Goal: Task Accomplishment & Management: Manage account settings

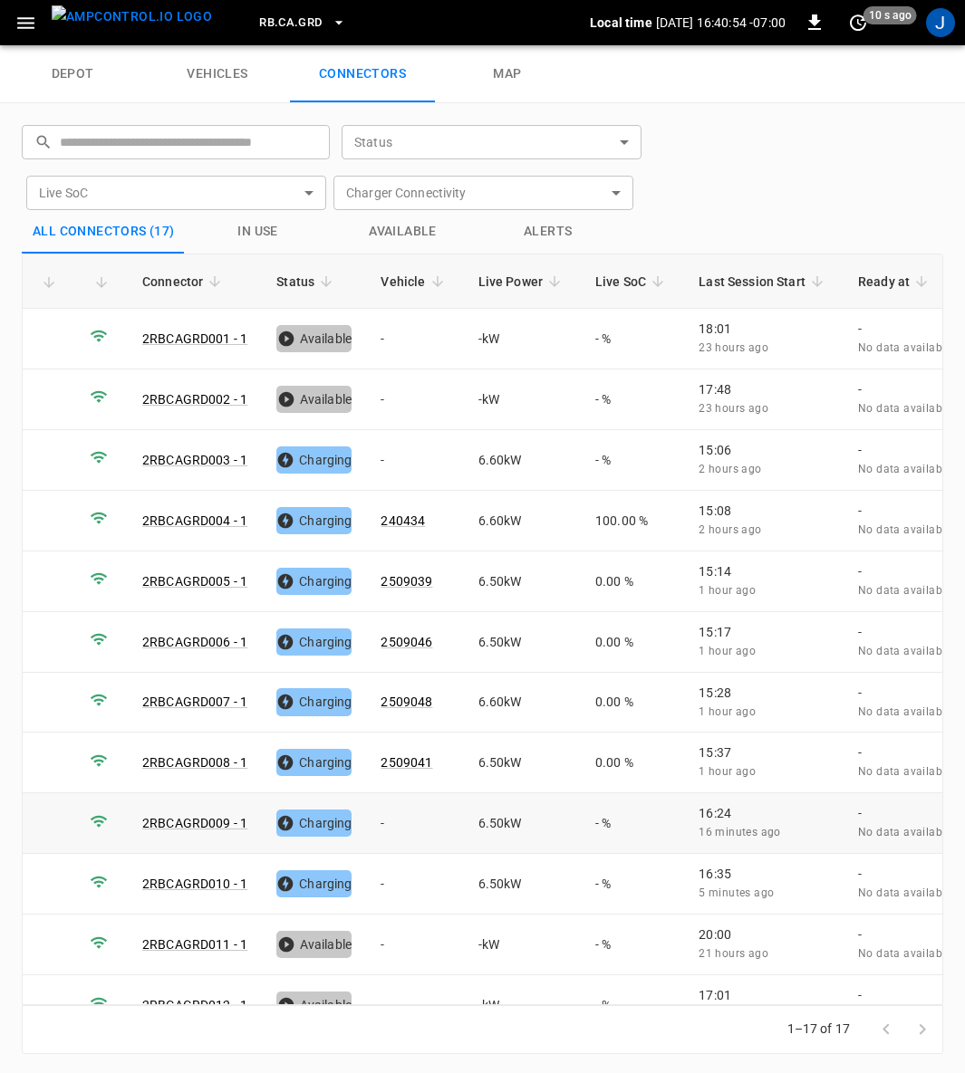
click at [380, 813] on td "-" at bounding box center [414, 824] width 97 height 61
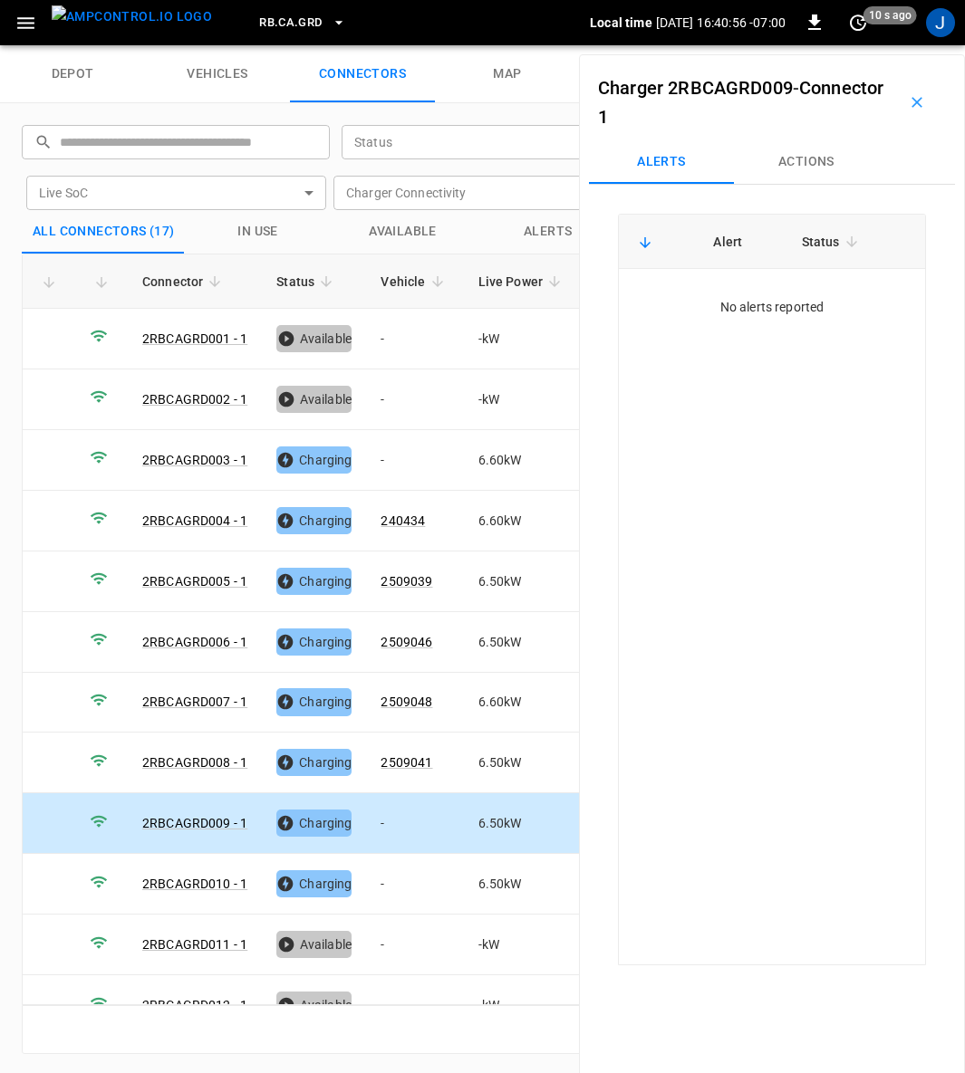
click at [823, 162] on button "Actions" at bounding box center [806, 161] width 145 height 43
click at [788, 302] on input "Vehicle Name" at bounding box center [776, 299] width 144 height 23
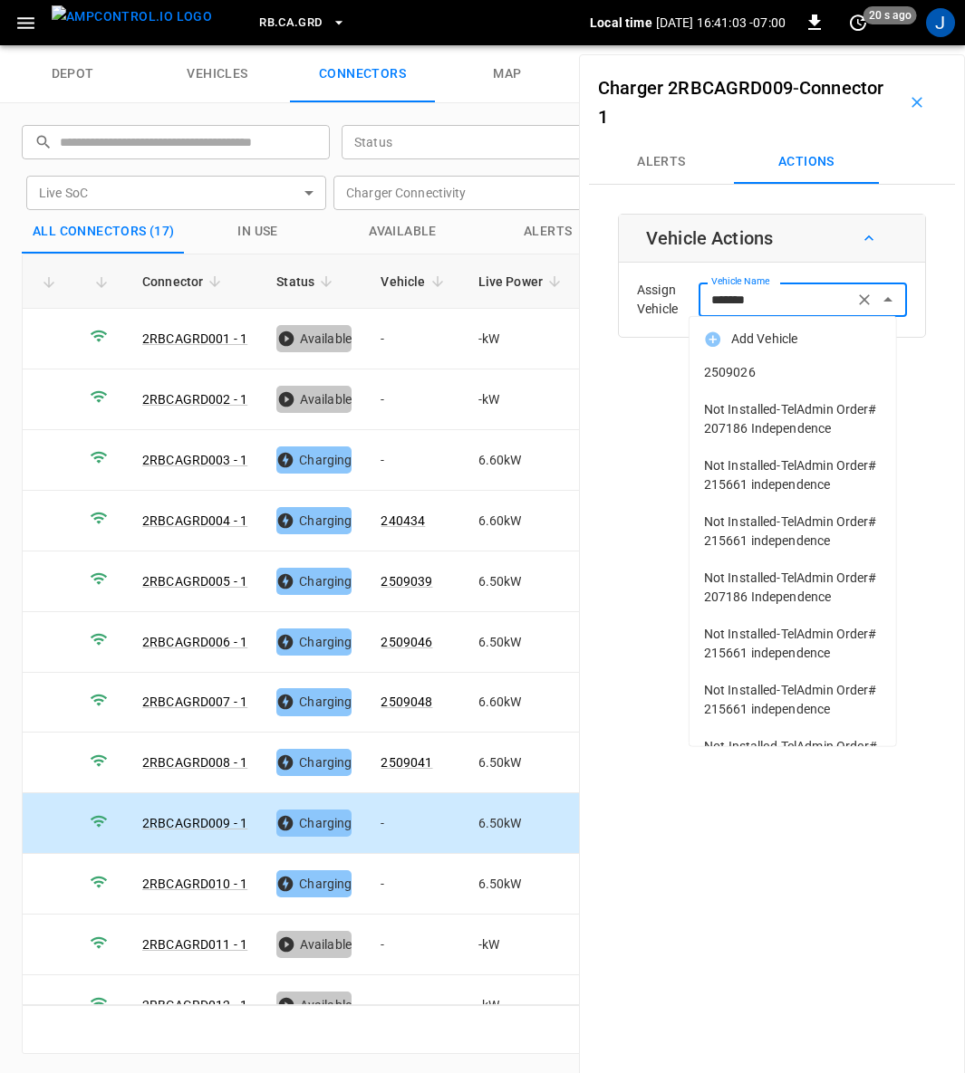
click at [745, 378] on span "2509026" at bounding box center [793, 372] width 178 height 19
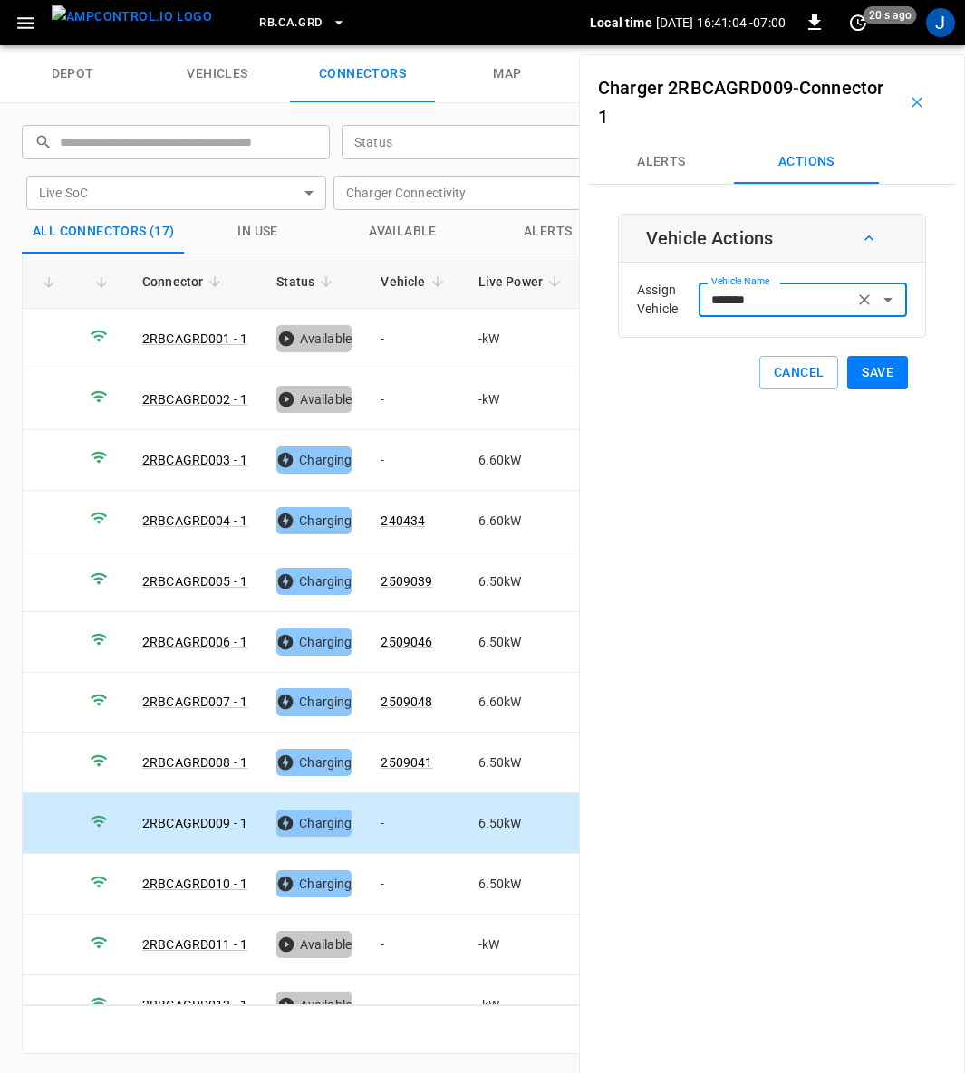
type input "*******"
click at [875, 371] on button "Save" at bounding box center [877, 373] width 61 height 34
click at [384, 868] on td "-" at bounding box center [414, 884] width 97 height 61
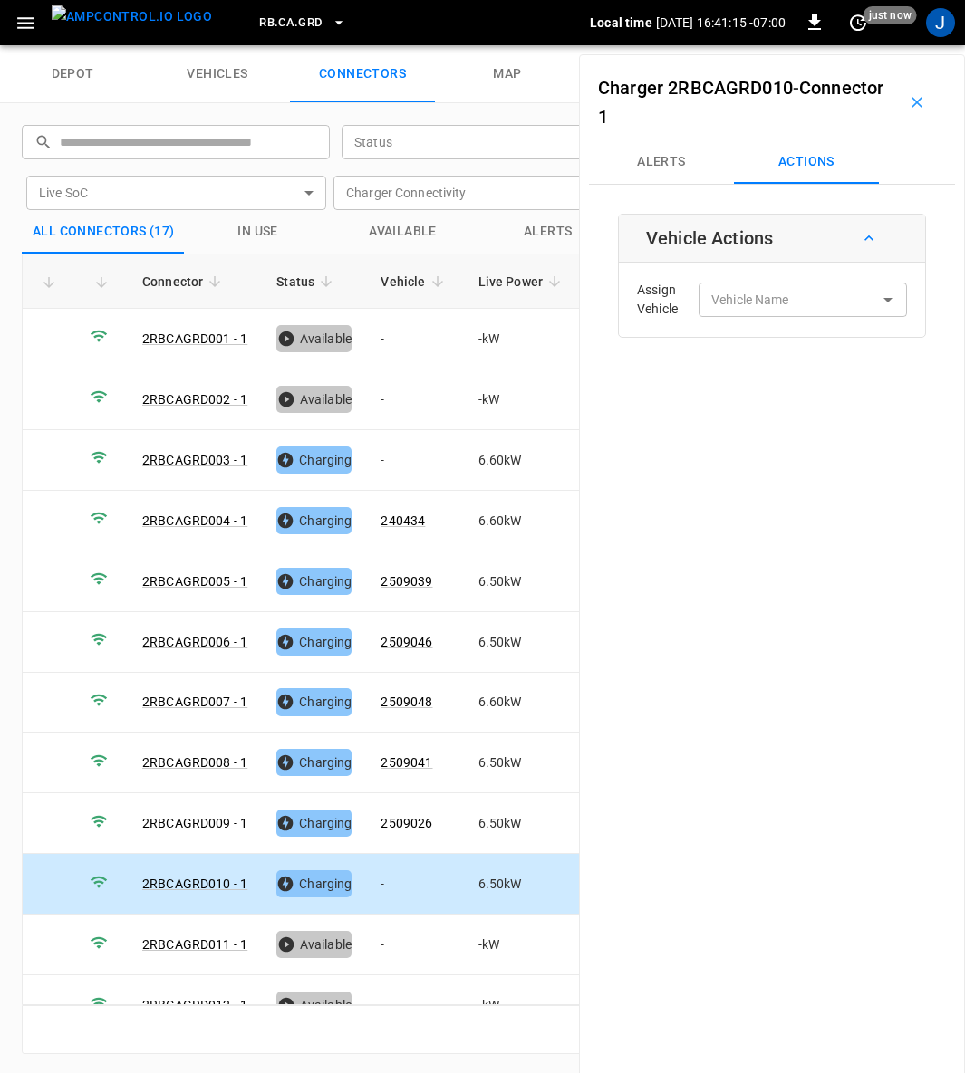
click at [788, 305] on input "Vehicle Name" at bounding box center [776, 299] width 144 height 23
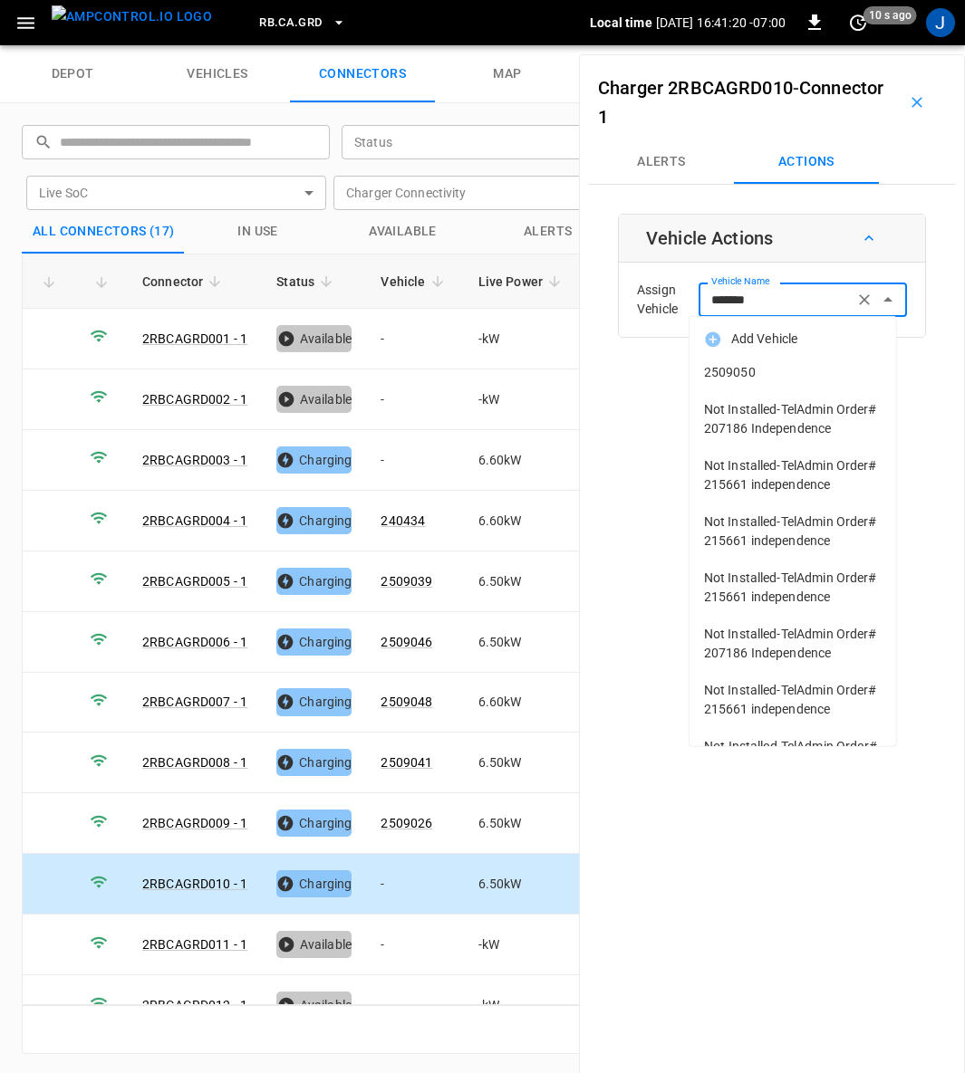
click at [747, 364] on span "2509050" at bounding box center [793, 372] width 178 height 19
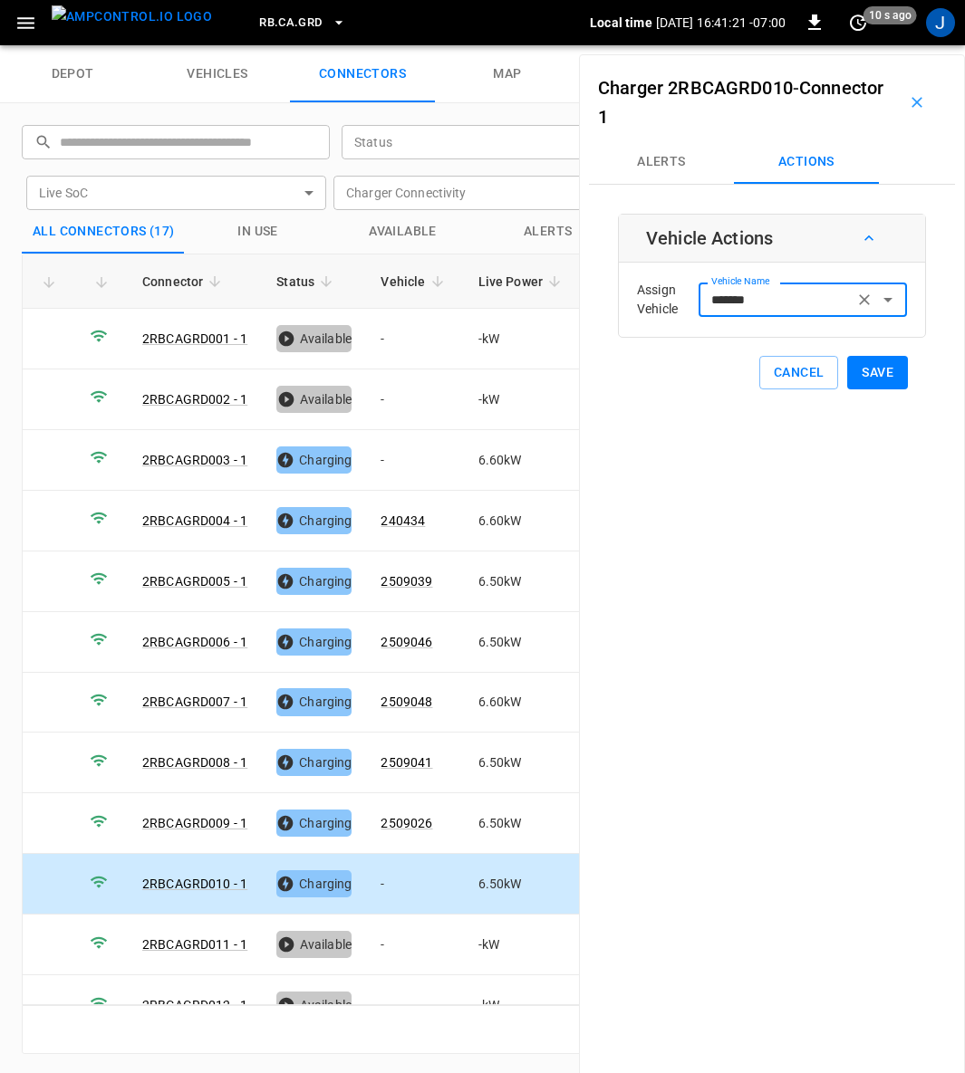
type input "*******"
click at [875, 365] on button "Save" at bounding box center [877, 373] width 61 height 34
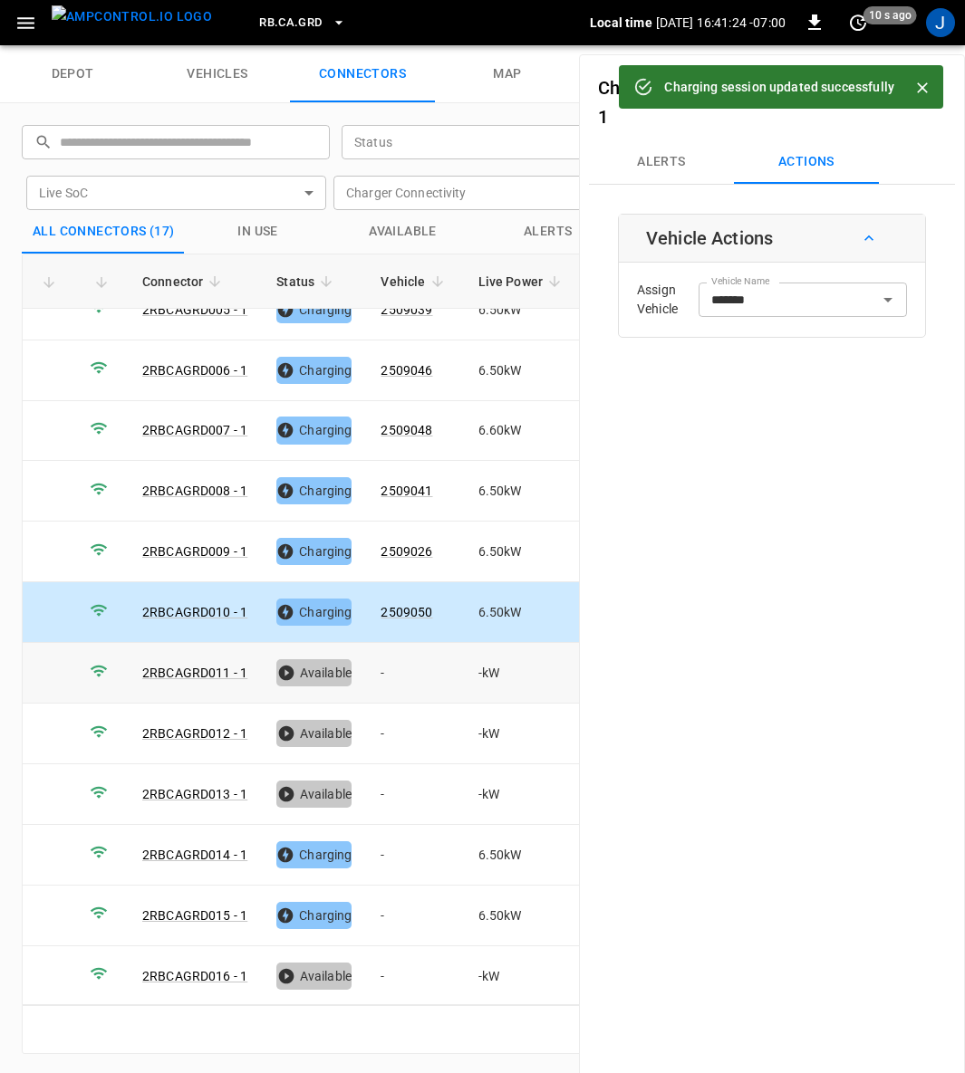
scroll to position [323, 0]
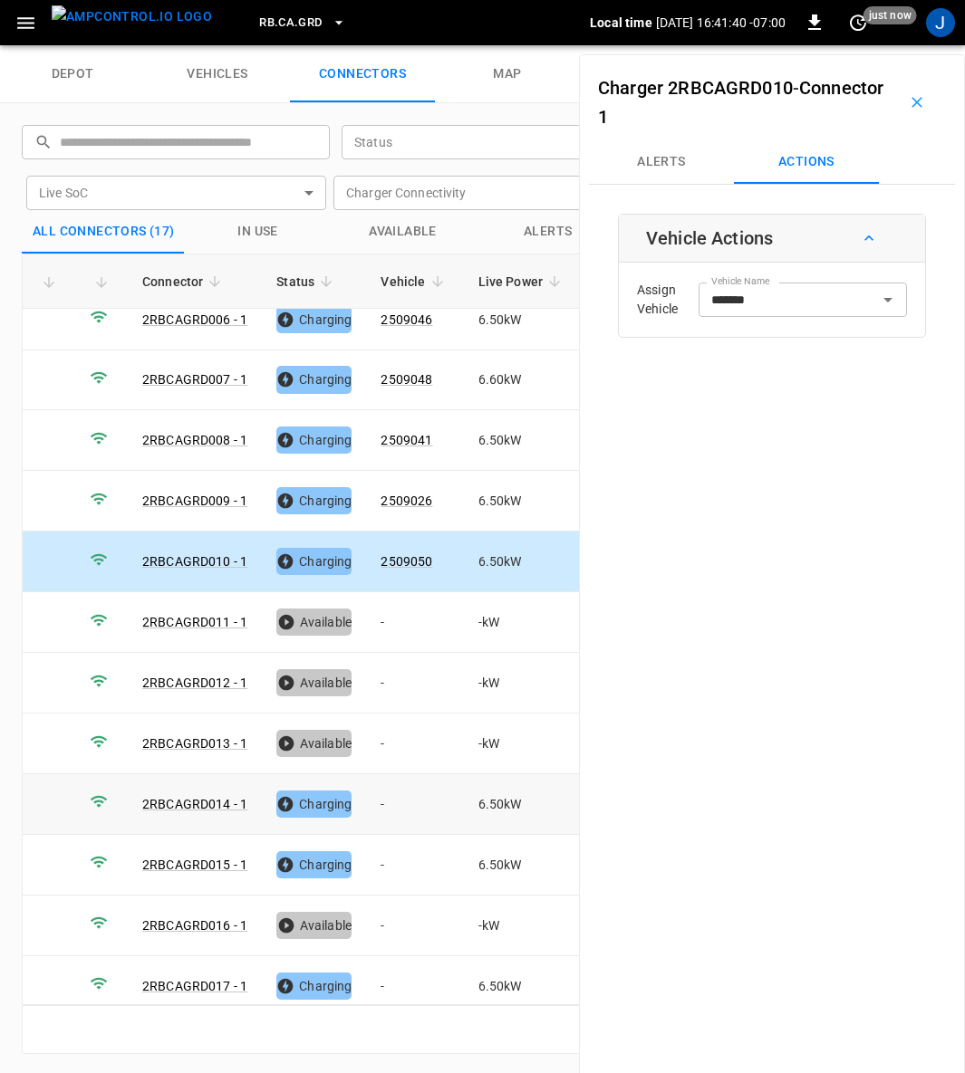
click at [382, 785] on td "-" at bounding box center [414, 805] width 97 height 61
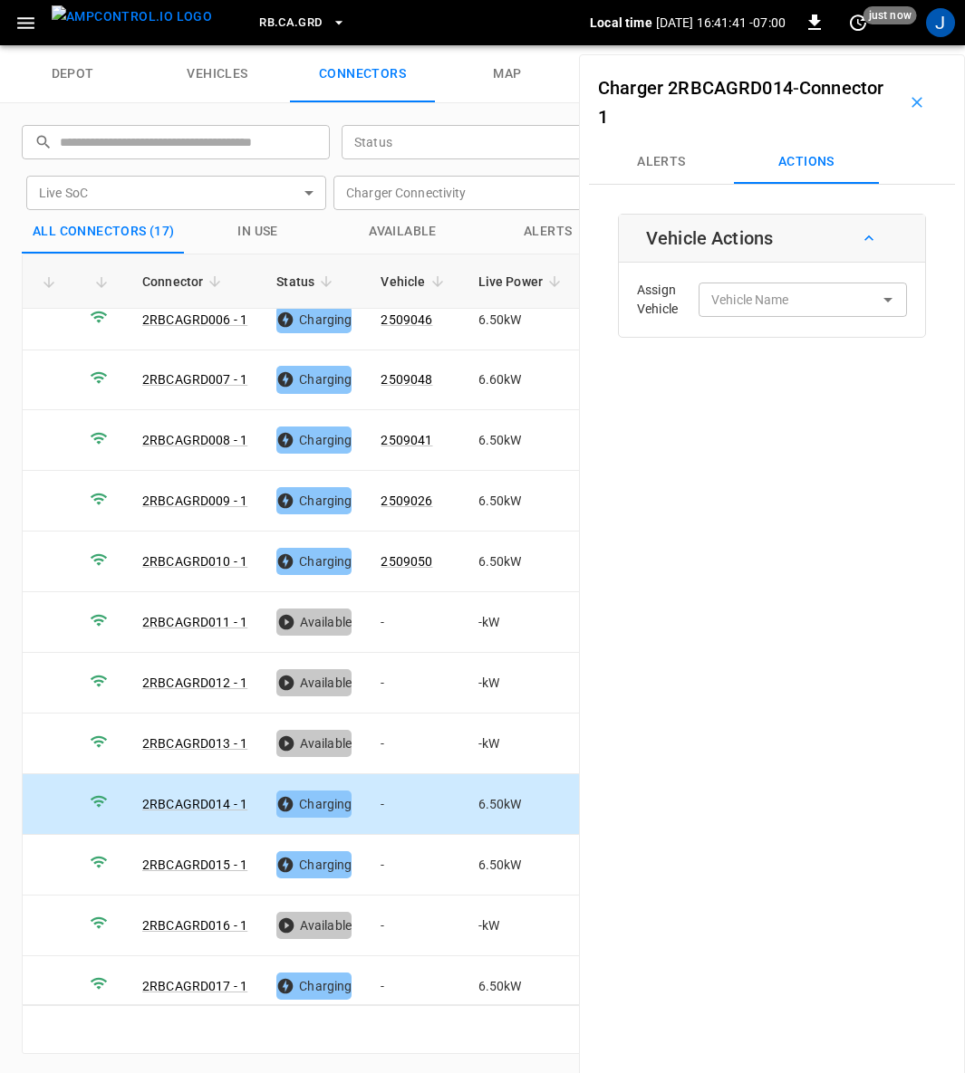
click at [804, 309] on input "Vehicle Name" at bounding box center [776, 299] width 144 height 23
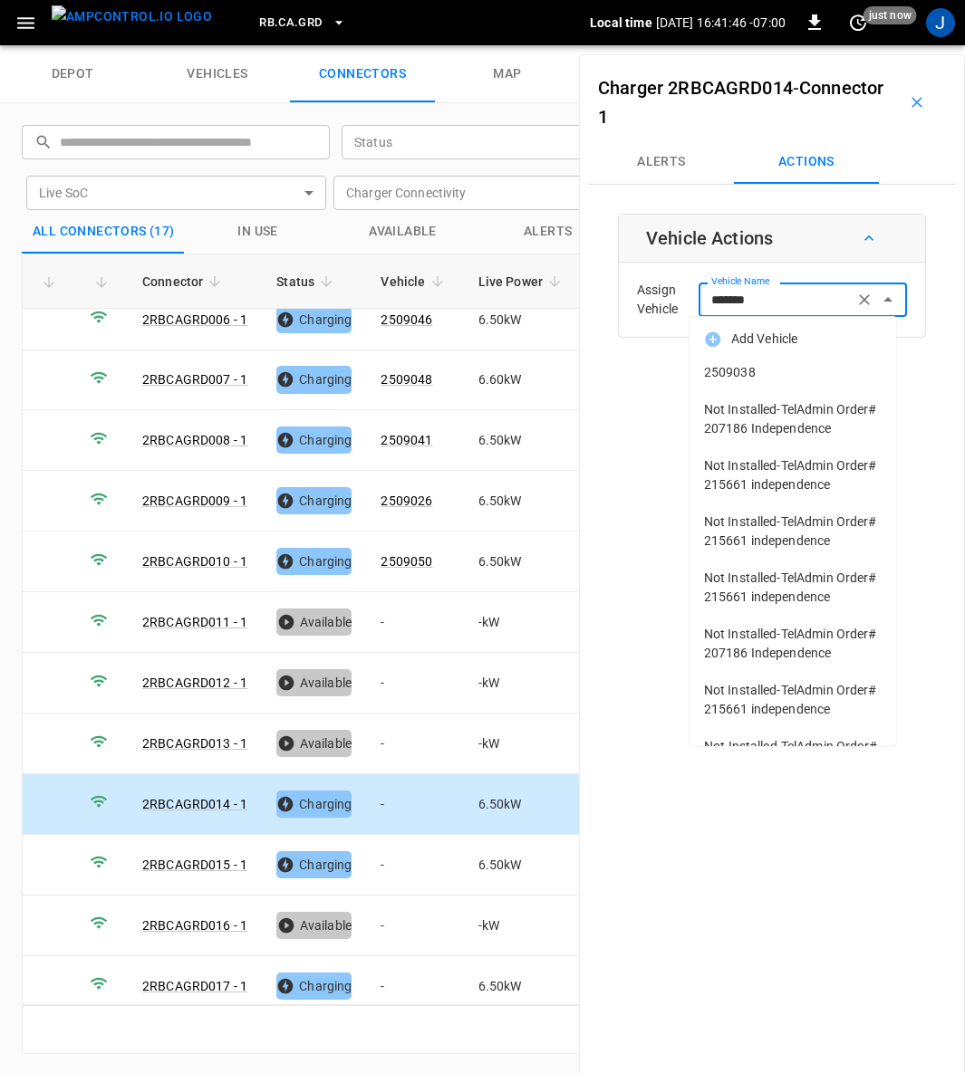
click at [756, 366] on span "2509038" at bounding box center [793, 372] width 178 height 19
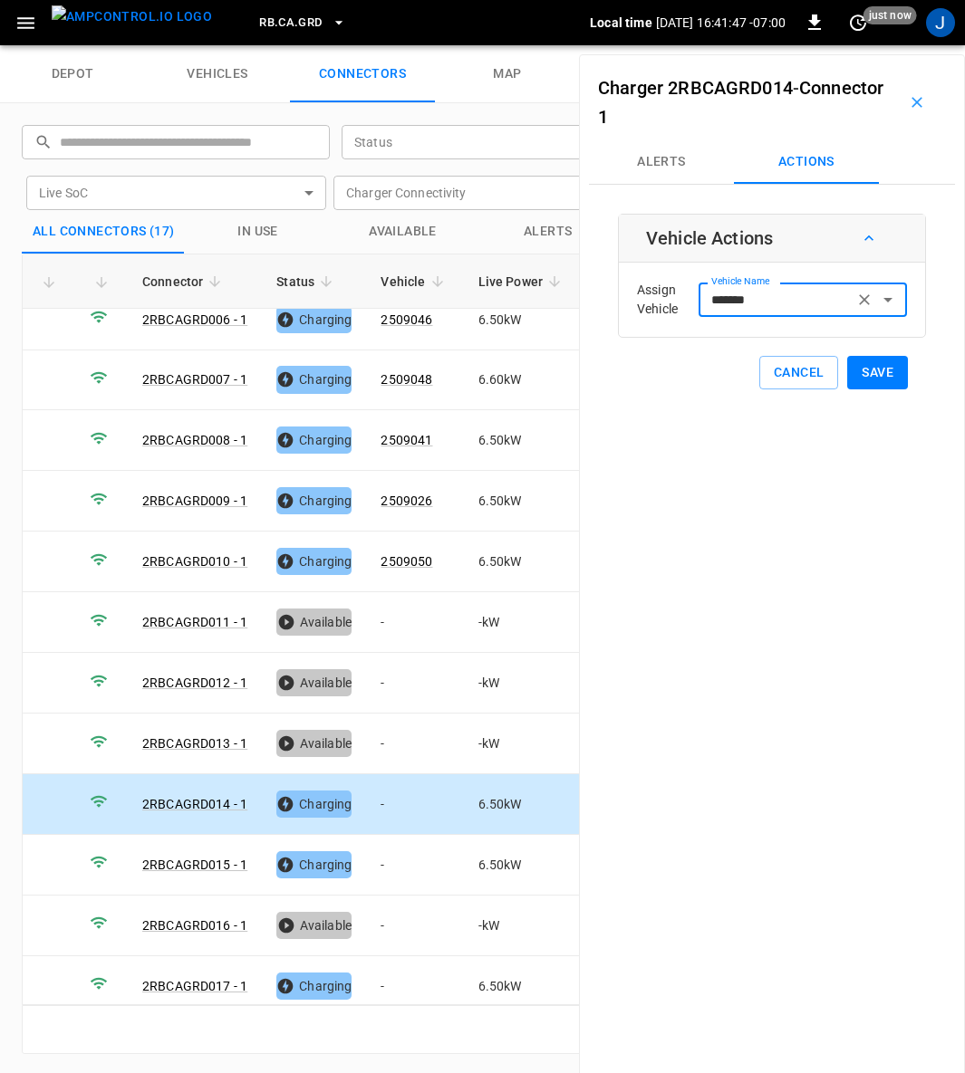
type input "*******"
click at [869, 376] on button "Save" at bounding box center [877, 373] width 61 height 34
click at [390, 841] on td "-" at bounding box center [414, 865] width 97 height 61
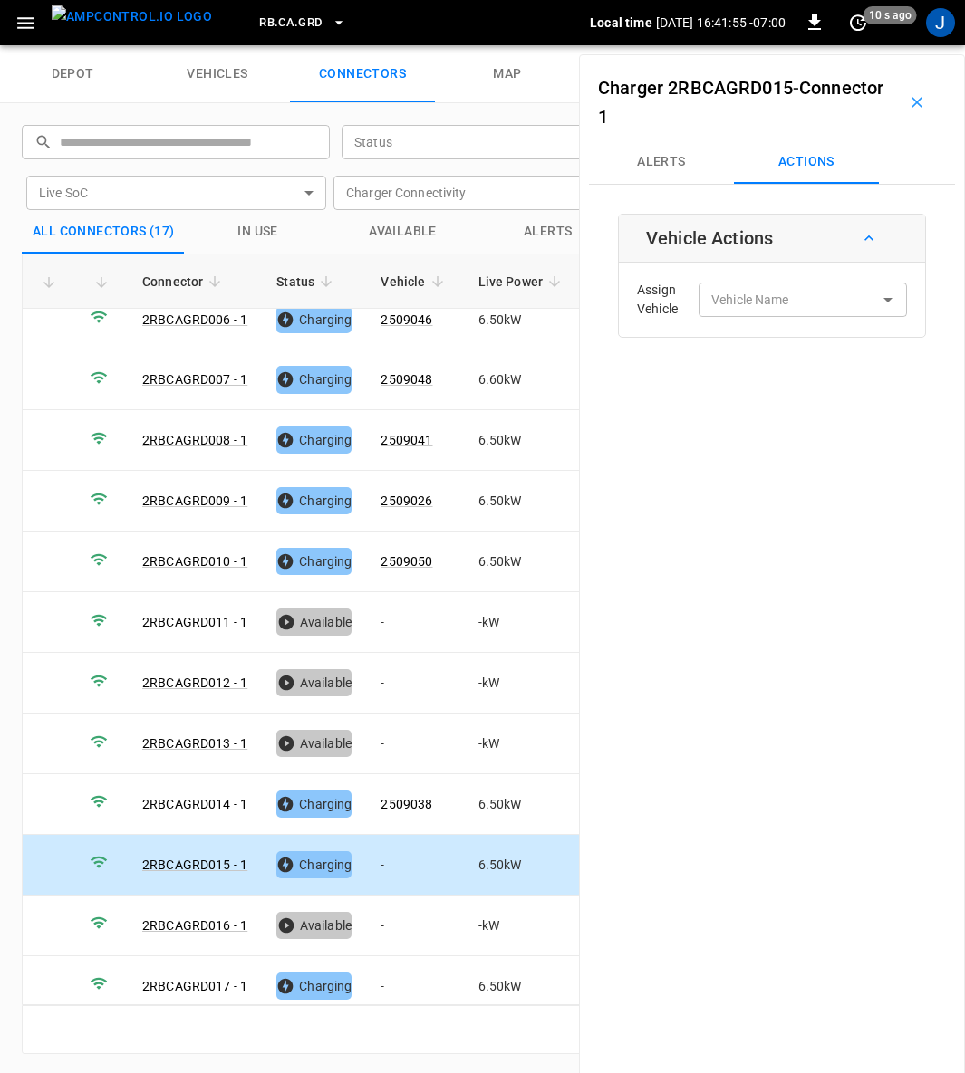
click at [807, 288] on input "Vehicle Name" at bounding box center [776, 299] width 144 height 23
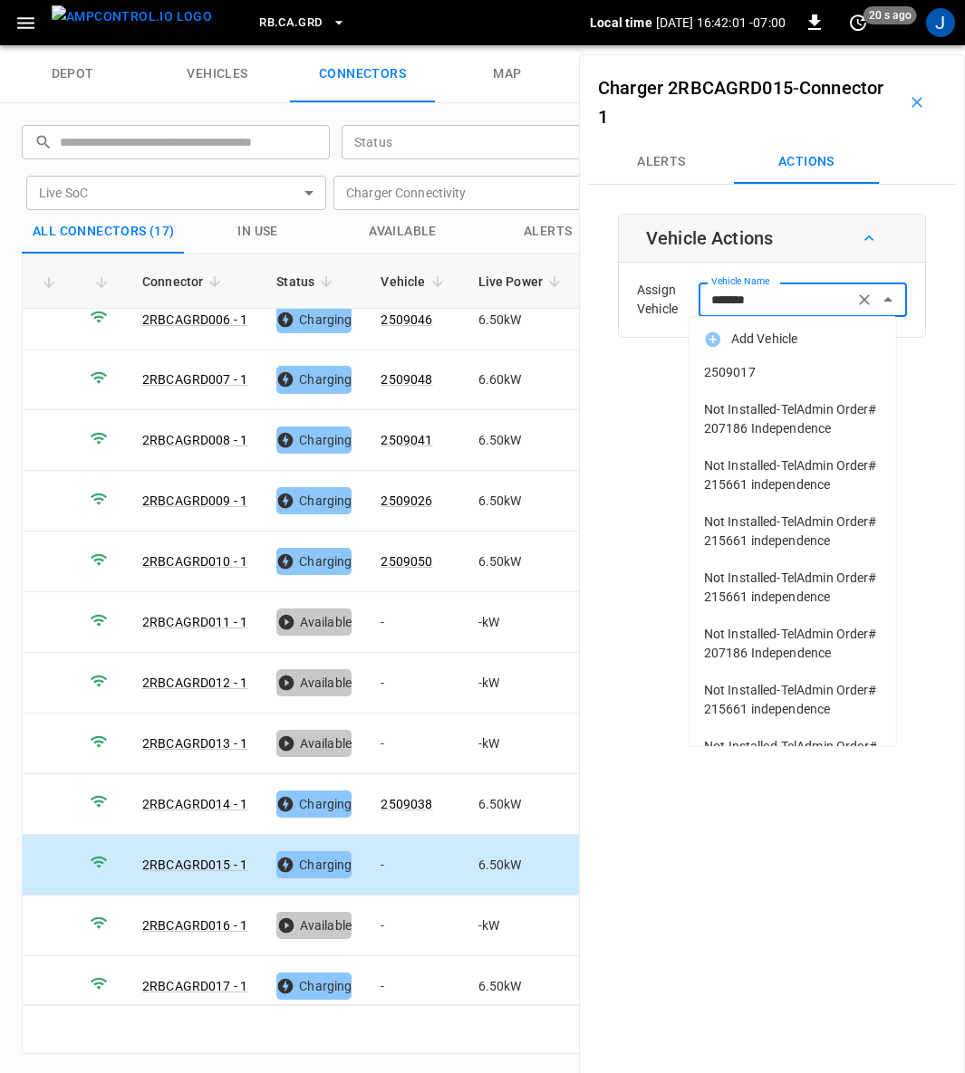
click at [747, 374] on span "2509017" at bounding box center [793, 372] width 178 height 19
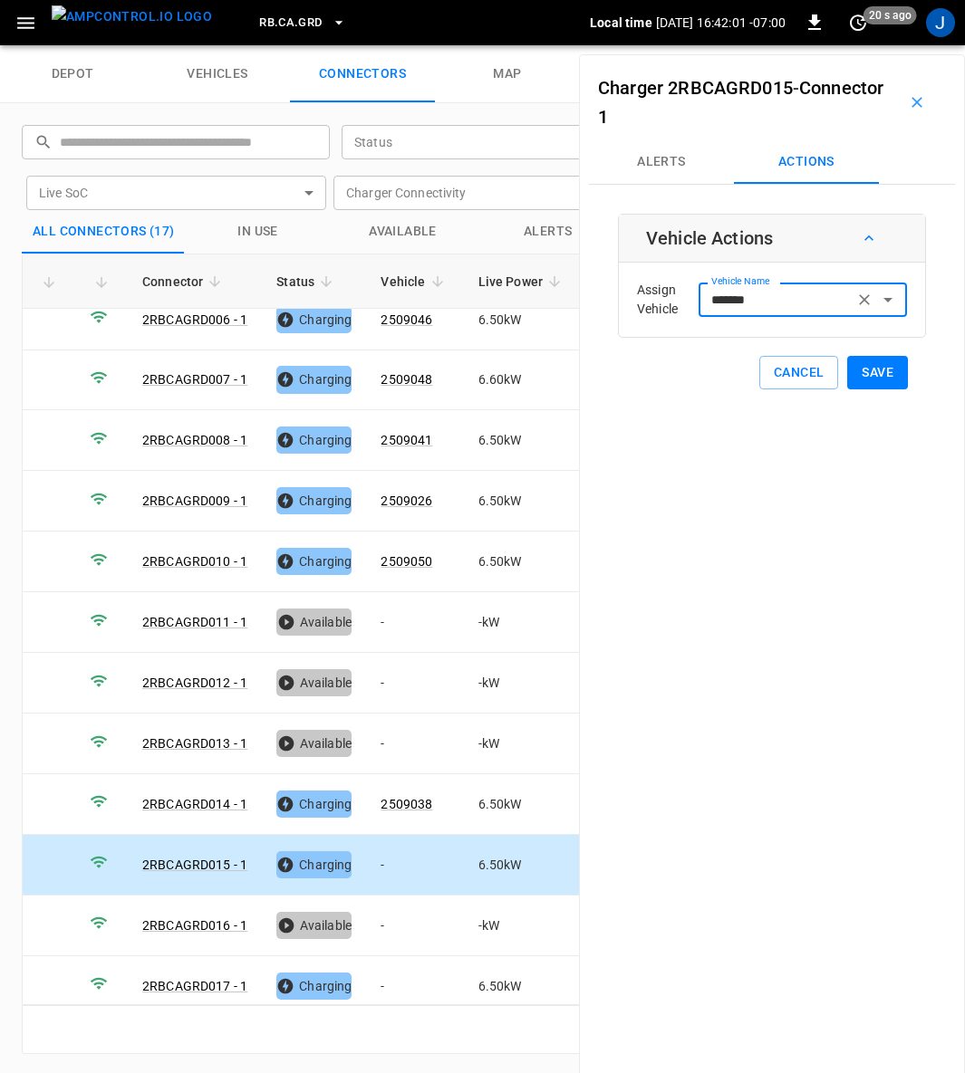
type input "*******"
click at [870, 372] on button "Save" at bounding box center [877, 373] width 61 height 34
click at [380, 966] on td "-" at bounding box center [414, 987] width 97 height 61
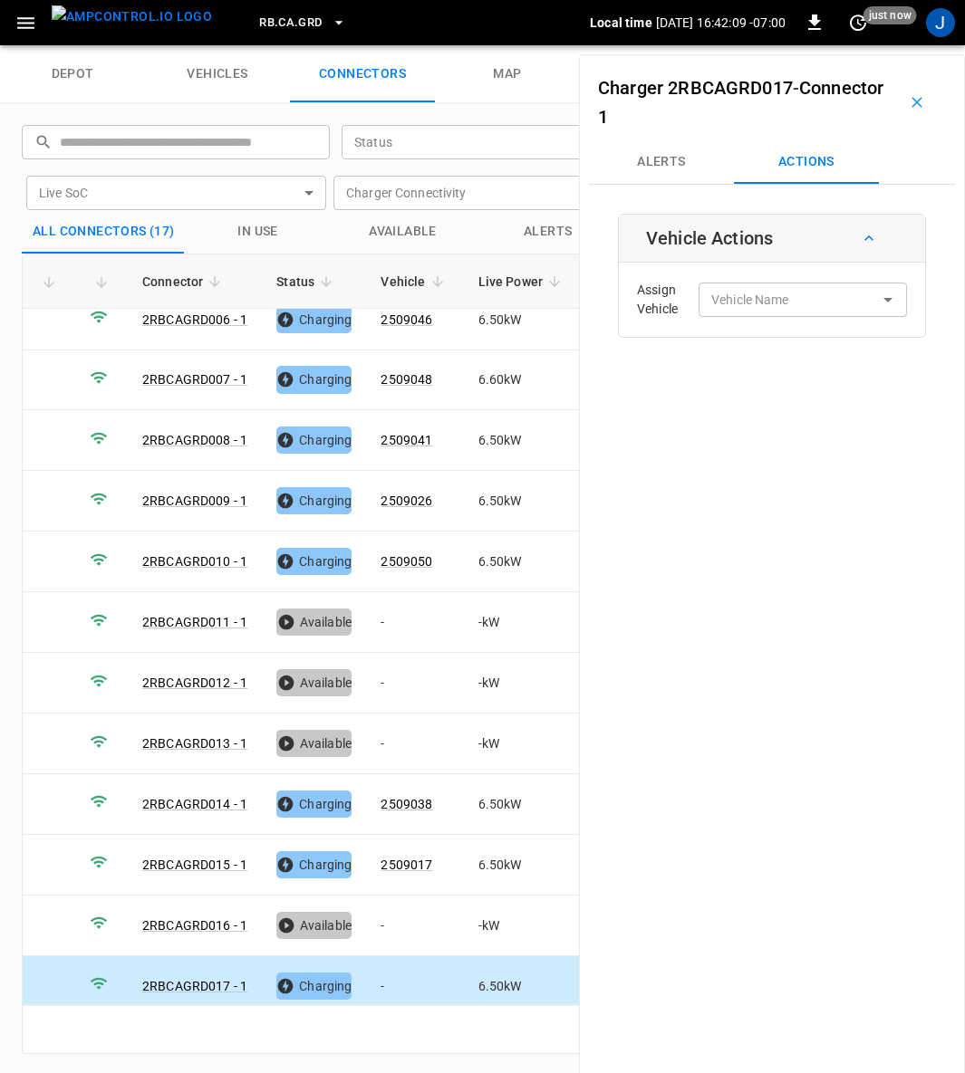
click at [773, 304] on div "Vehicle Name Vehicle Name" at bounding box center [802, 300] width 208 height 34
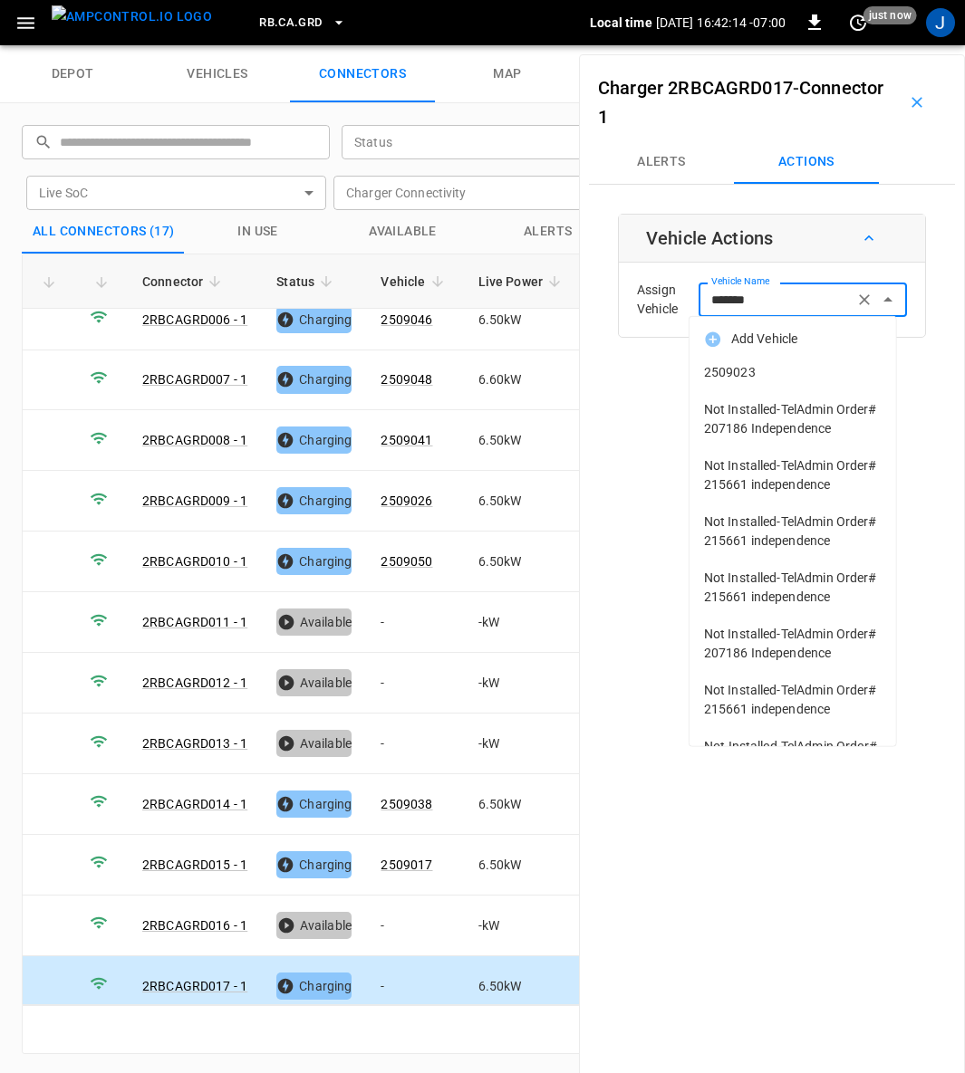
click at [747, 372] on span "2509023" at bounding box center [793, 372] width 178 height 19
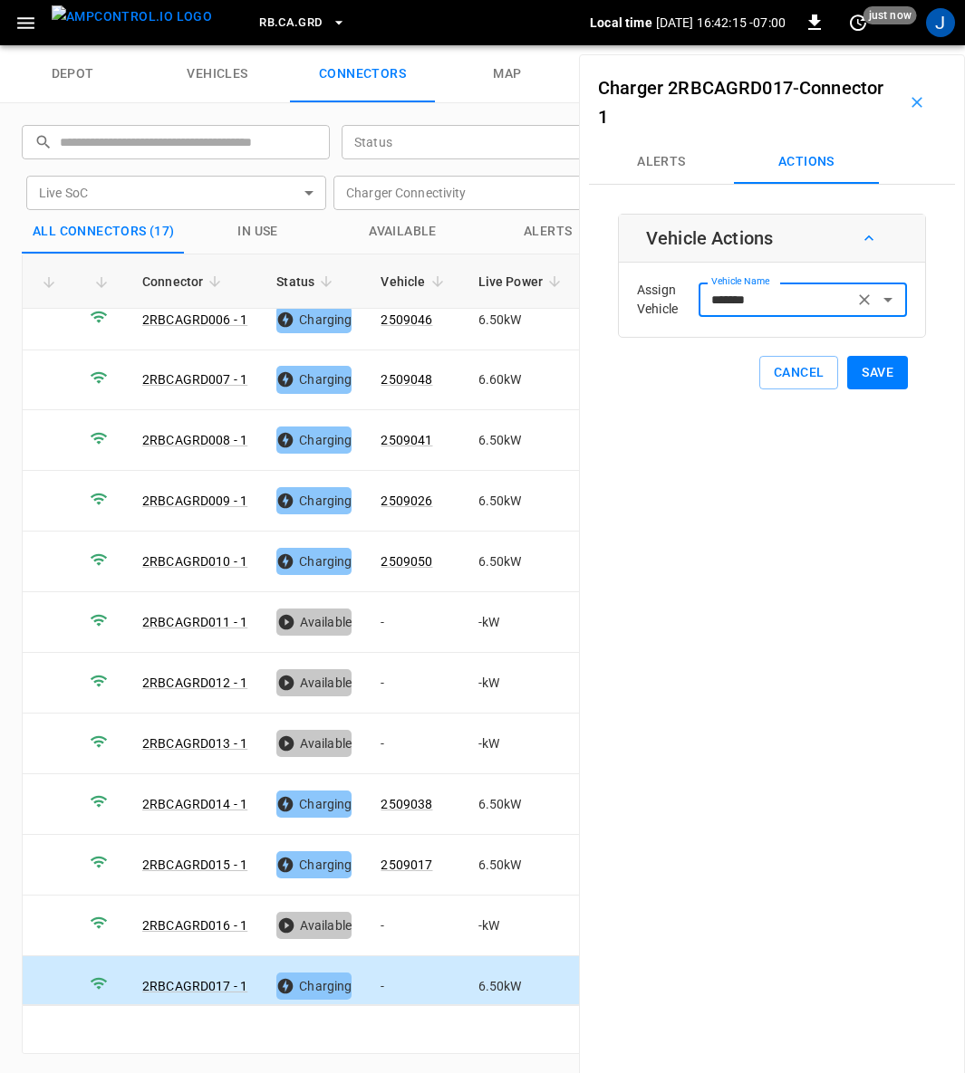
click at [874, 368] on button "Save" at bounding box center [877, 373] width 61 height 34
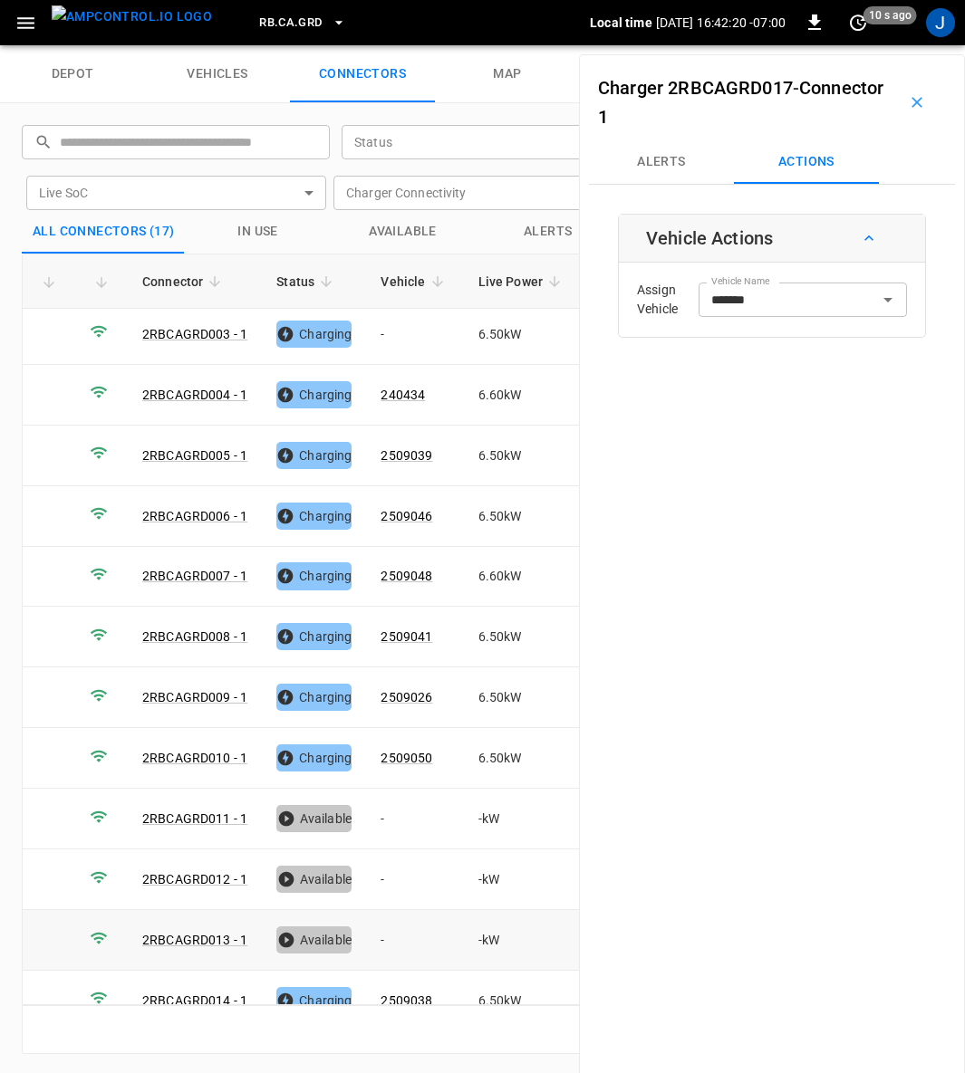
scroll to position [0, 0]
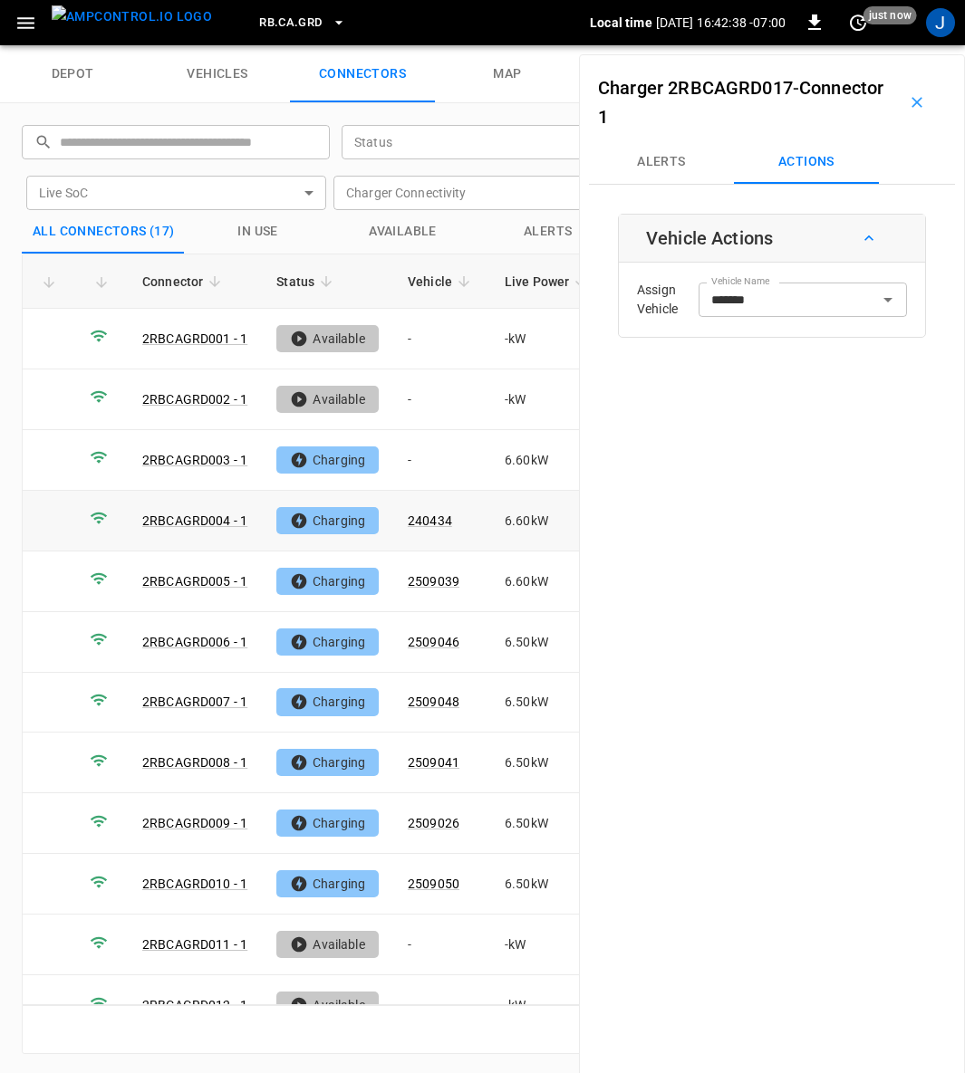
click at [405, 513] on td "240434" at bounding box center [441, 521] width 97 height 61
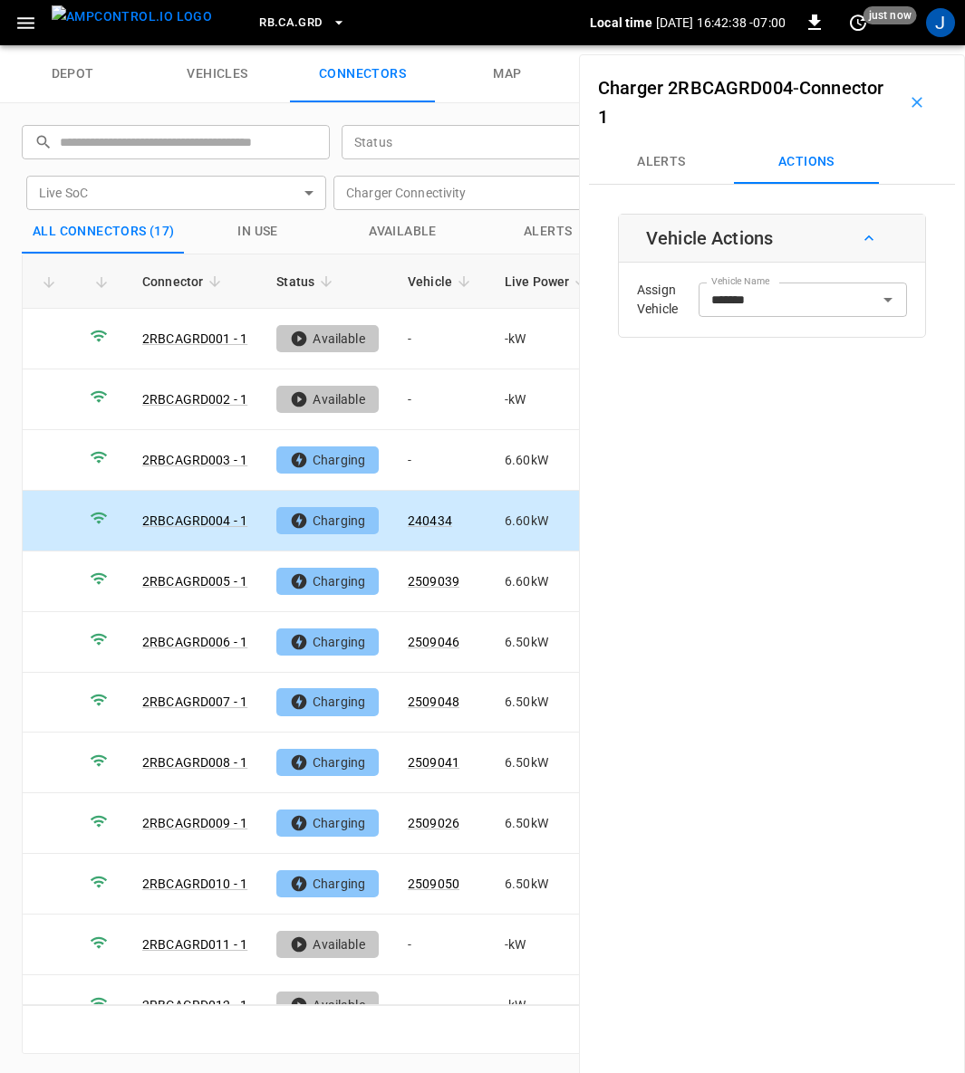
type input "******"
click at [802, 311] on div "****** Vehicle Name" at bounding box center [802, 300] width 208 height 34
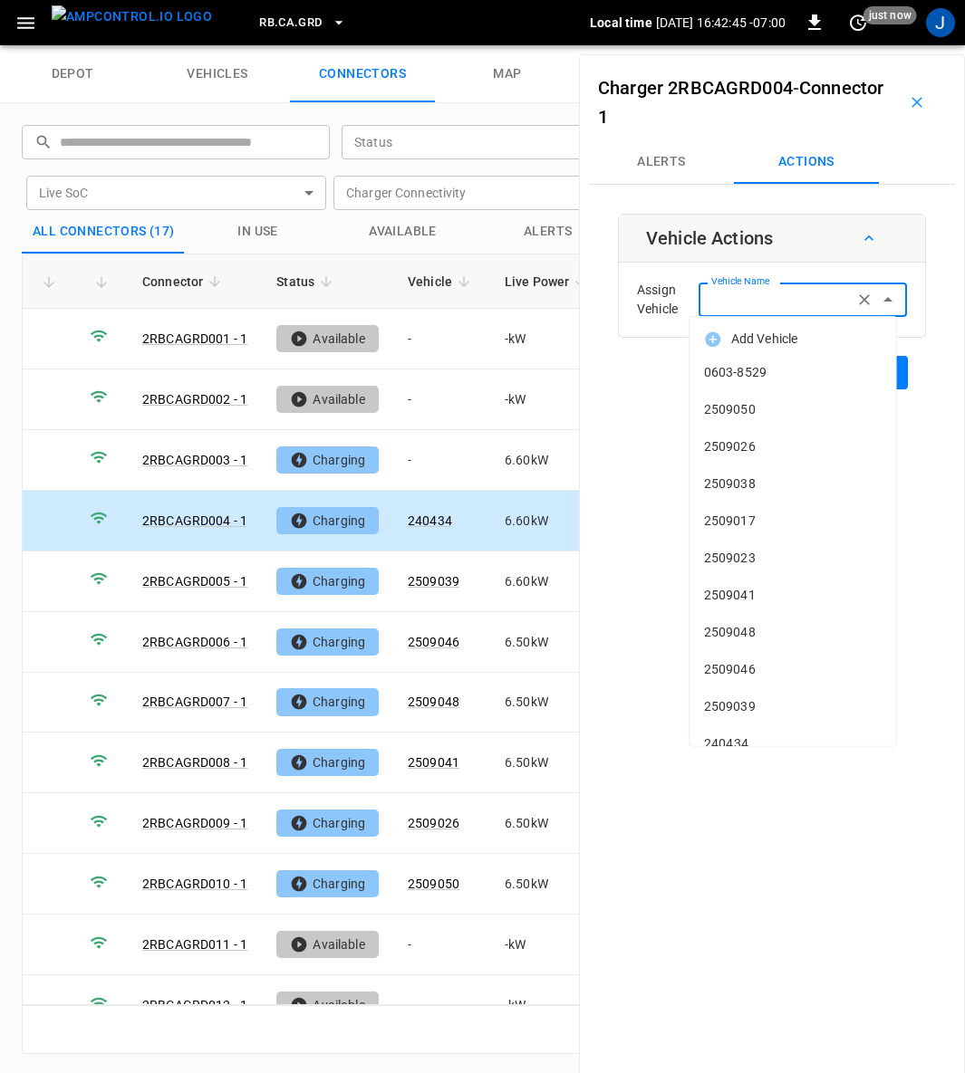
click at [806, 835] on div "Charger 2RBCAGRD004 - Connector 1 Alerts Actions Vehicle Actions Assign Vehicle…" at bounding box center [772, 590] width 386 height 1073
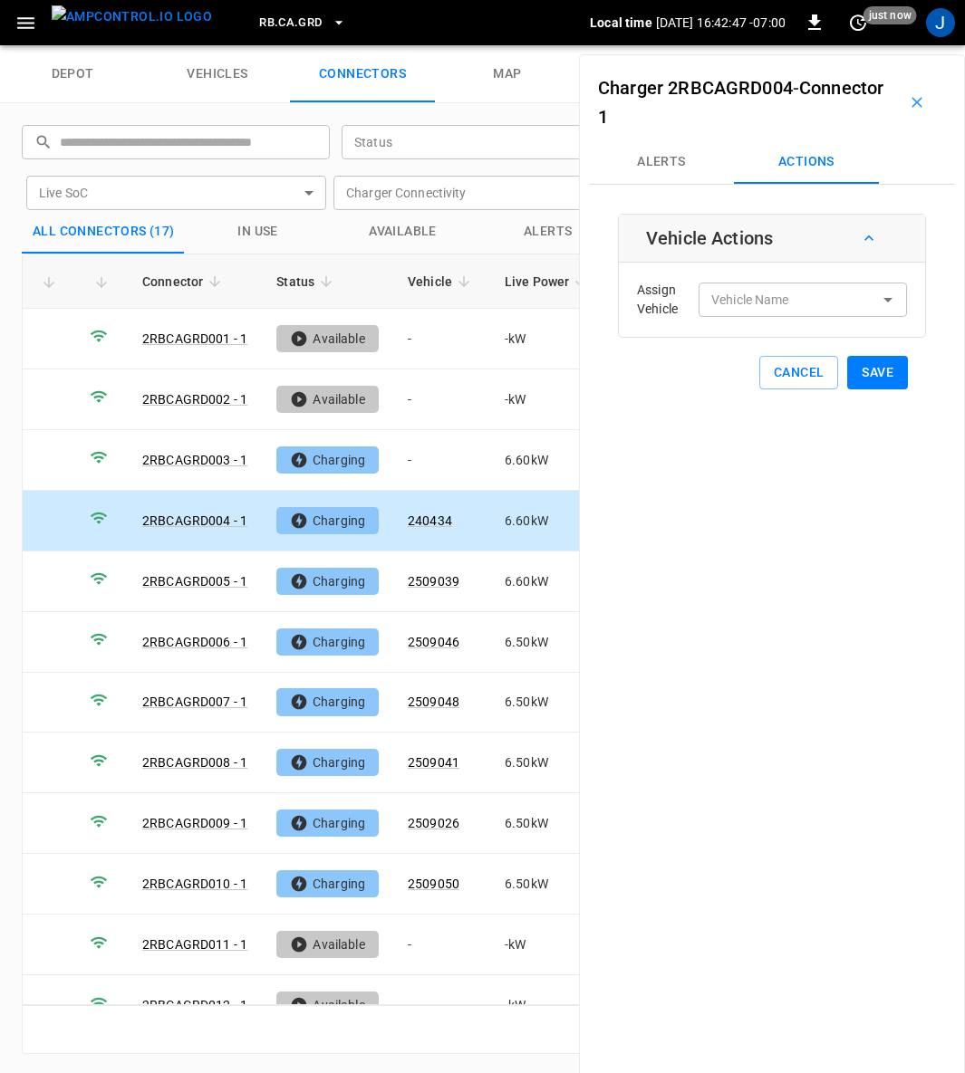
click at [884, 362] on button "Save" at bounding box center [877, 373] width 61 height 34
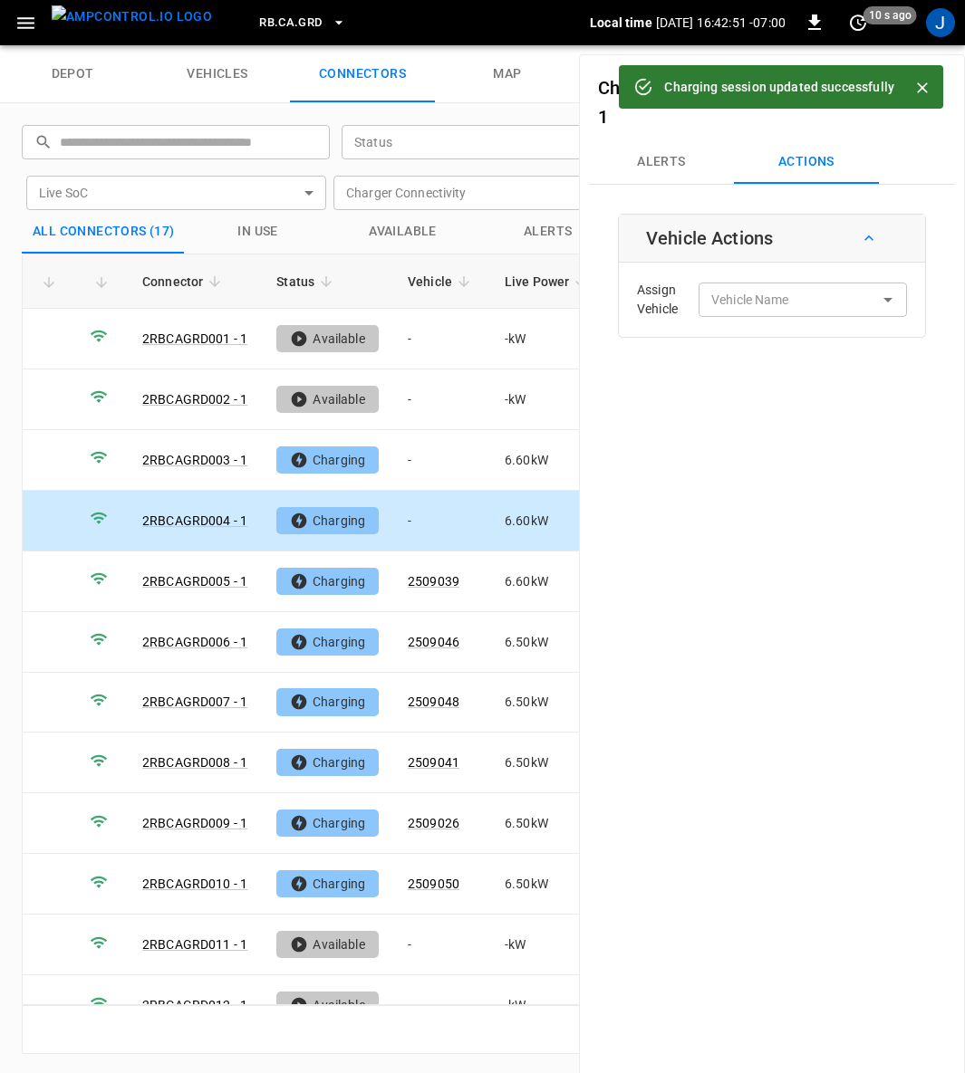
click at [740, 296] on div "Vehicle Name Vehicle Name" at bounding box center [802, 300] width 208 height 34
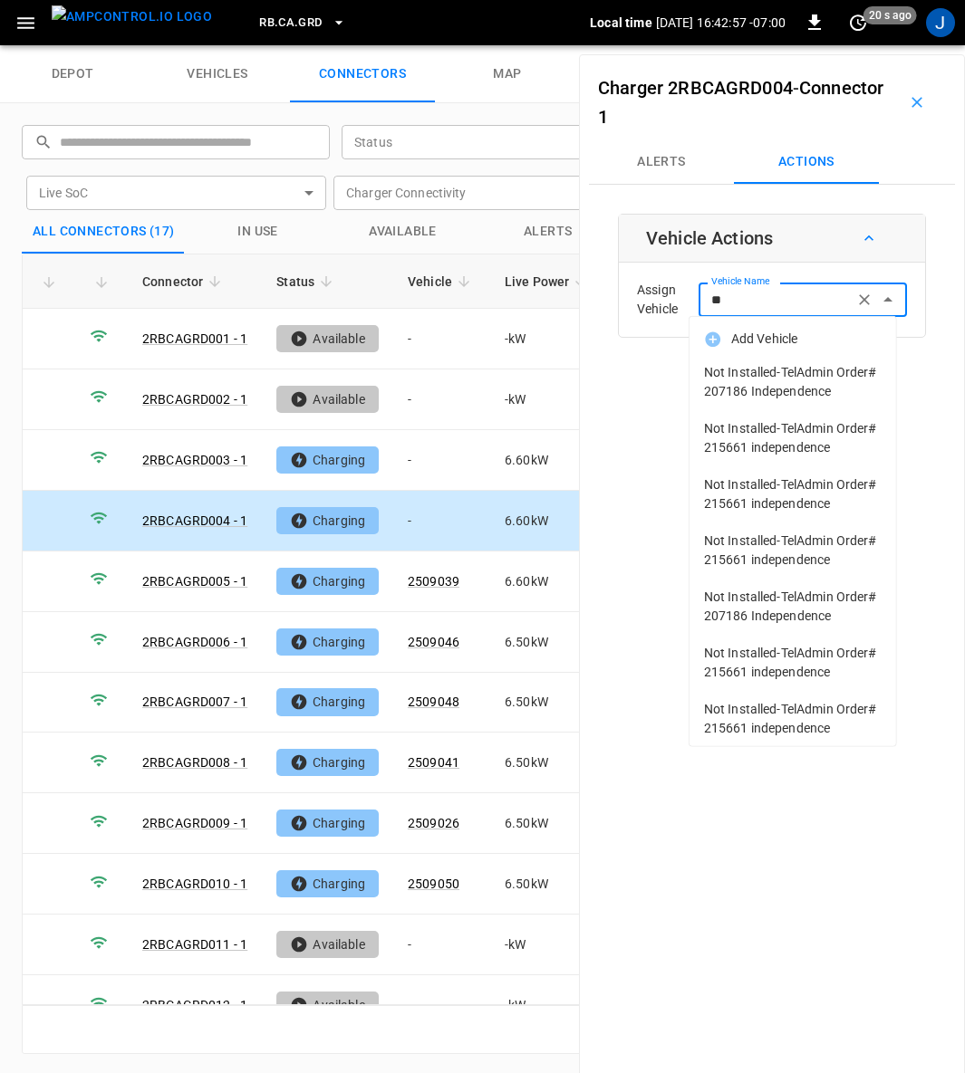
type input "*"
click at [851, 859] on div "Charger 2RBCAGRD004 - Connector 1 Alerts Actions Vehicle Actions Assign Vehicle…" at bounding box center [772, 590] width 386 height 1073
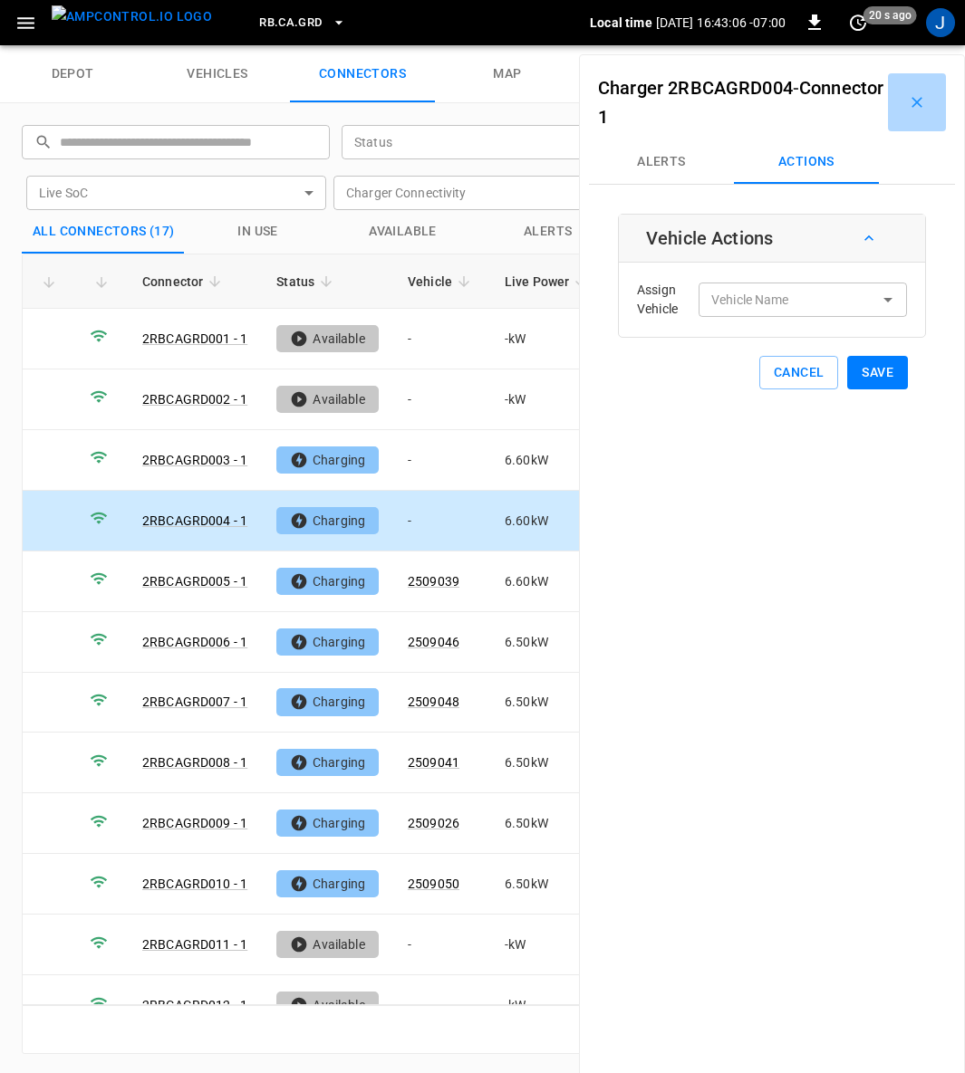
click at [908, 103] on icon "button" at bounding box center [917, 102] width 18 height 18
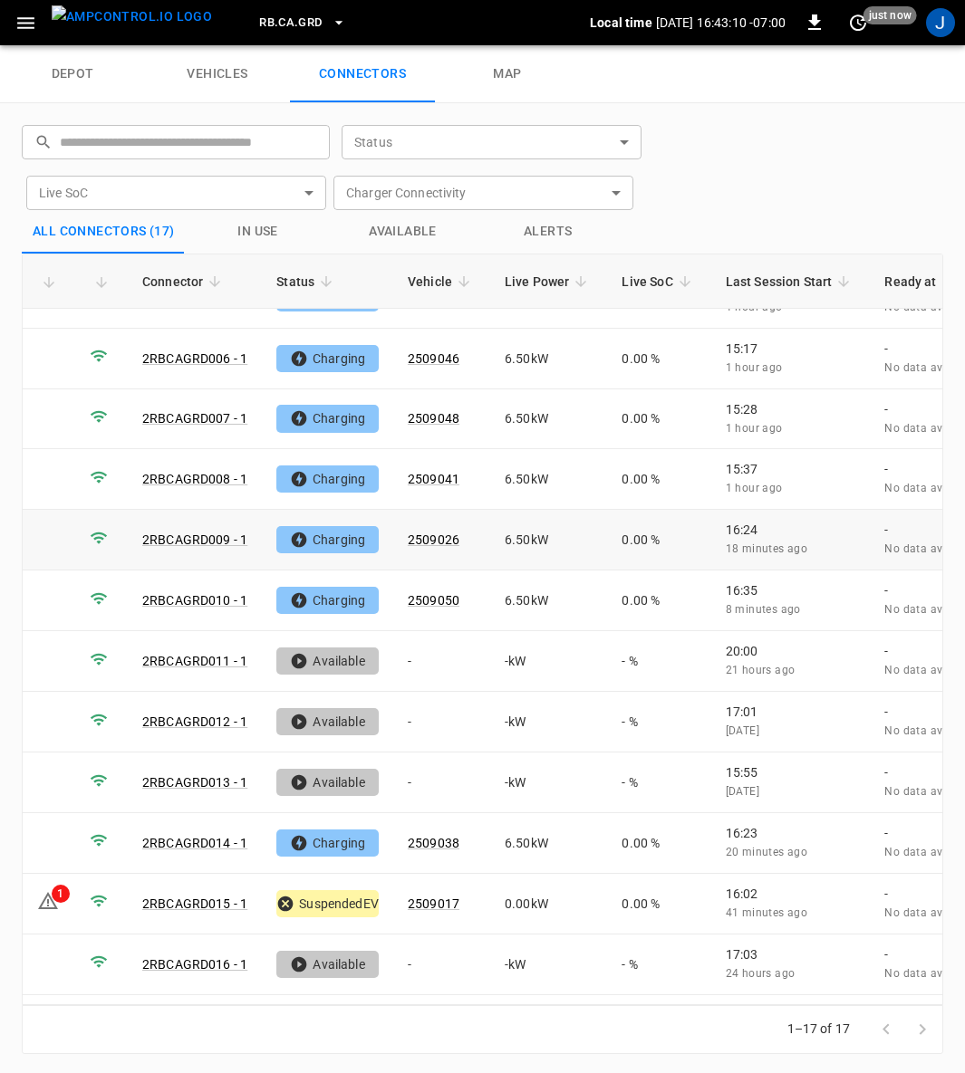
scroll to position [323, 0]
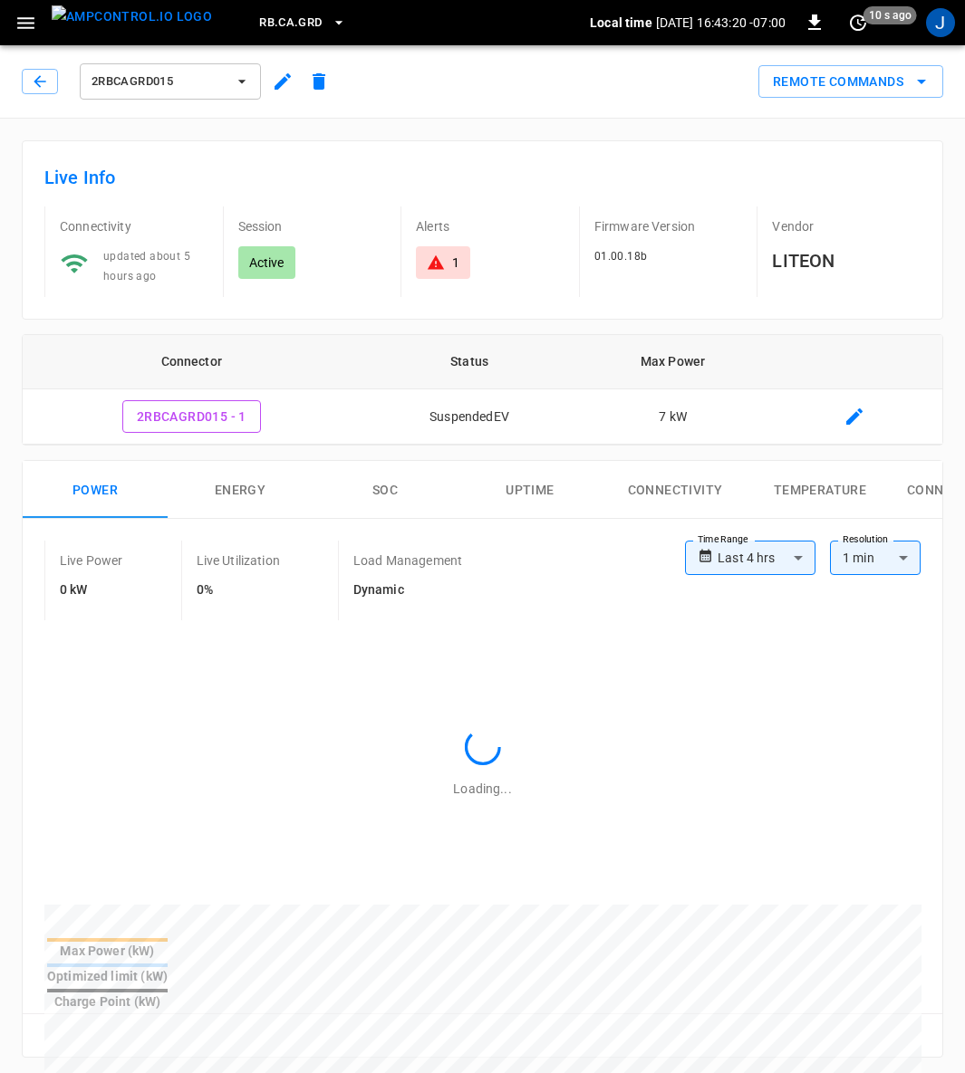
type input "**********"
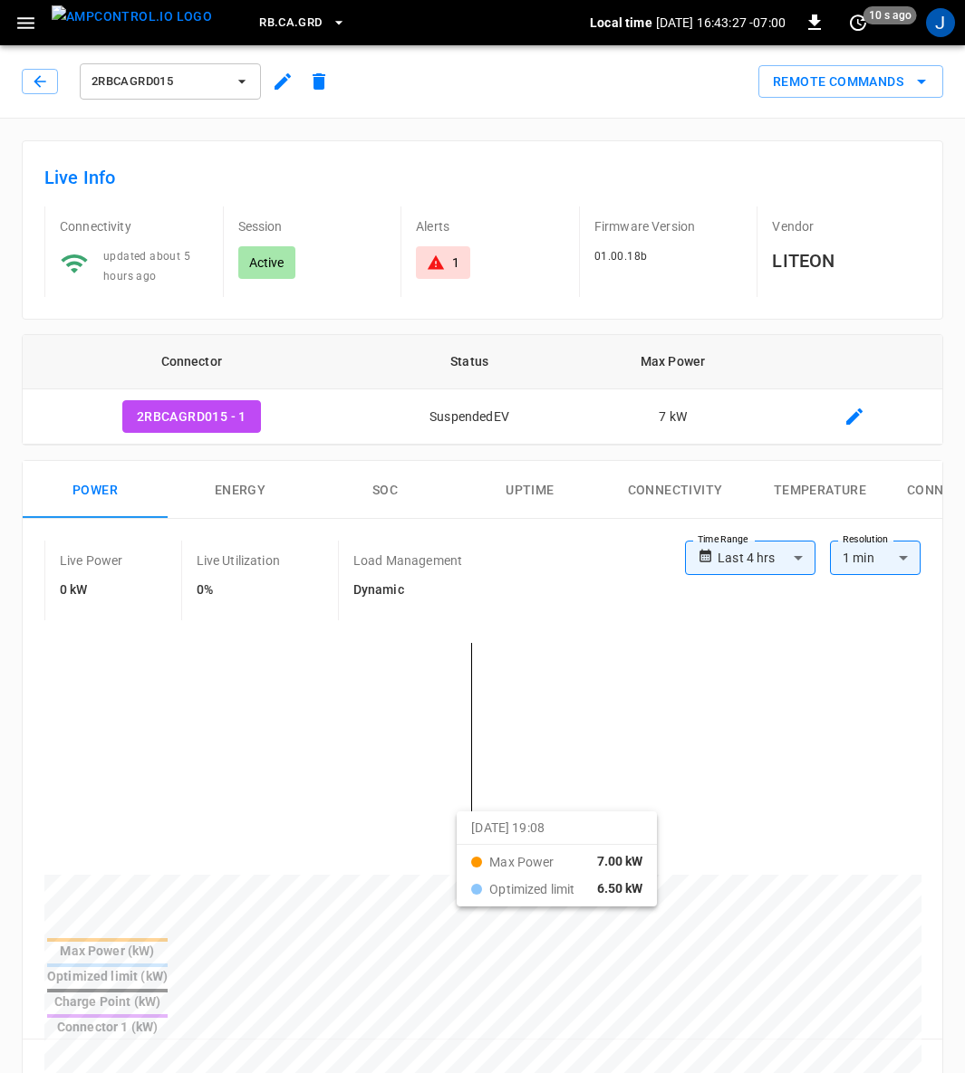
drag, startPoint x: 334, startPoint y: 811, endPoint x: 715, endPoint y: 823, distance: 380.7
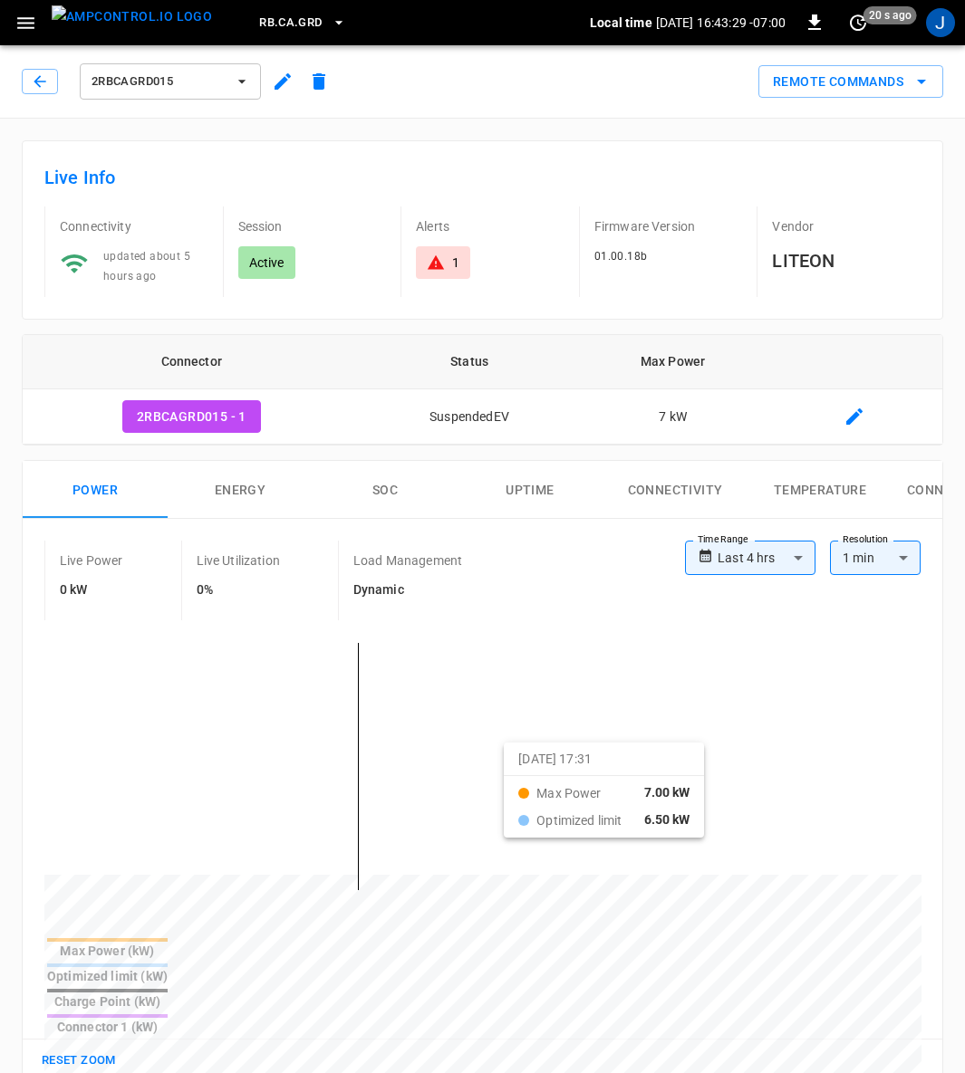
drag, startPoint x: 122, startPoint y: 721, endPoint x: 526, endPoint y: 754, distance: 405.3
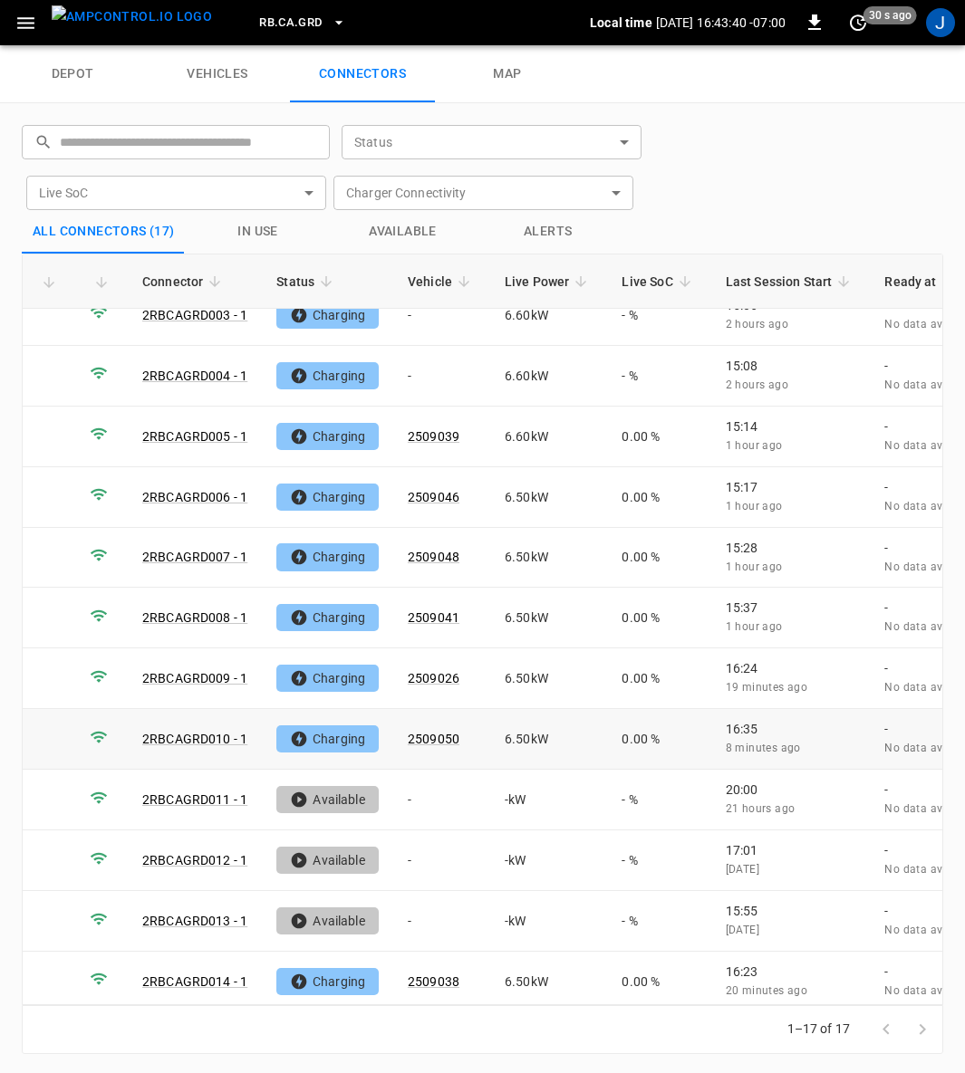
scroll to position [323, 0]
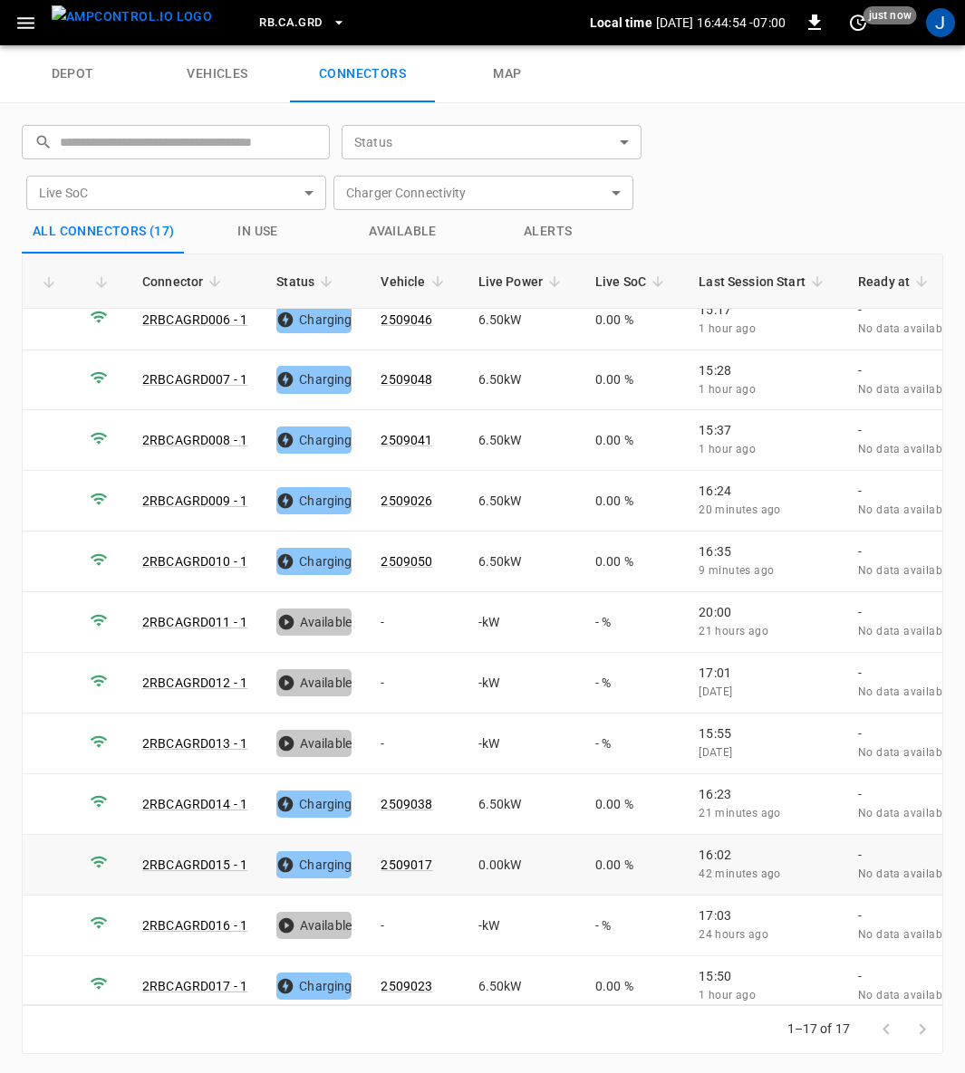
click at [207, 858] on link "2RBCAGRD015 - 1" at bounding box center [194, 865] width 105 height 14
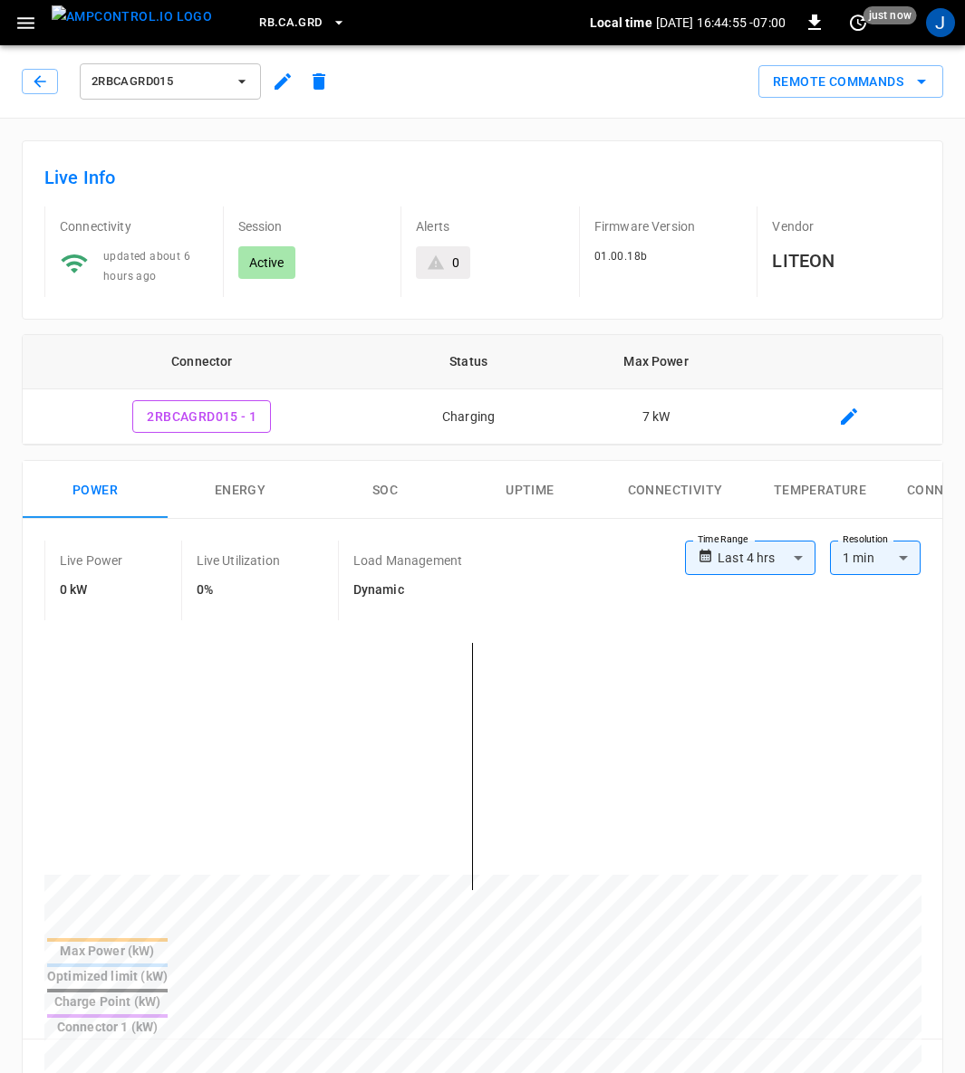
type input "**********"
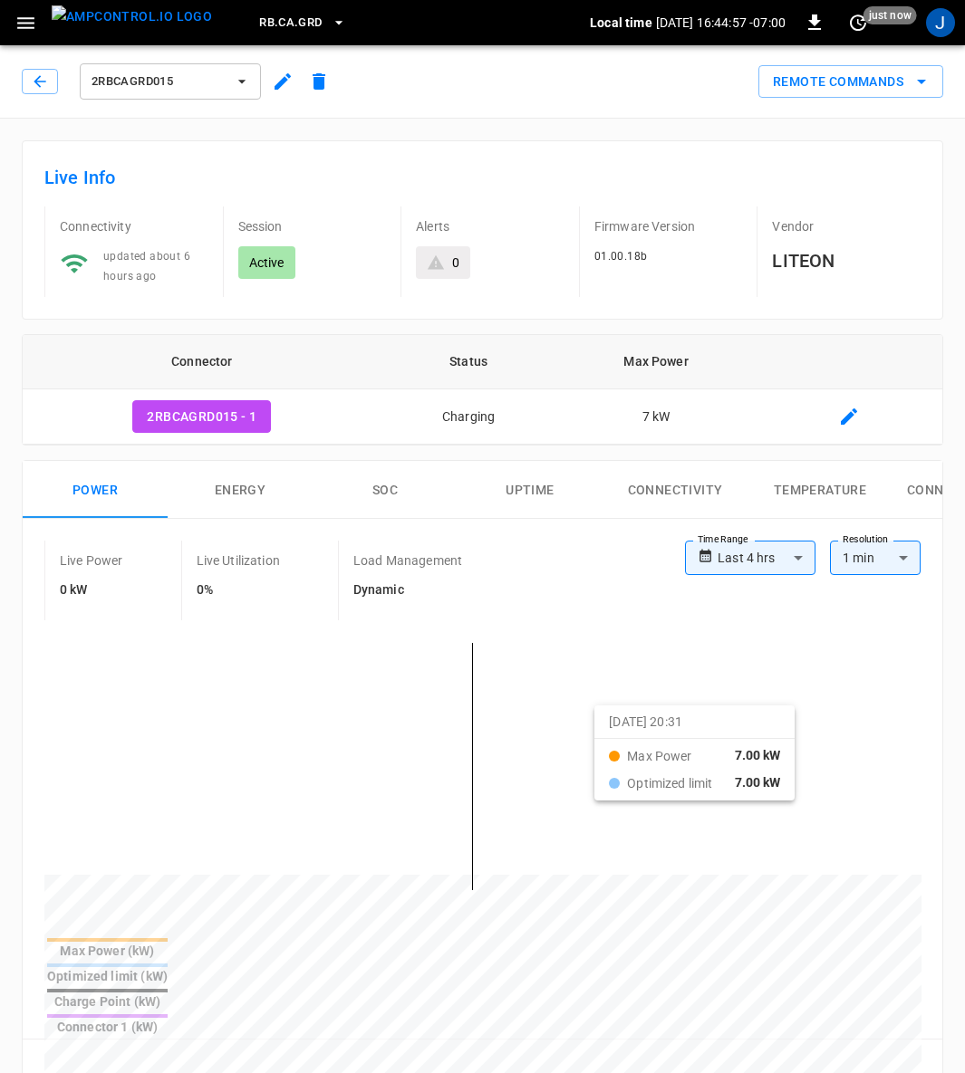
drag, startPoint x: 281, startPoint y: 705, endPoint x: 852, endPoint y: 717, distance: 571.7
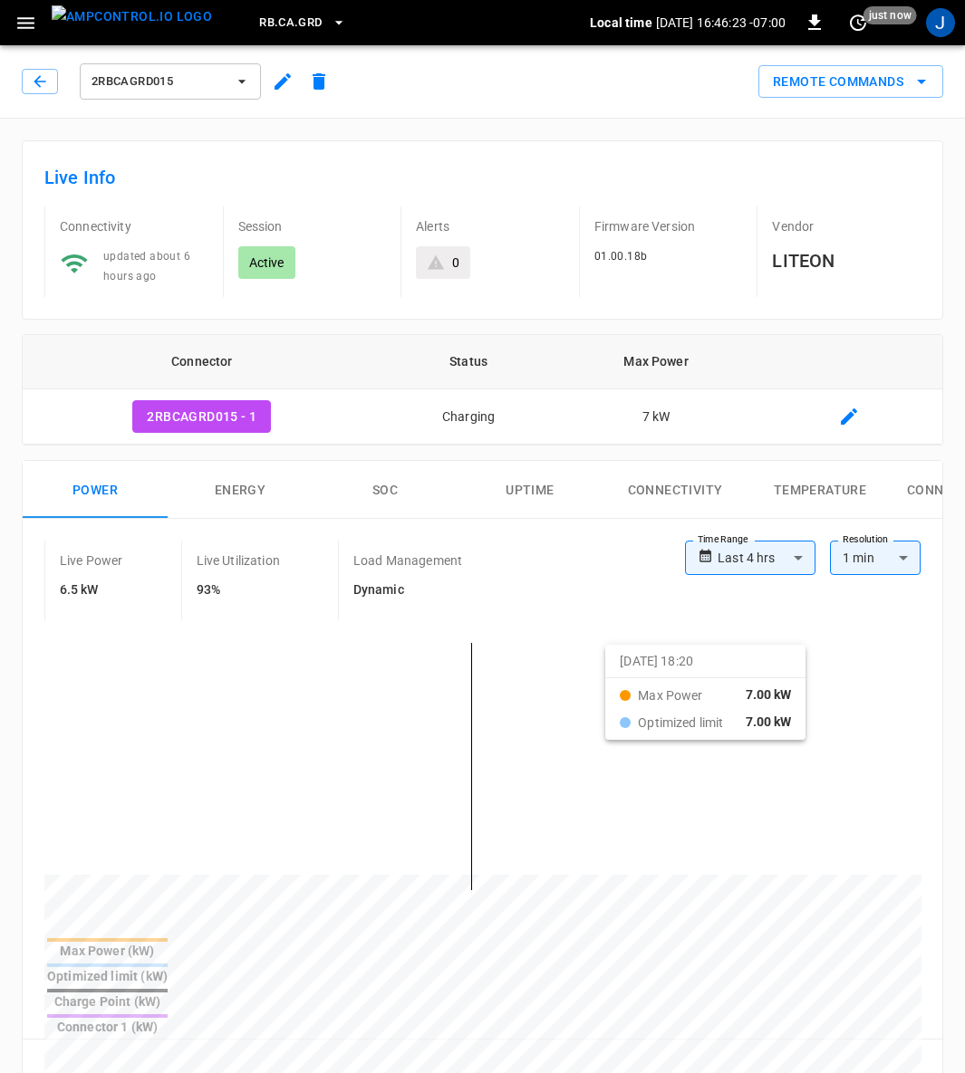
drag, startPoint x: 320, startPoint y: 639, endPoint x: 628, endPoint y: 656, distance: 308.5
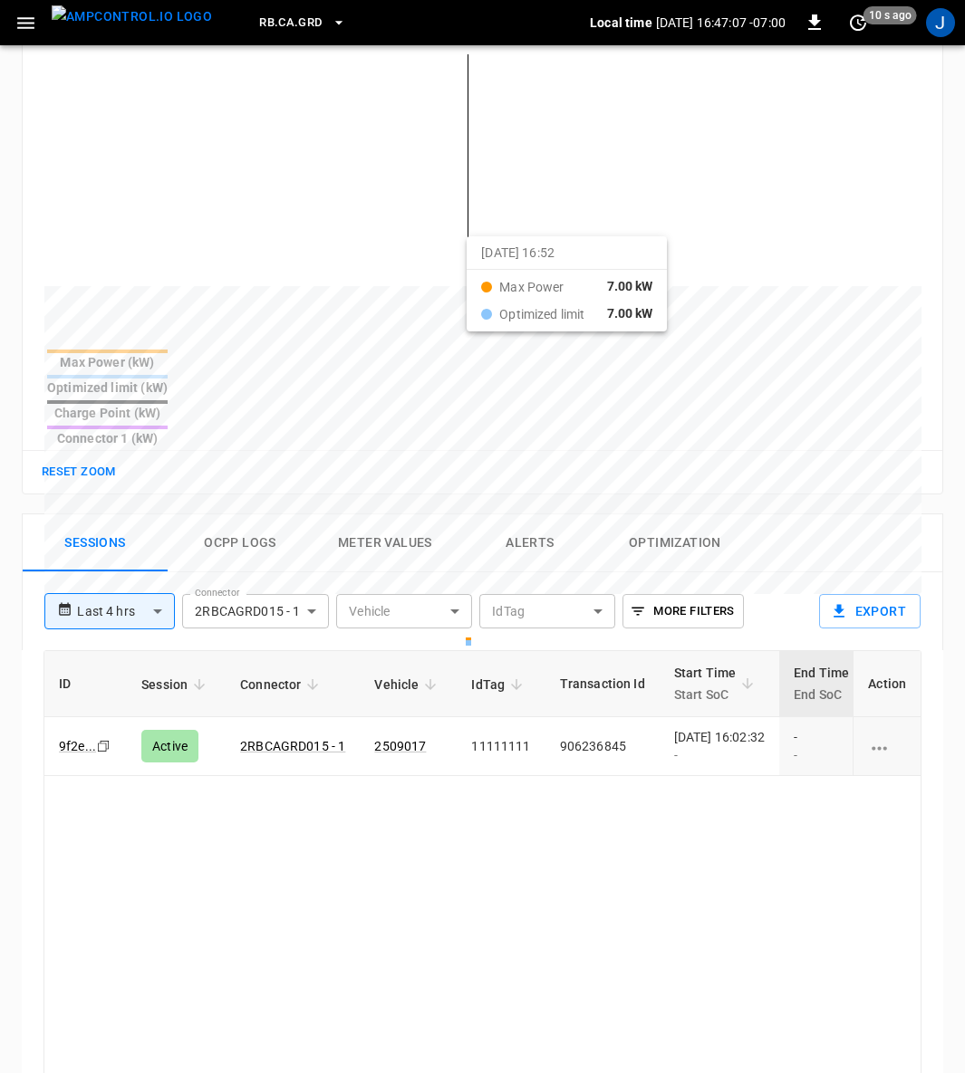
scroll to position [920, 0]
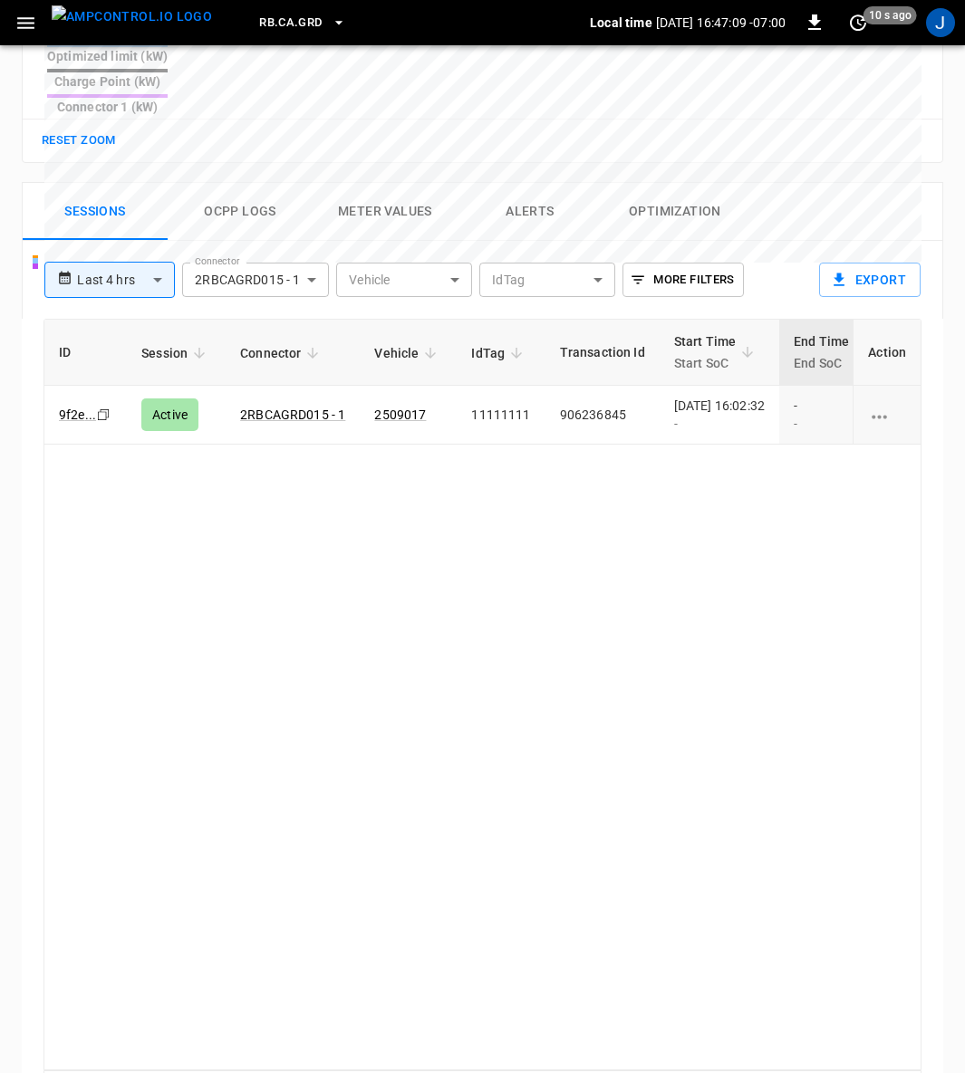
click at [534, 183] on button "Alerts" at bounding box center [529, 212] width 145 height 58
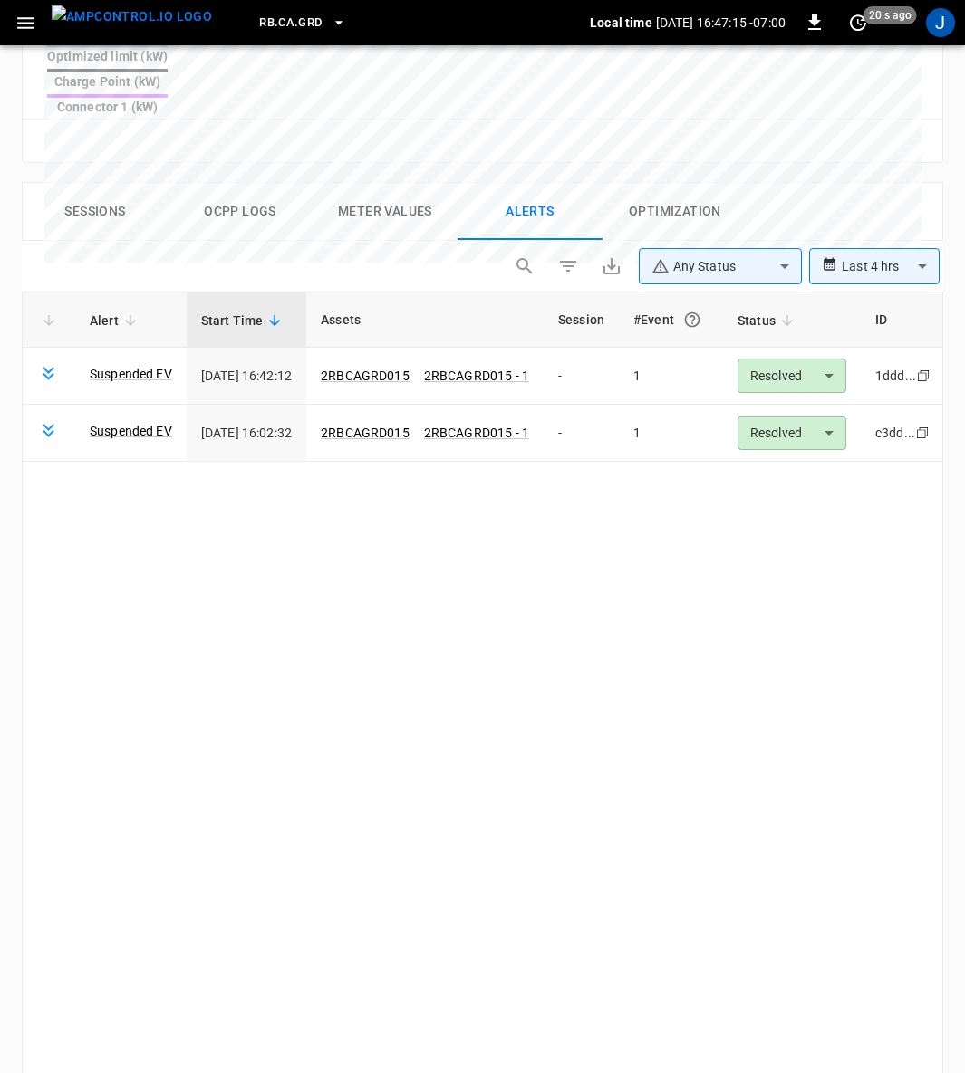
click at [141, 365] on link "Suspended EV" at bounding box center [131, 374] width 82 height 18
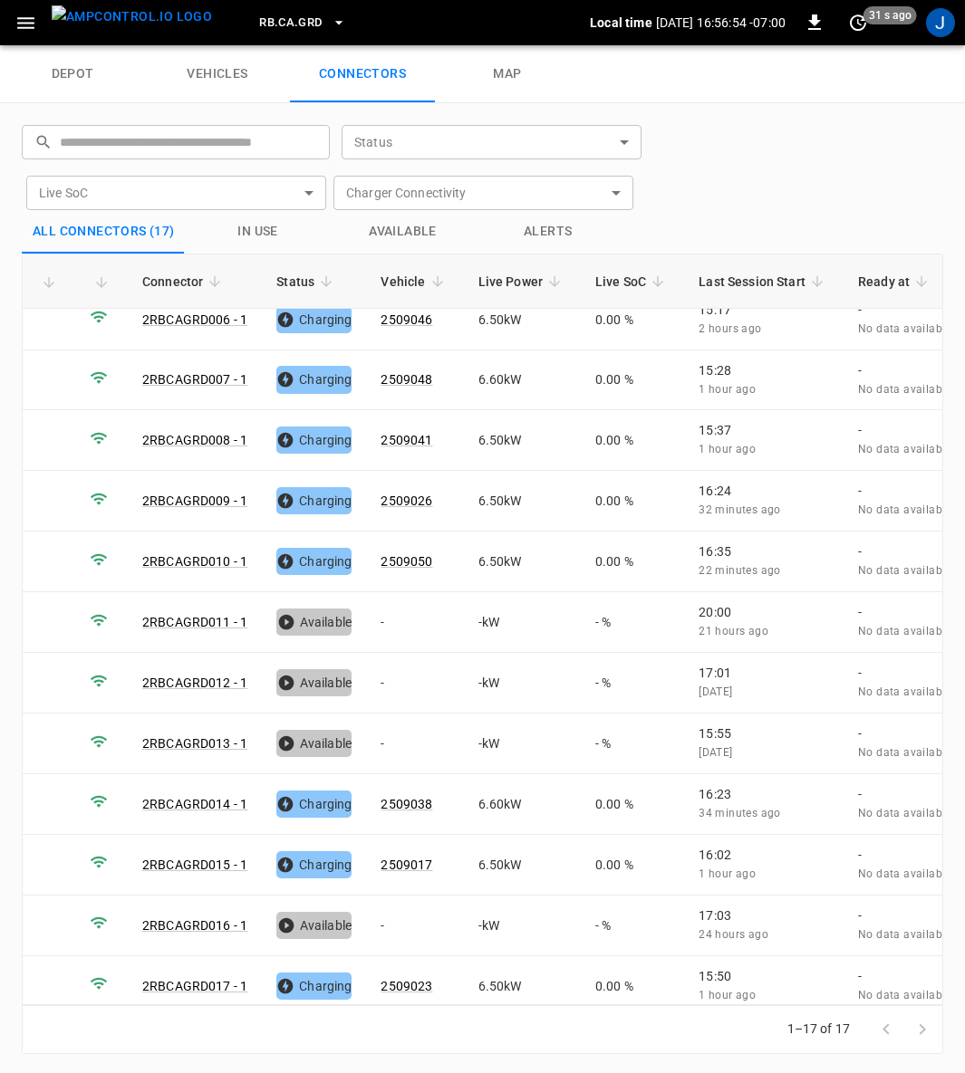
scroll to position [299, 0]
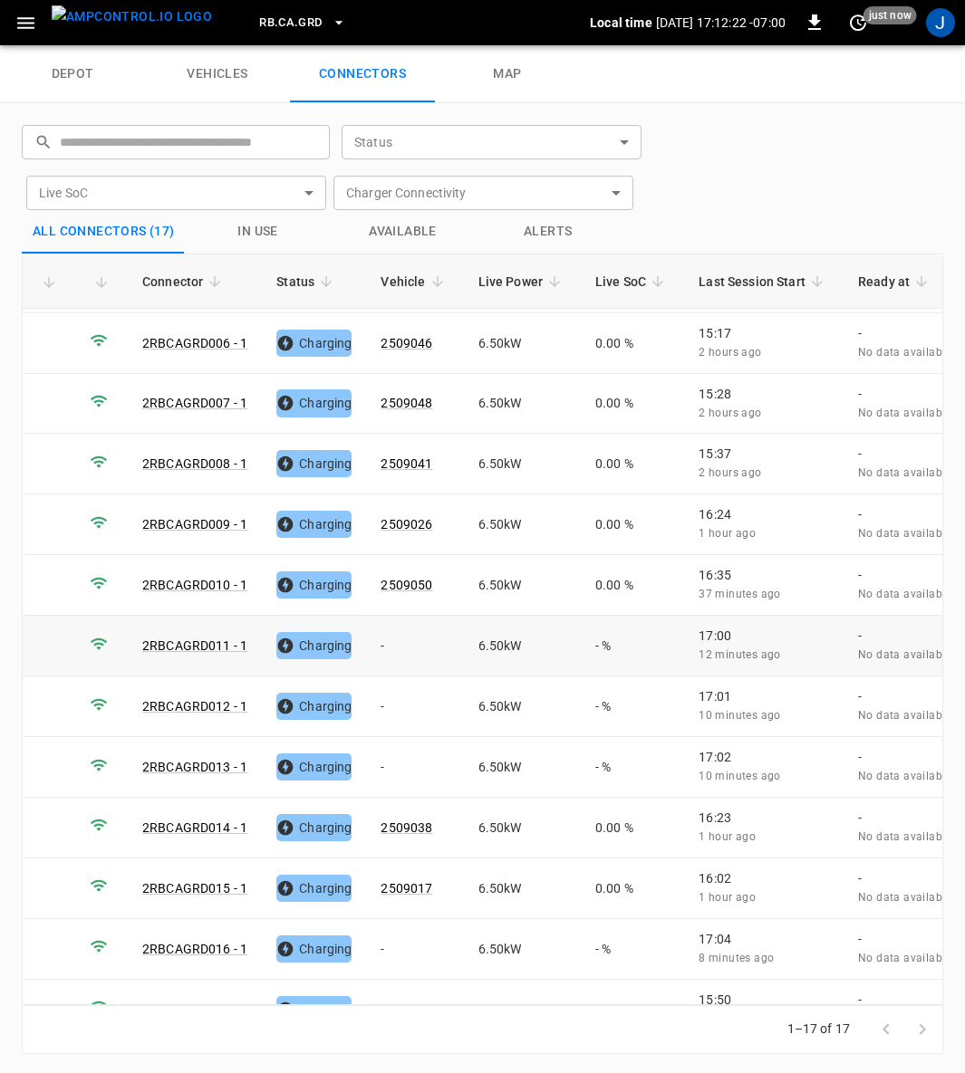
drag, startPoint x: 380, startPoint y: 637, endPoint x: 386, endPoint y: 624, distance: 13.8
click at [380, 638] on td "-" at bounding box center [414, 646] width 97 height 61
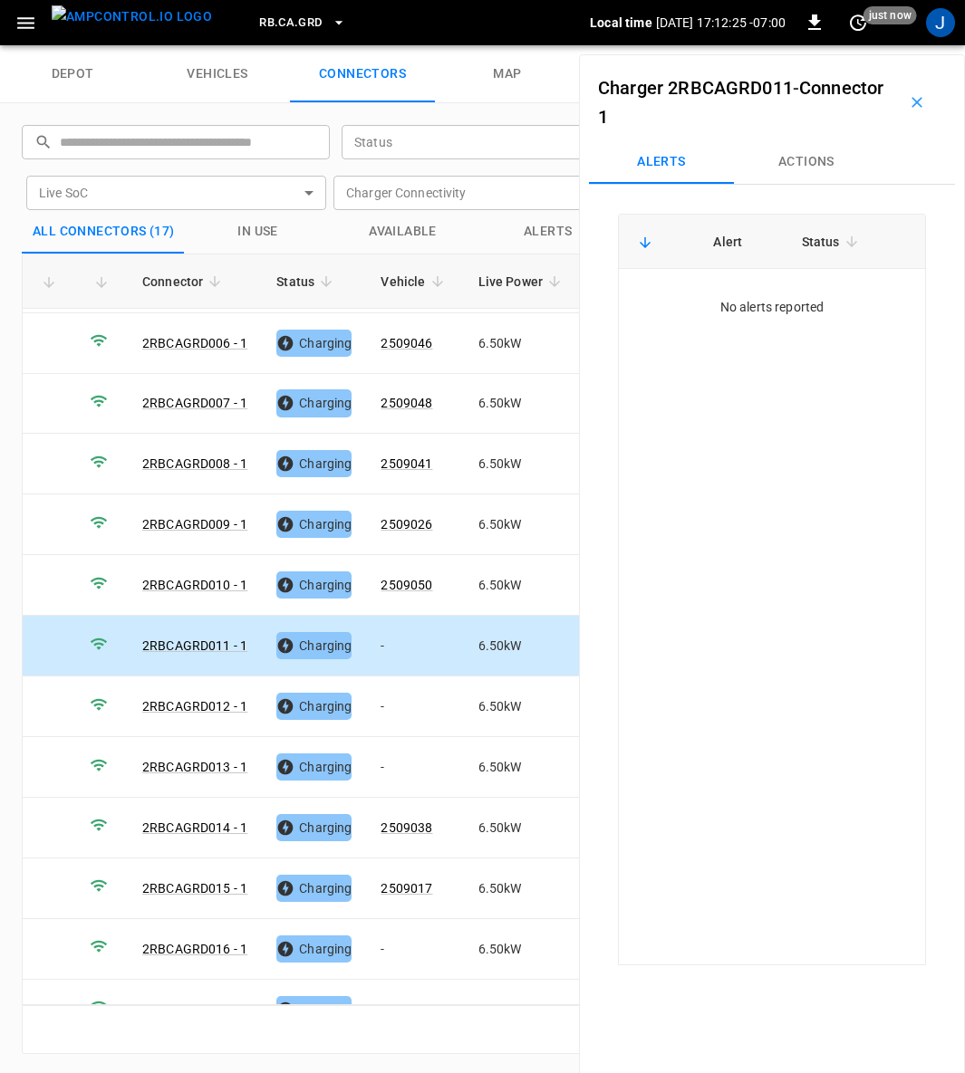
click at [804, 176] on button "Actions" at bounding box center [806, 161] width 145 height 43
click at [852, 309] on div at bounding box center [875, 299] width 47 height 25
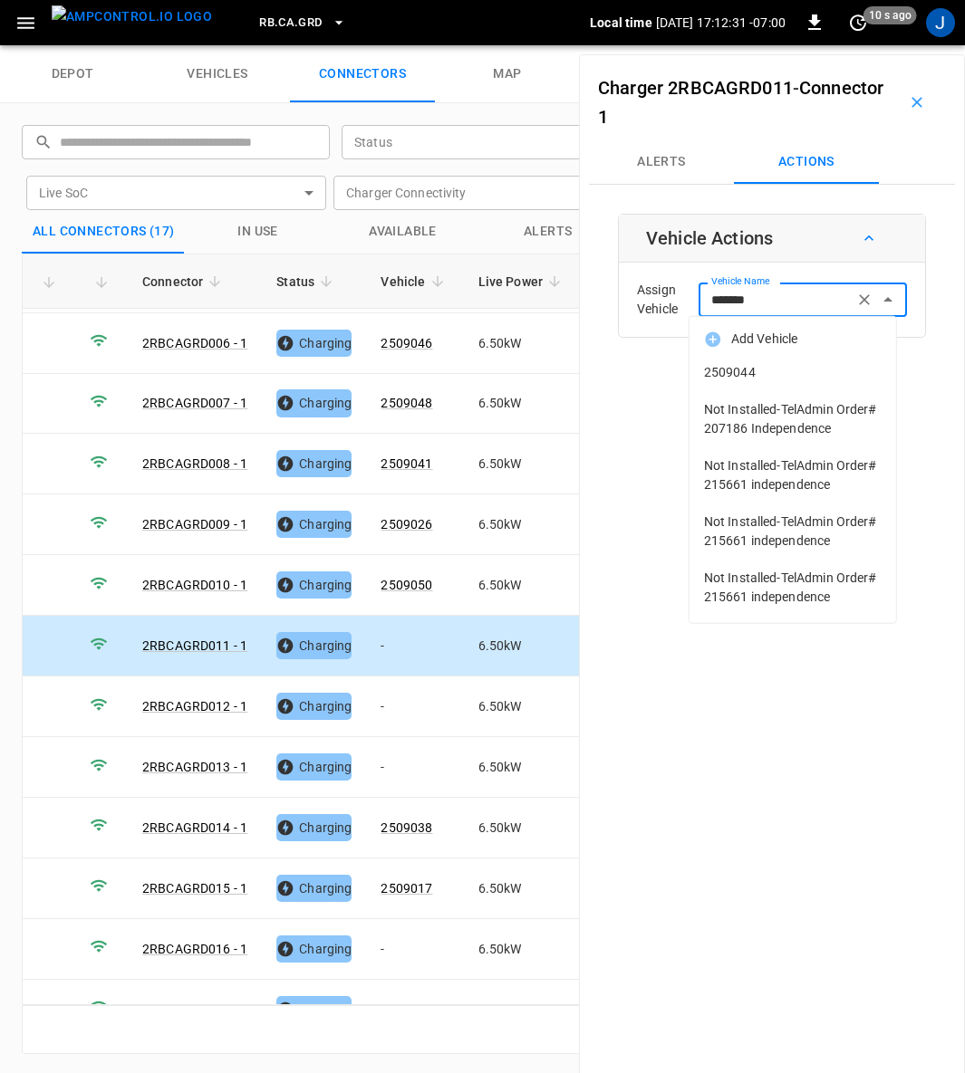
click at [742, 368] on span "2509044" at bounding box center [793, 372] width 178 height 19
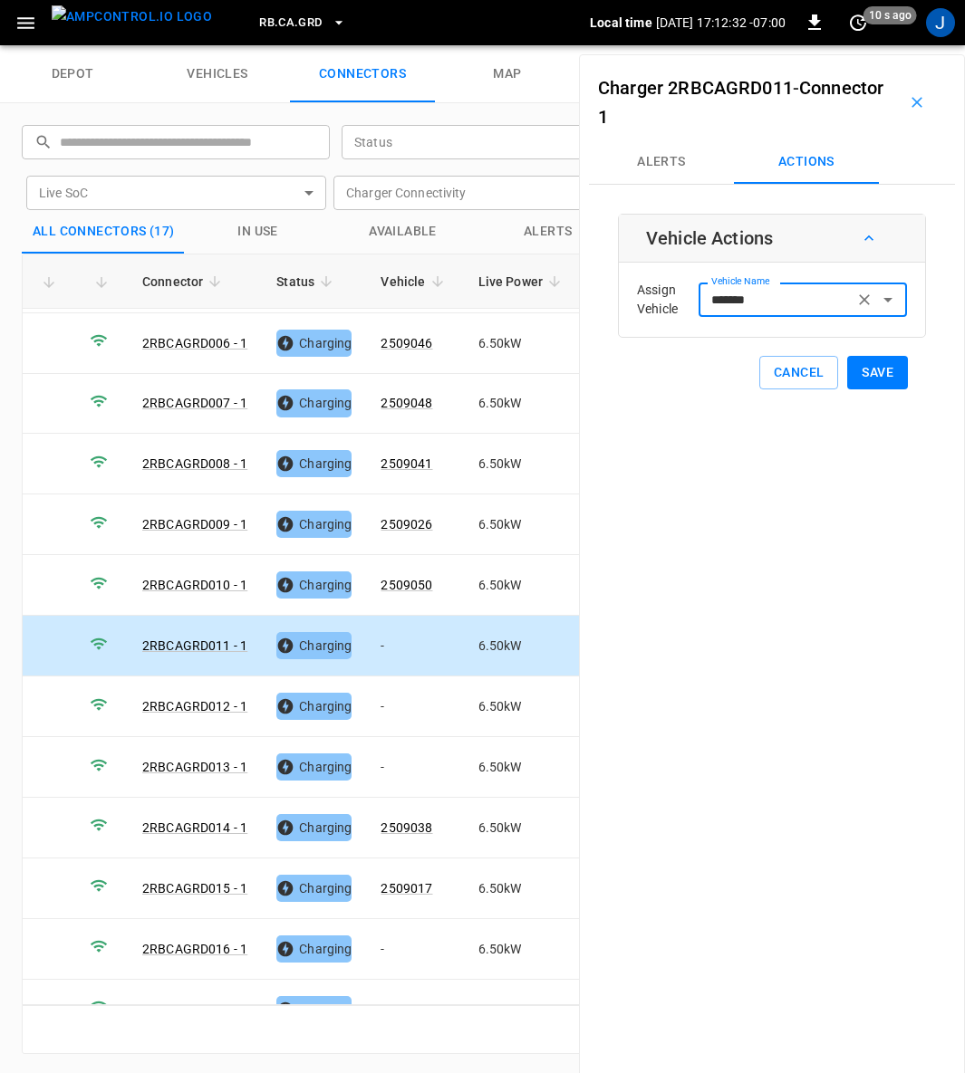
type input "*******"
click at [883, 368] on button "Save" at bounding box center [877, 373] width 61 height 34
click at [382, 693] on td "-" at bounding box center [414, 707] width 97 height 61
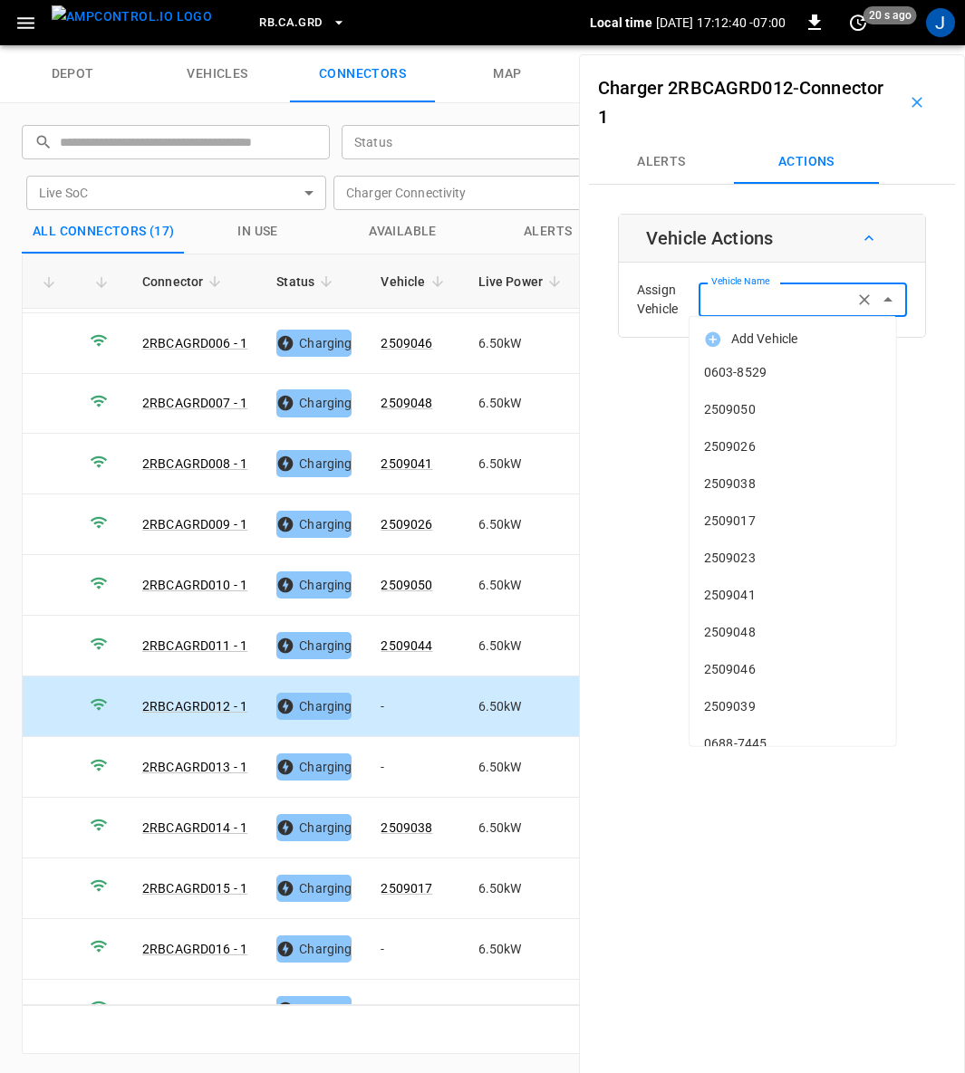
click at [775, 303] on div "Vehicle Name Vehicle Name" at bounding box center [802, 300] width 208 height 34
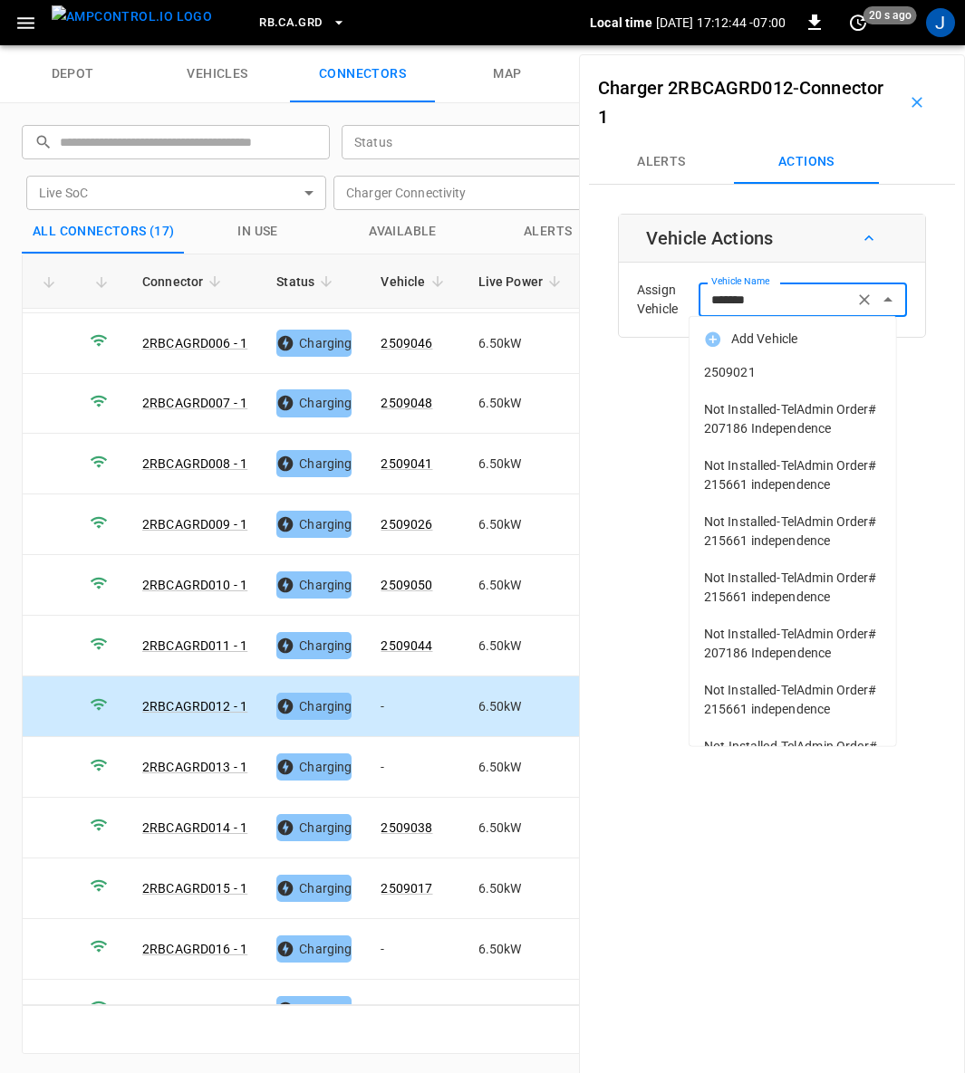
click at [771, 373] on span "2509021" at bounding box center [793, 372] width 178 height 19
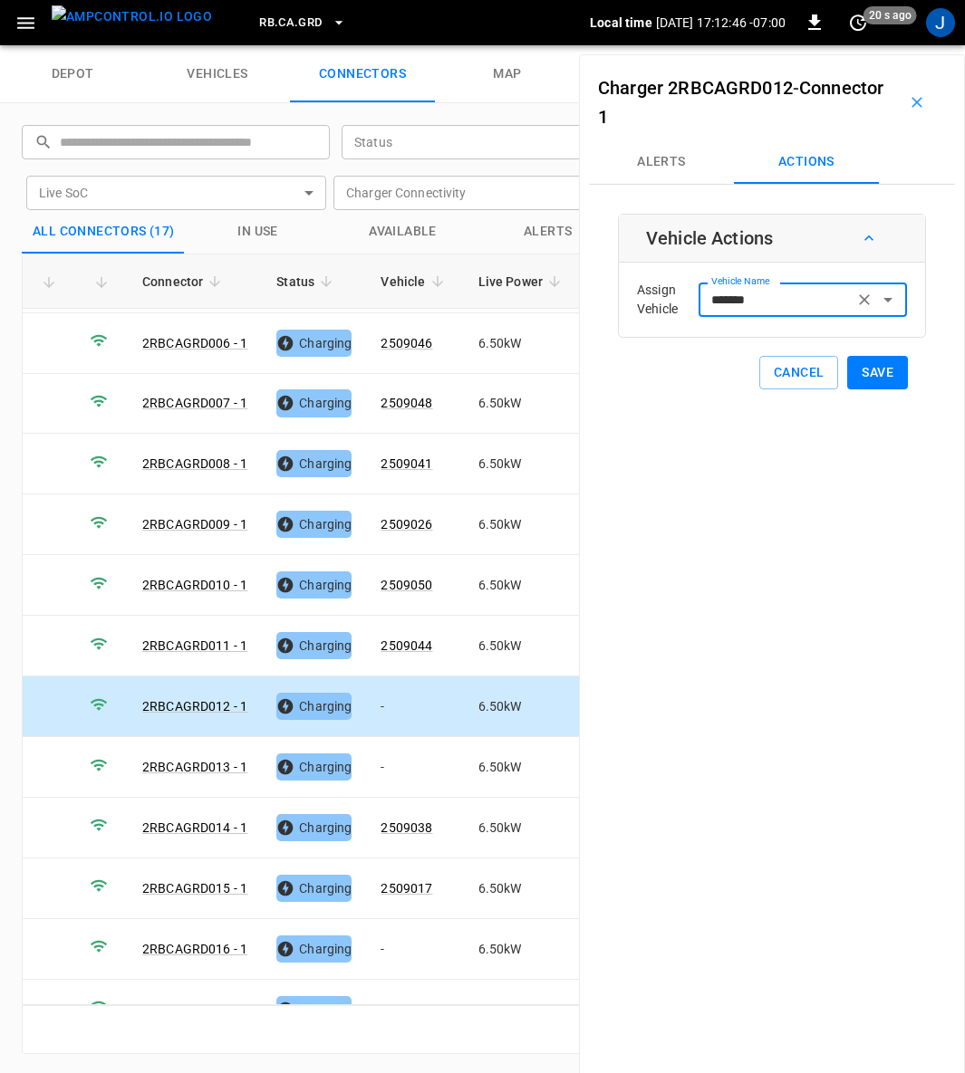
type input "*******"
click at [878, 370] on button "Save" at bounding box center [877, 373] width 61 height 34
click at [379, 753] on td "-" at bounding box center [414, 767] width 97 height 61
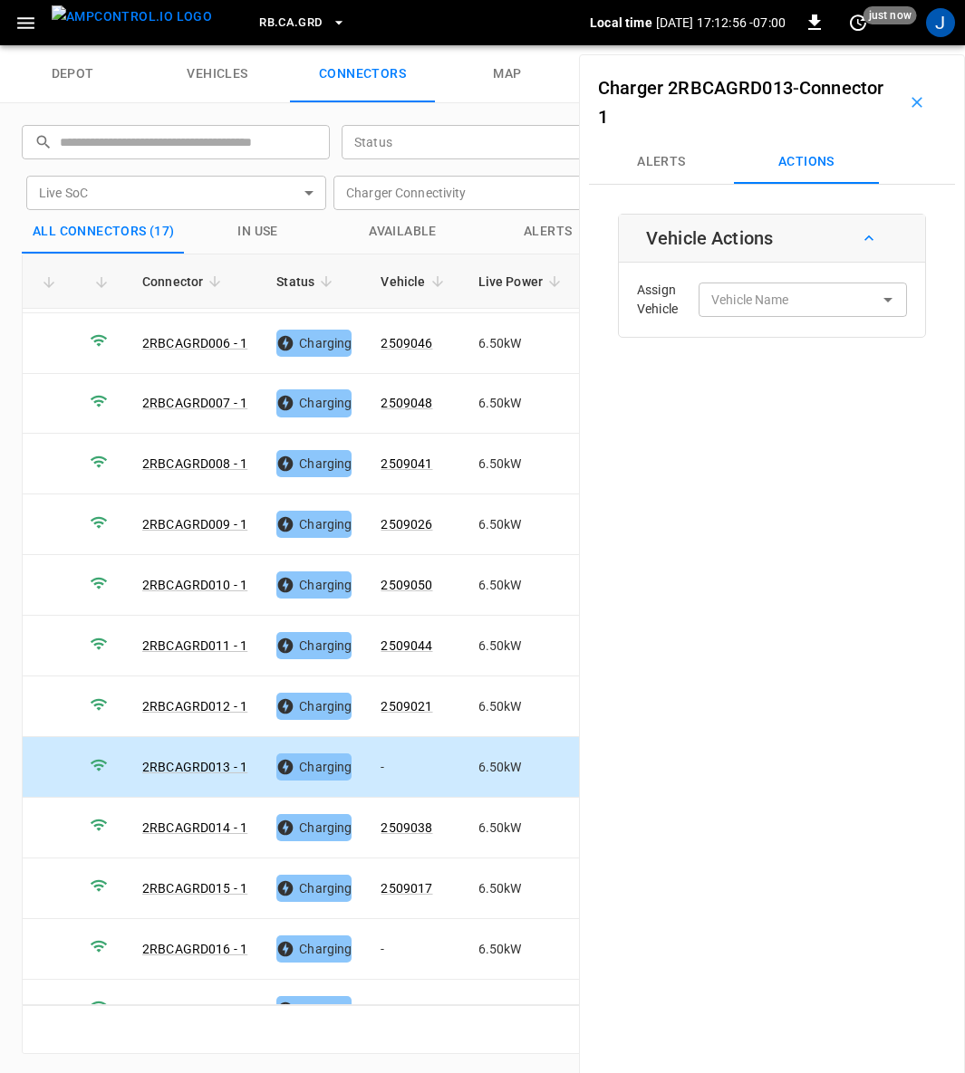
click at [804, 313] on div "Vehicle Name" at bounding box center [802, 300] width 208 height 34
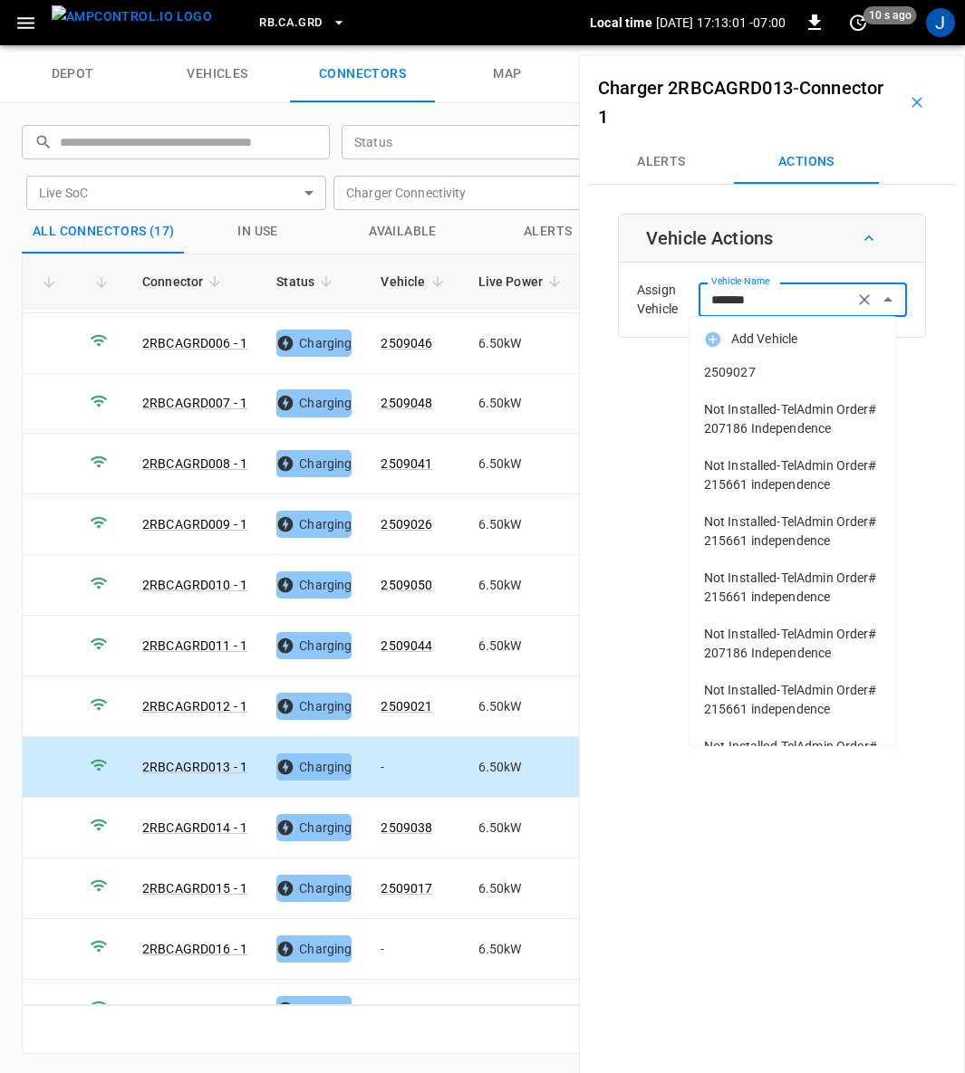
click at [782, 366] on span "2509027" at bounding box center [793, 372] width 178 height 19
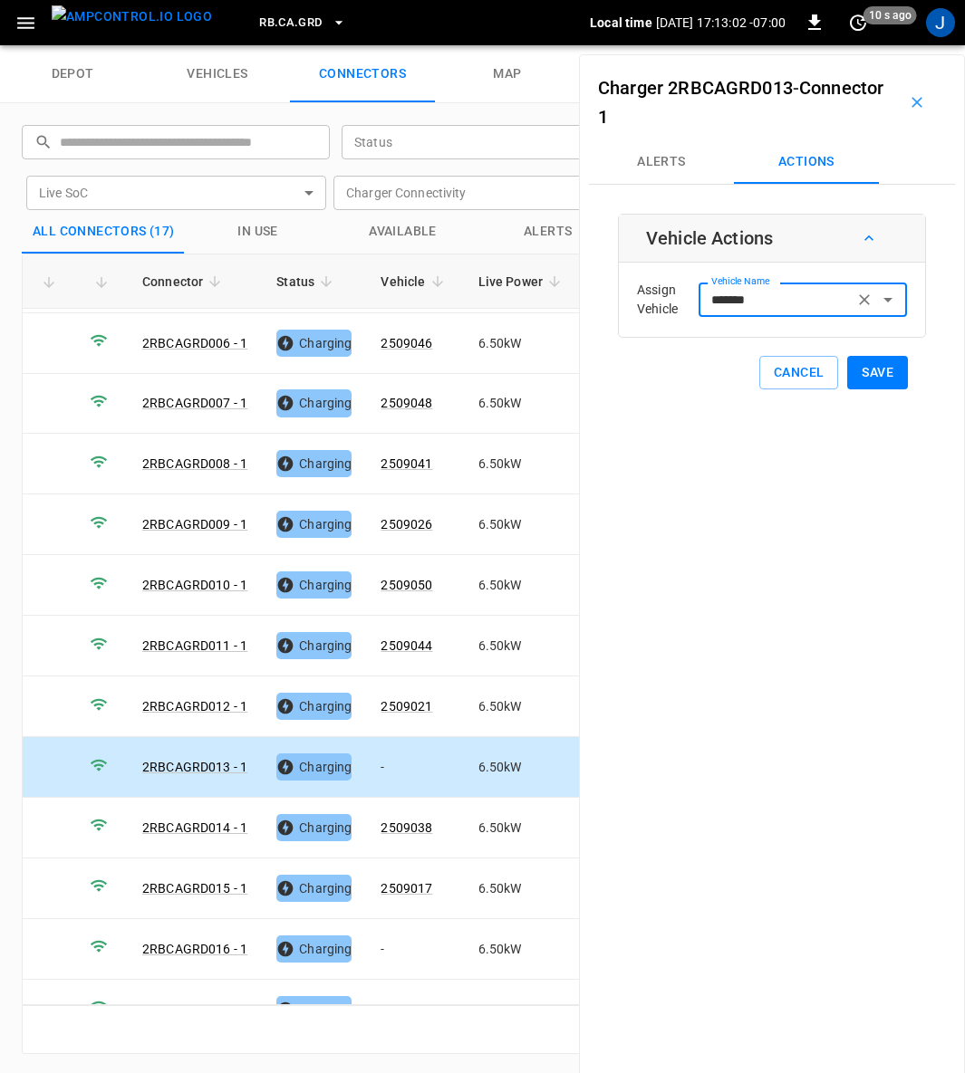
type input "*******"
click at [867, 373] on button "Save" at bounding box center [877, 373] width 61 height 34
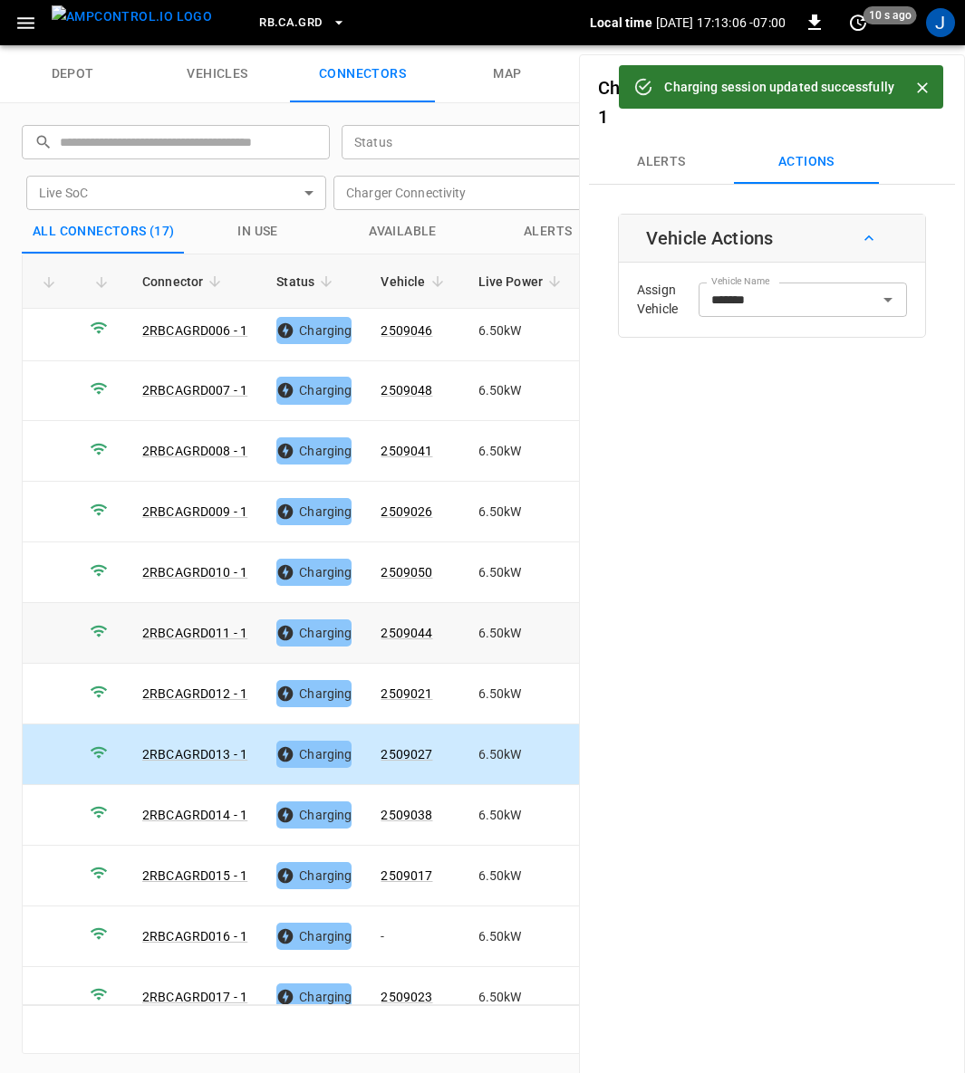
scroll to position [323, 0]
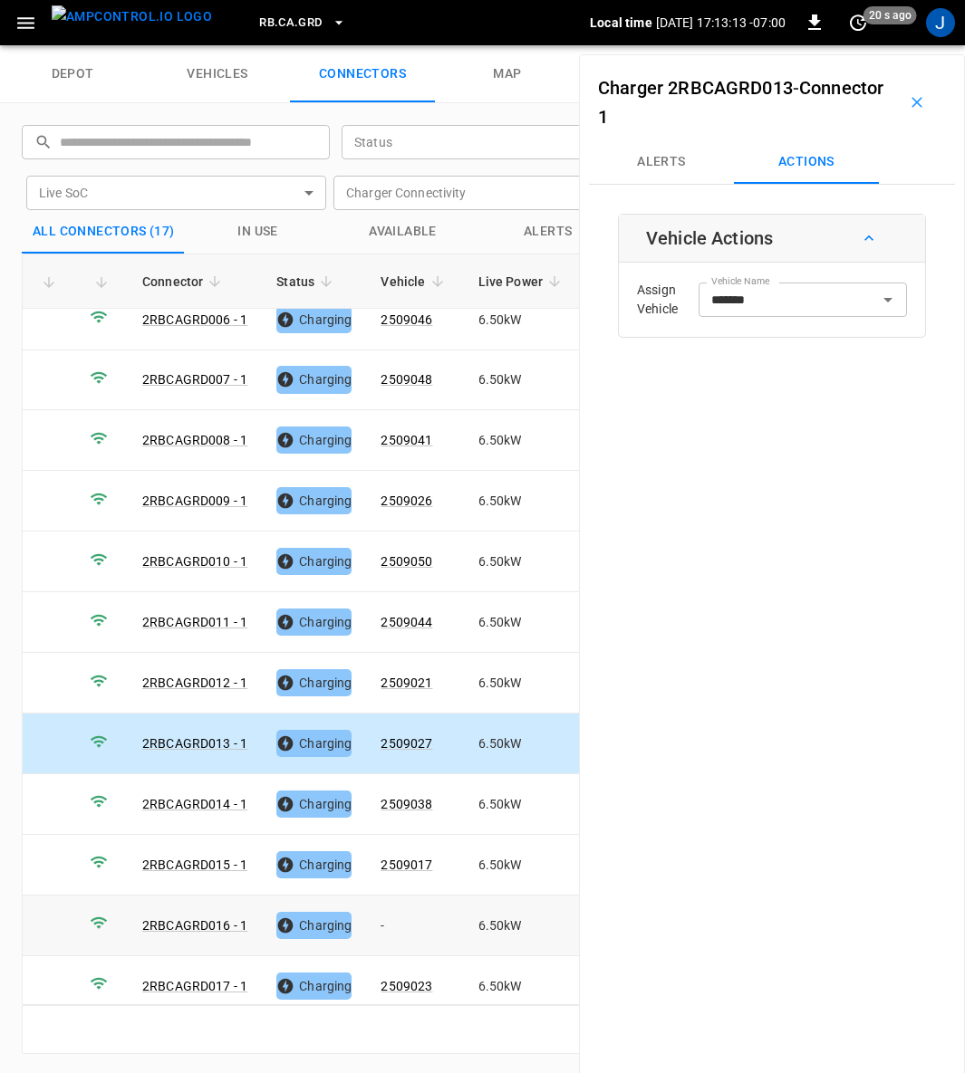
click at [392, 905] on td "-" at bounding box center [414, 926] width 97 height 61
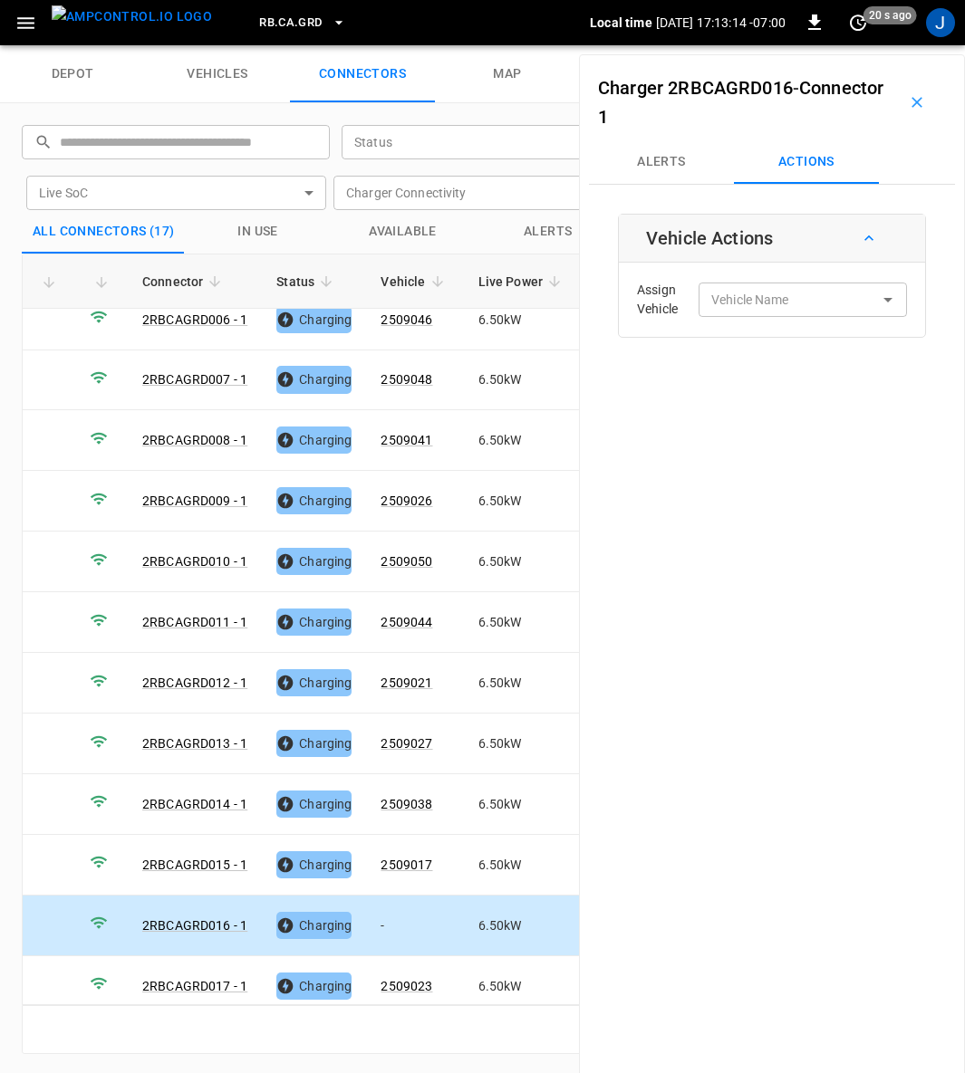
click at [765, 291] on div "Vehicle Name Vehicle Name" at bounding box center [802, 300] width 208 height 34
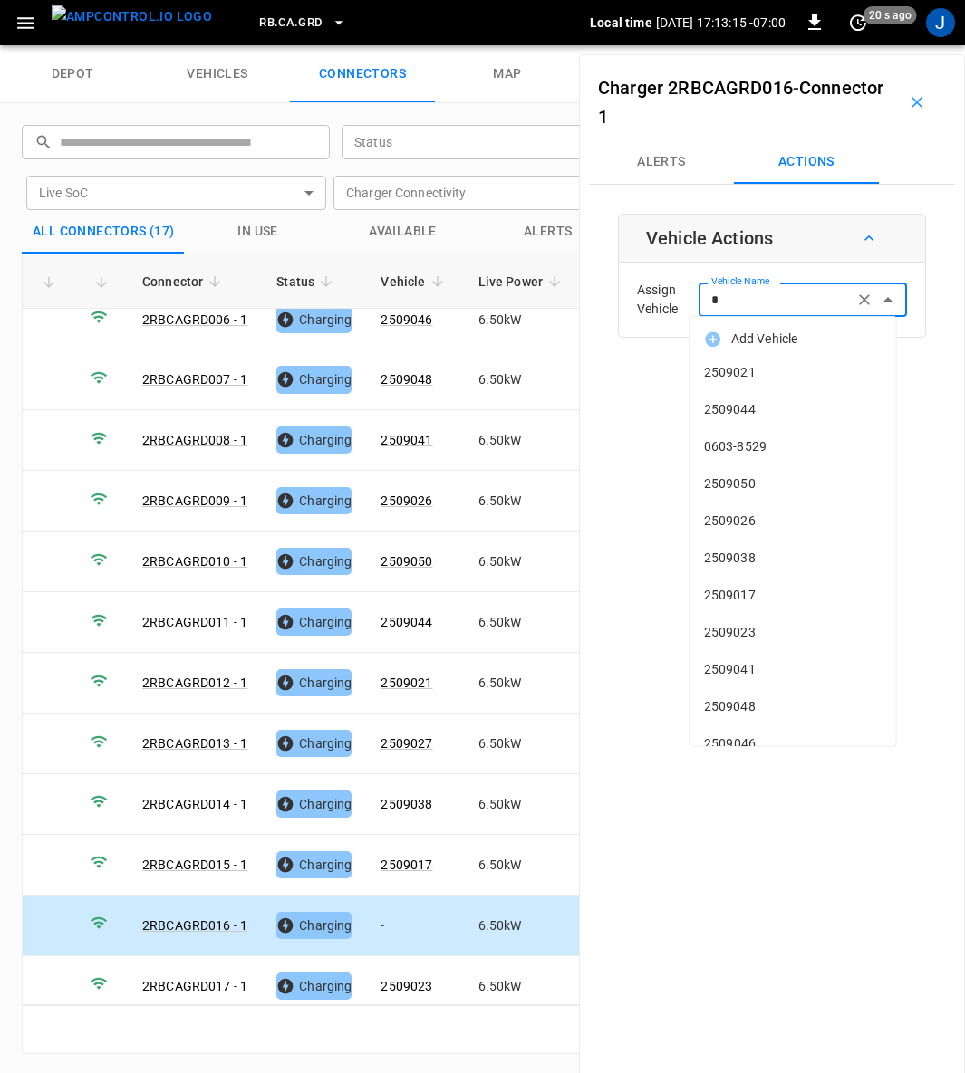
type input "**"
type input "*"
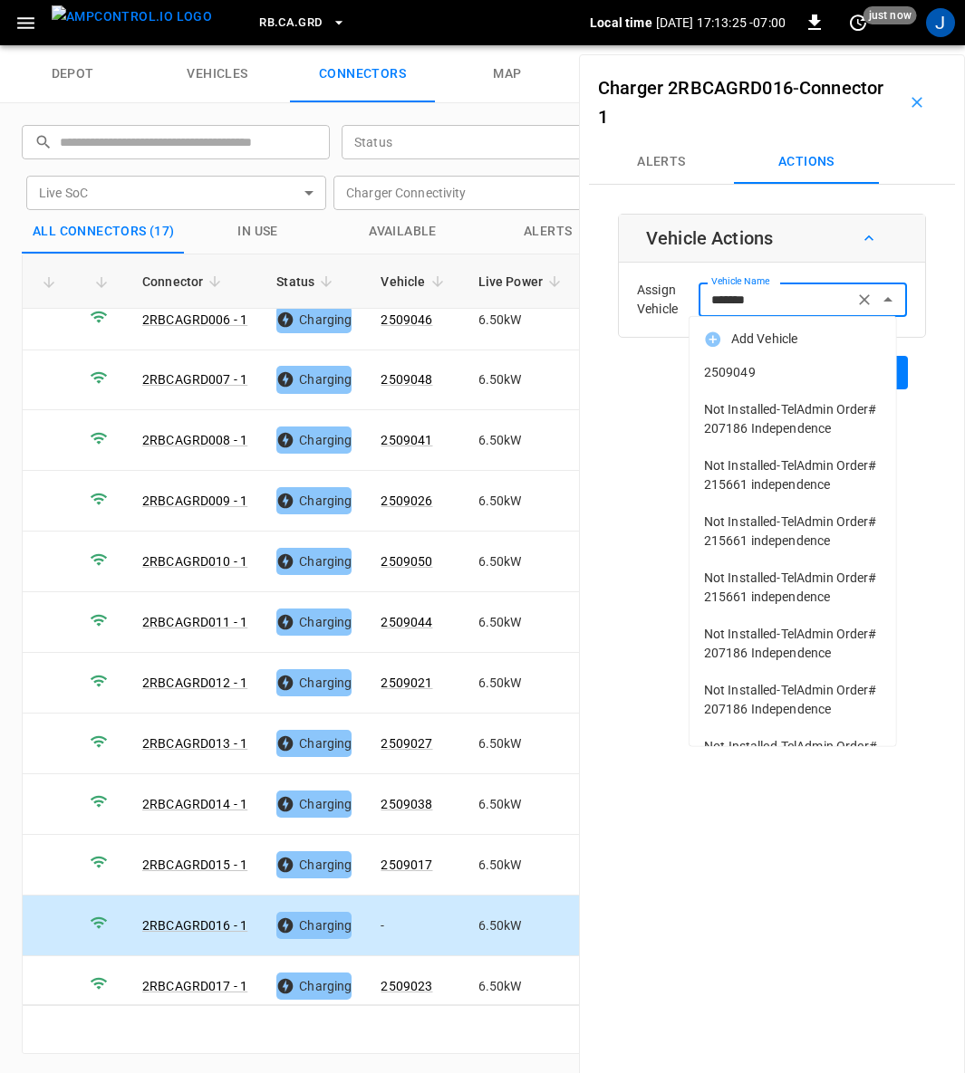
click at [743, 367] on span "2509049" at bounding box center [793, 372] width 178 height 19
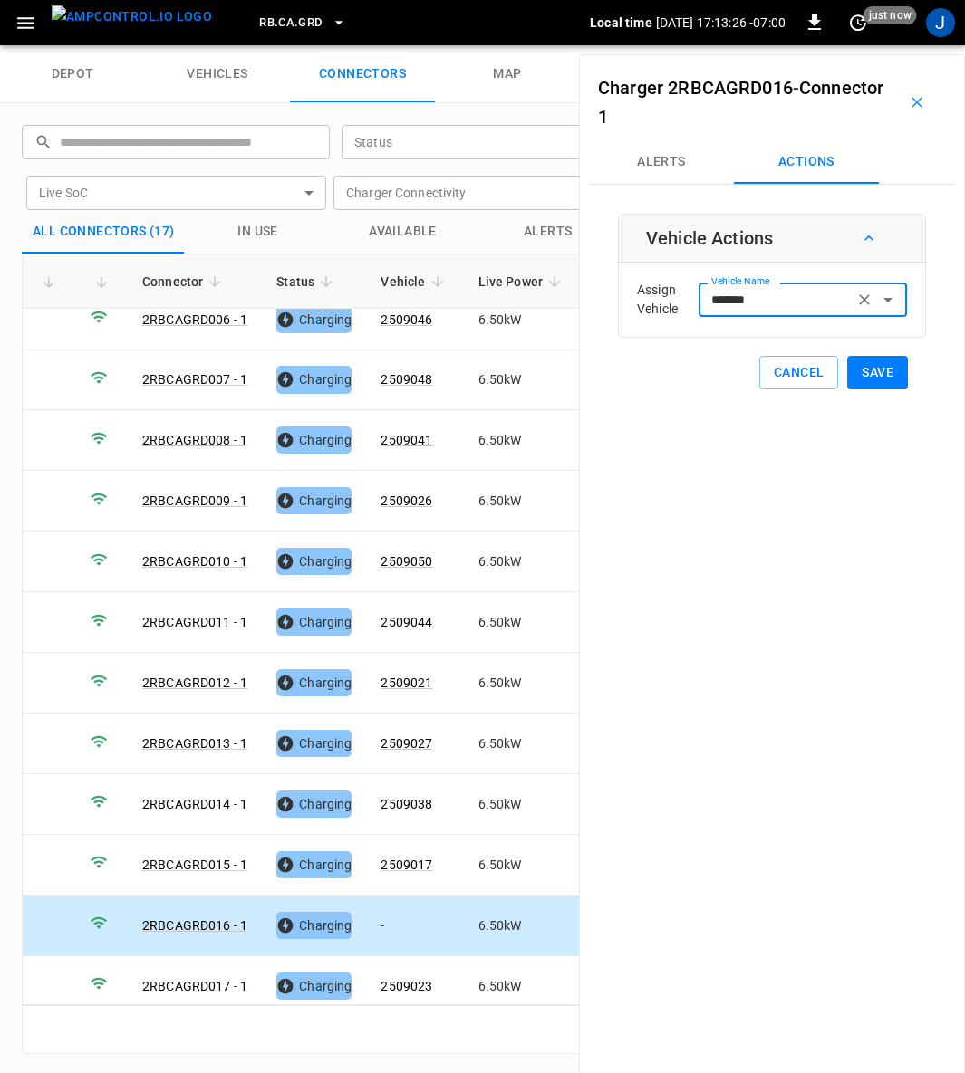
type input "*******"
click at [870, 369] on button "Save" at bounding box center [877, 373] width 61 height 34
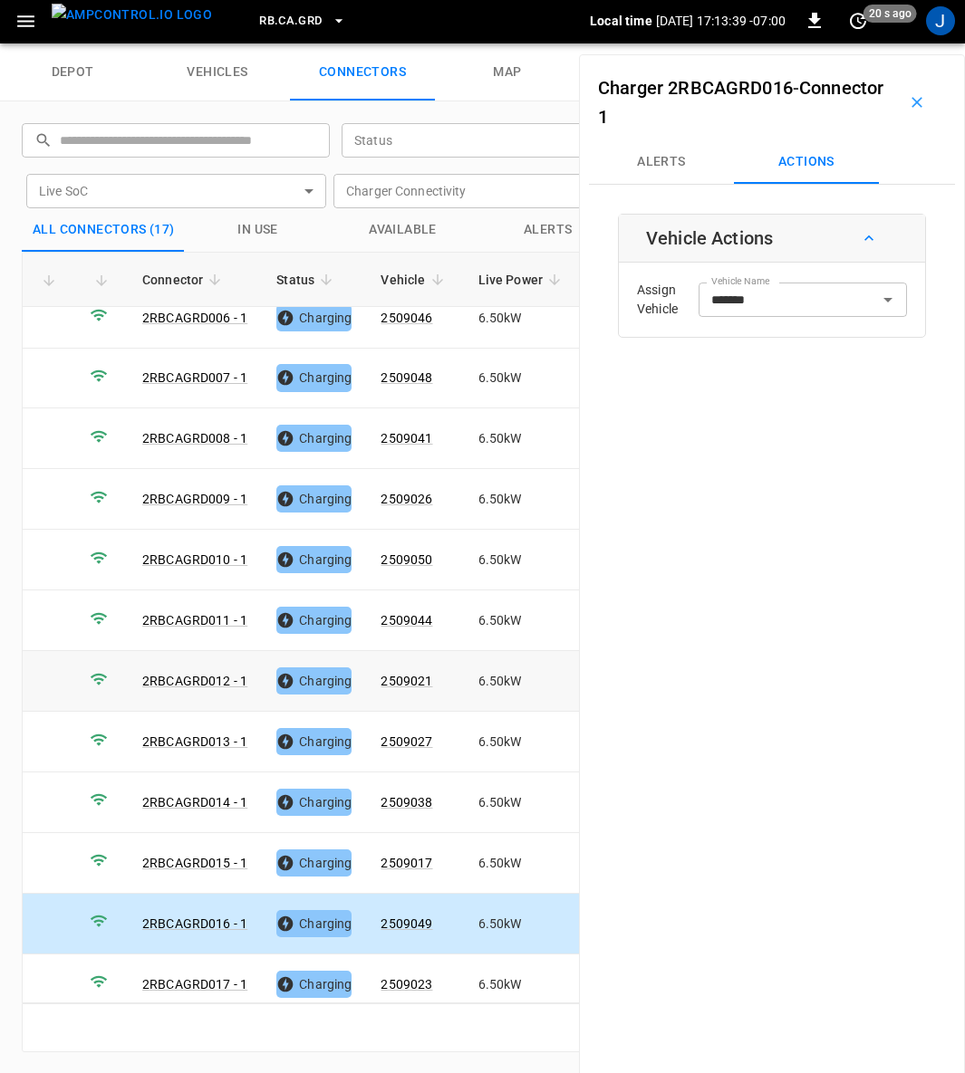
scroll to position [0, 0]
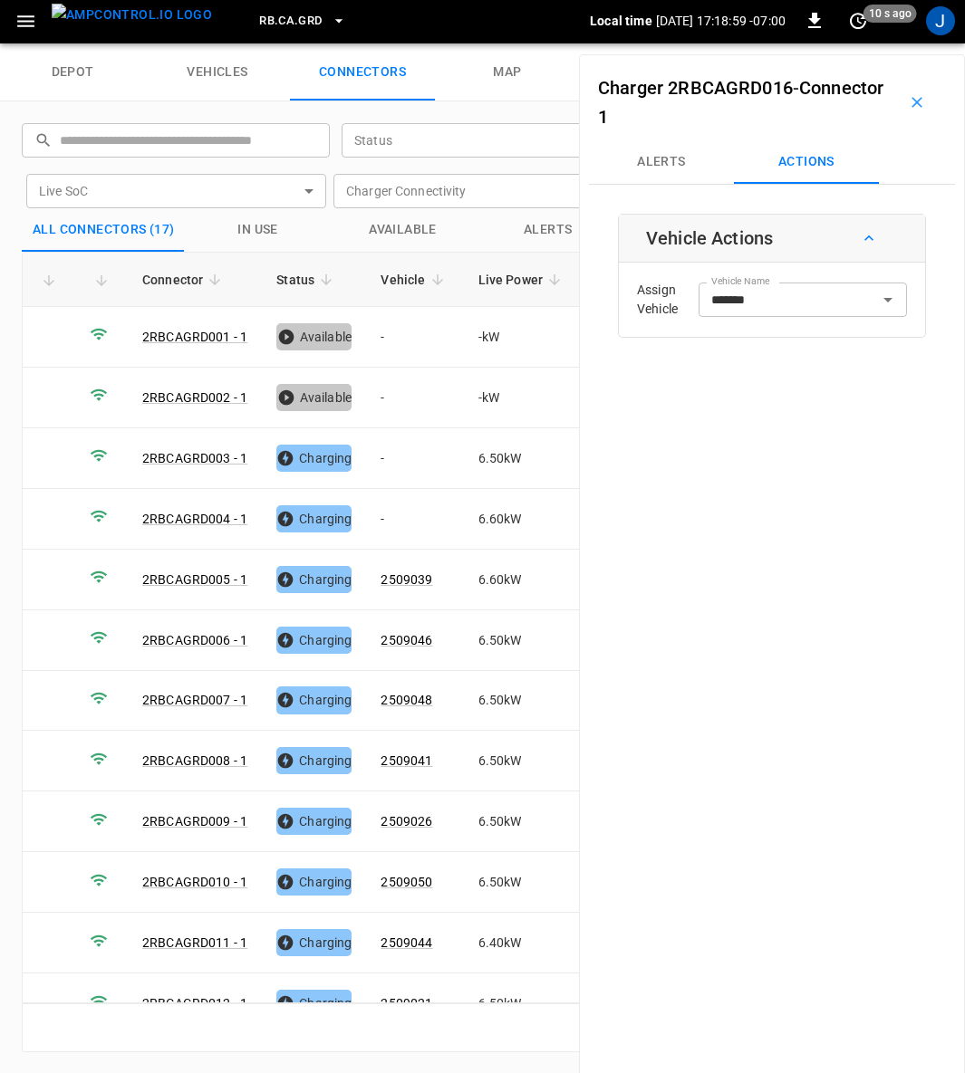
drag, startPoint x: 909, startPoint y: 92, endPoint x: 366, endPoint y: 723, distance: 831.9
click at [909, 93] on icon "button" at bounding box center [917, 102] width 18 height 18
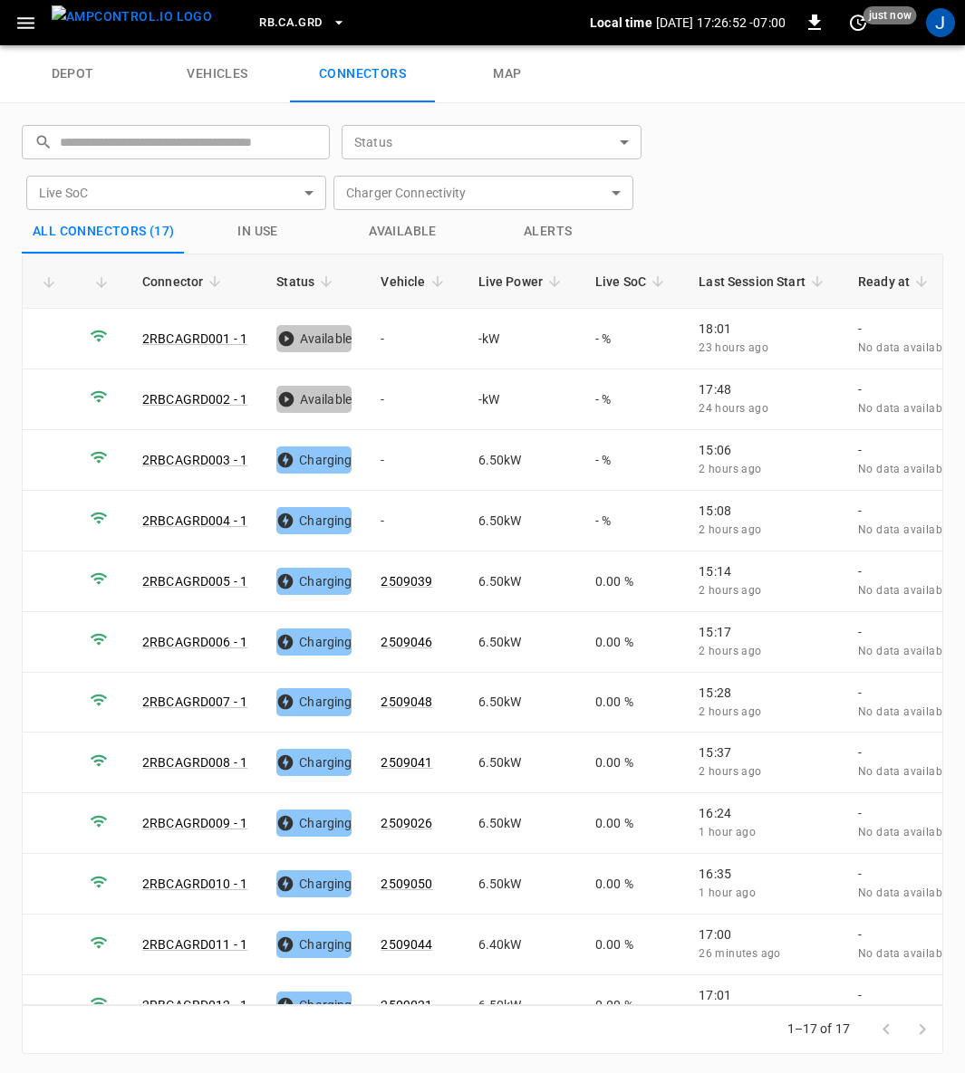
scroll to position [2, 0]
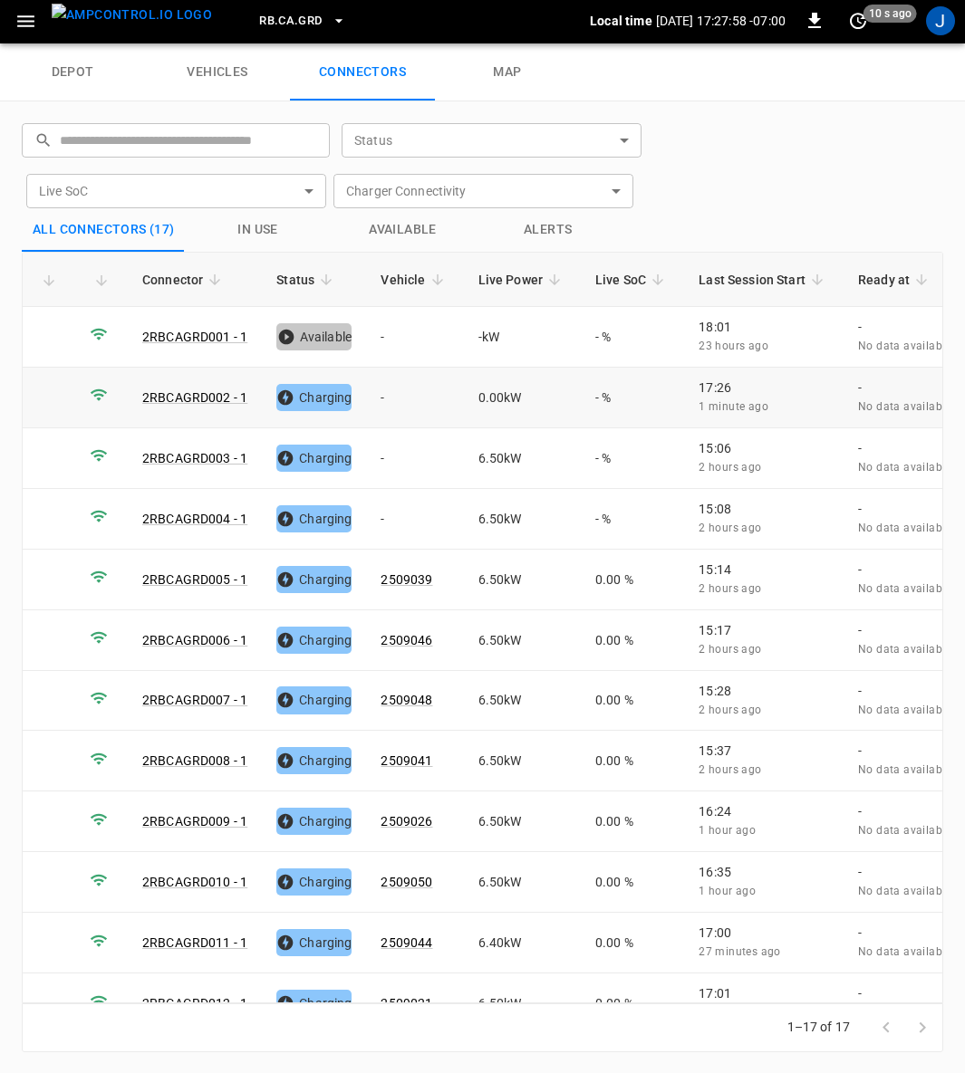
click at [391, 397] on td "-" at bounding box center [414, 398] width 97 height 61
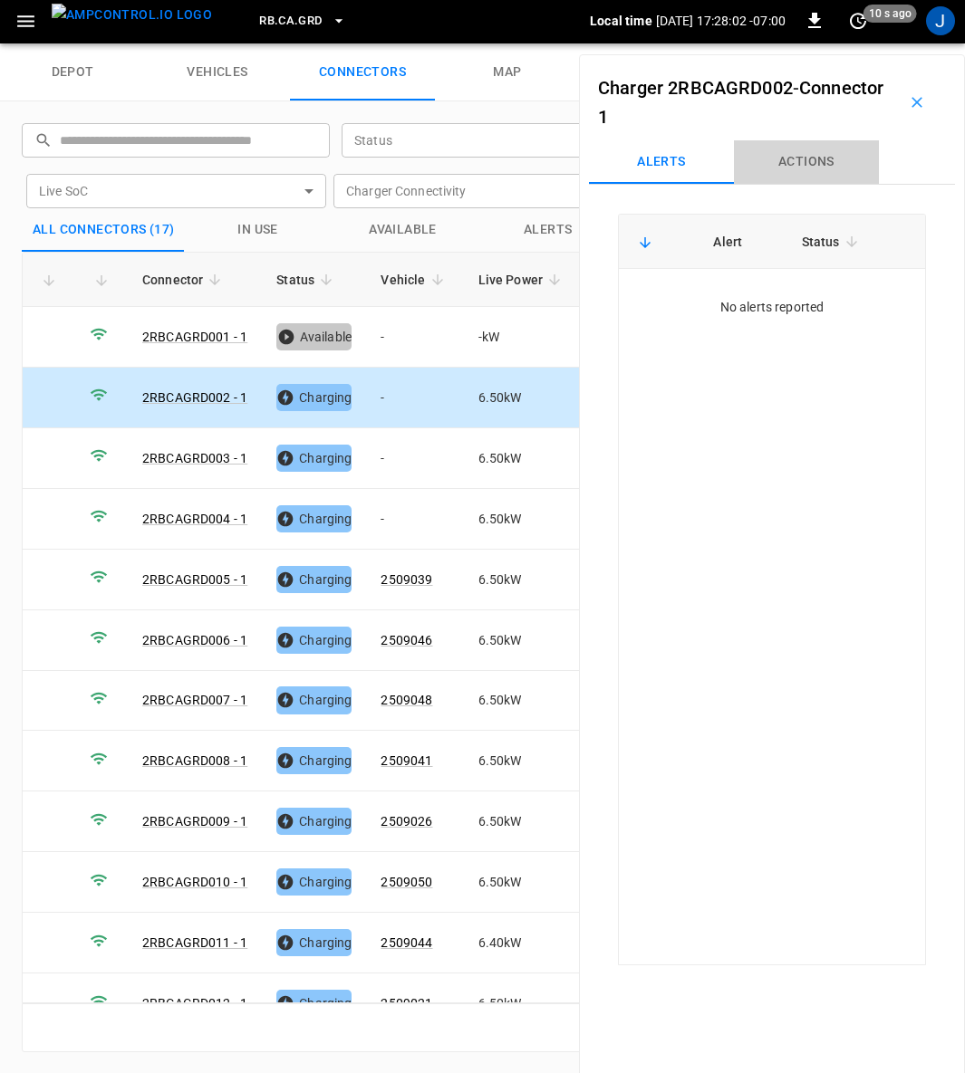
click at [828, 163] on button "Actions" at bounding box center [806, 161] width 145 height 43
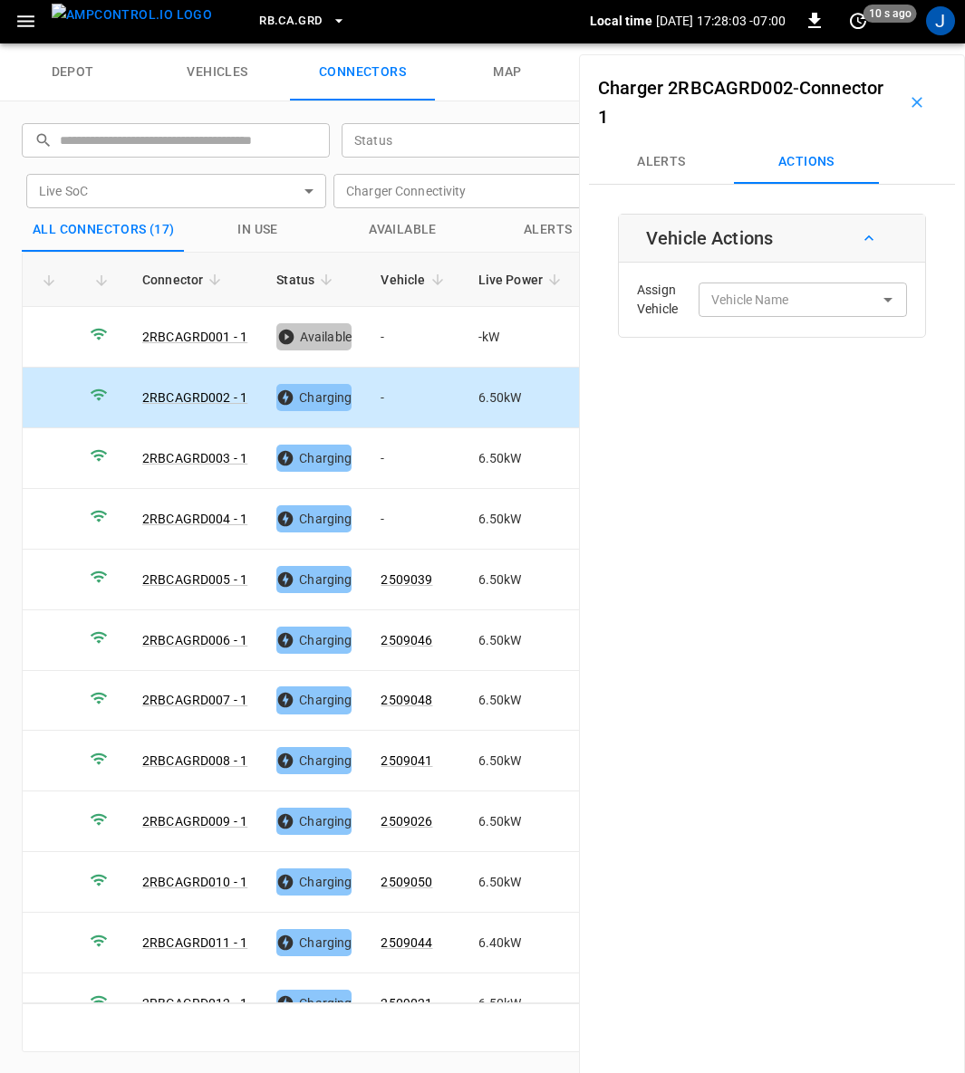
click at [732, 307] on div "Vehicle Name Vehicle Name" at bounding box center [802, 300] width 208 height 34
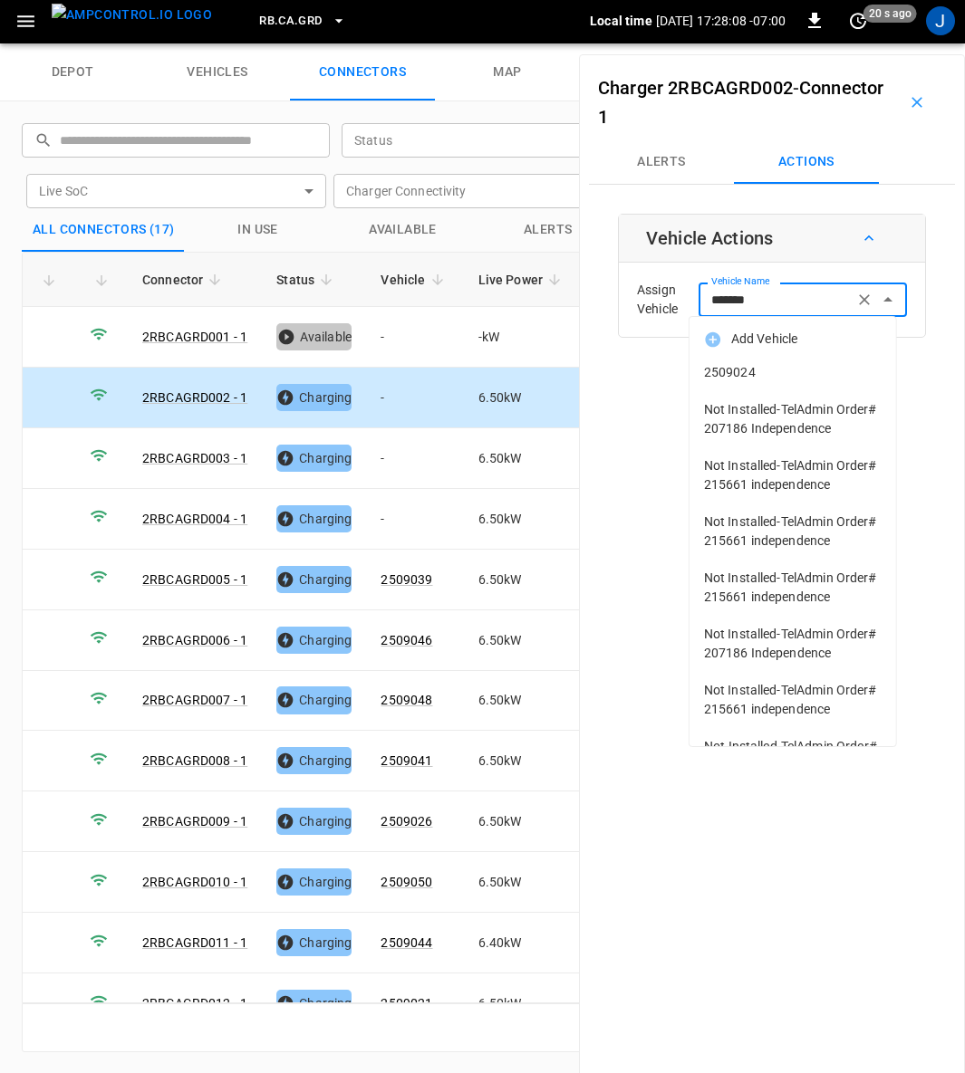
click at [729, 372] on span "2509024" at bounding box center [793, 372] width 178 height 19
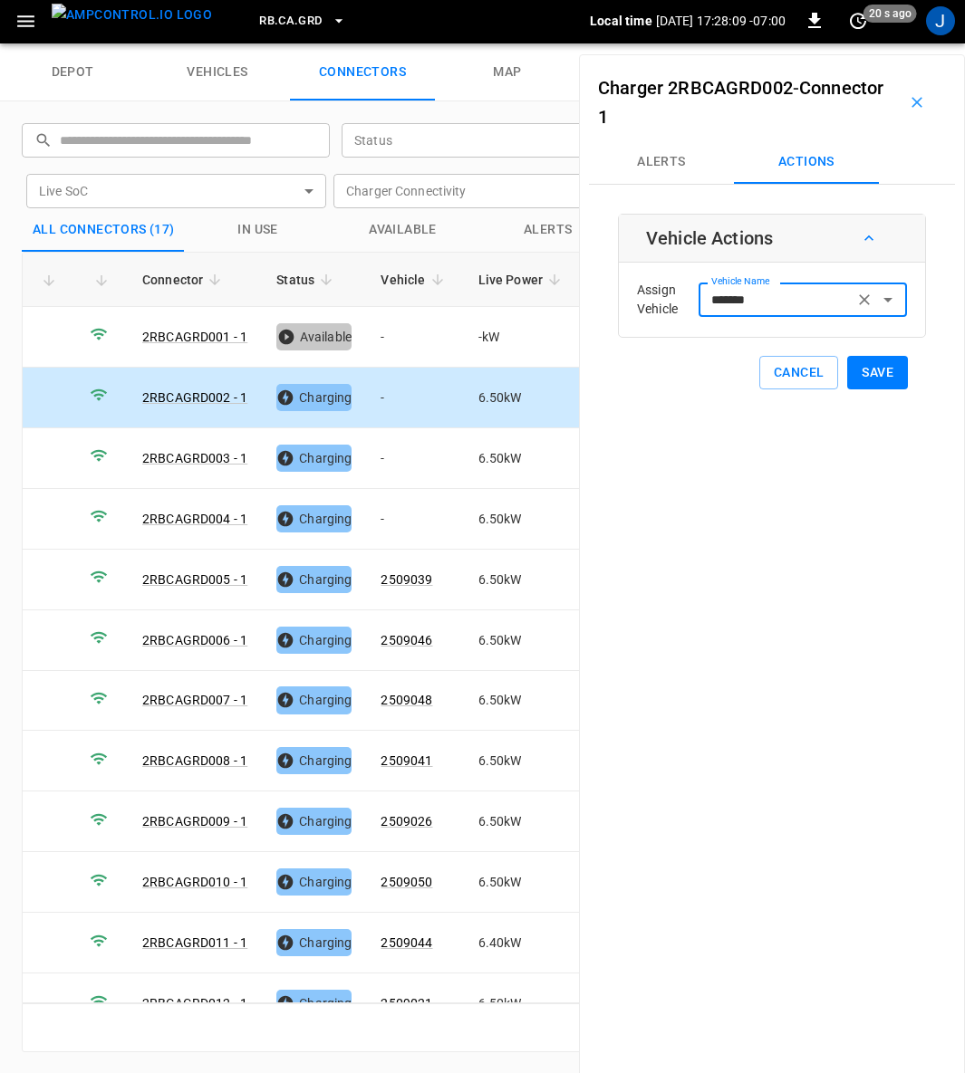
type input "*******"
click at [873, 371] on button "Save" at bounding box center [877, 373] width 61 height 34
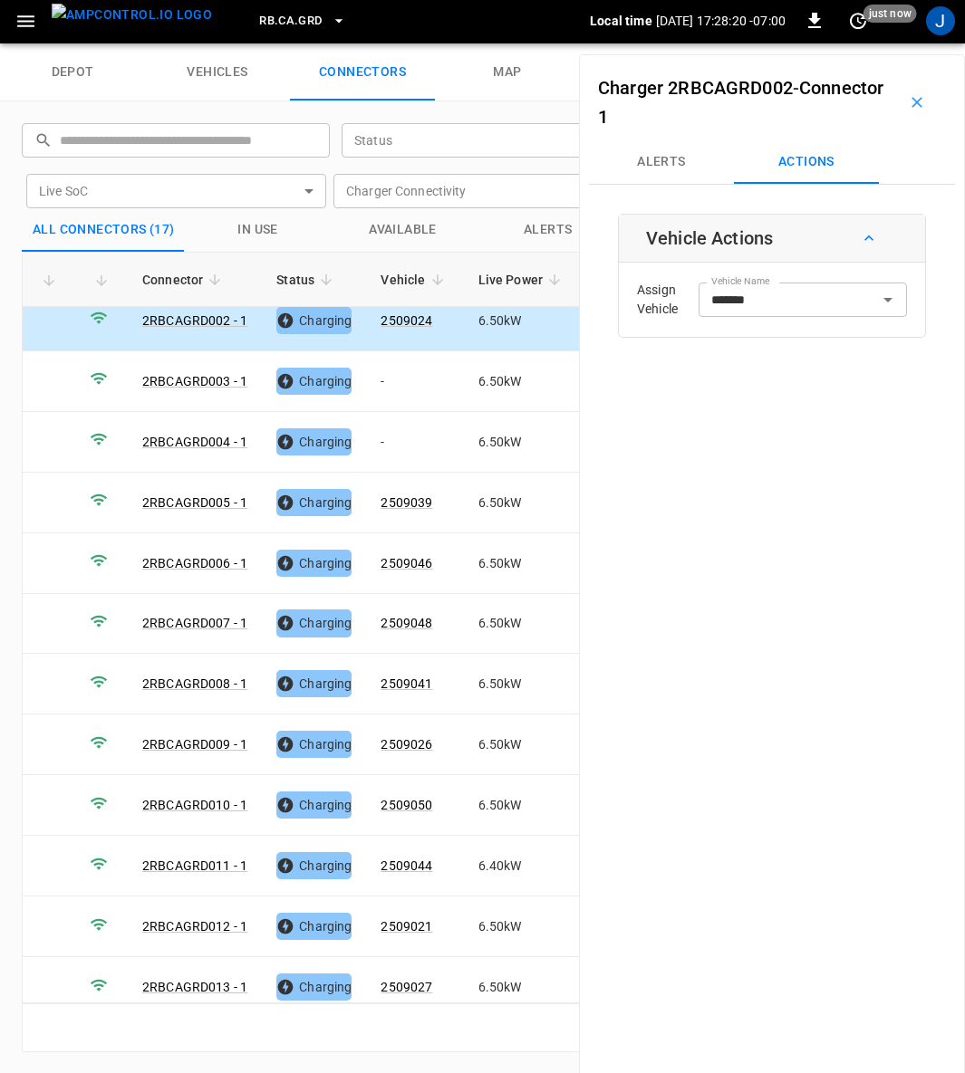
scroll to position [0, 0]
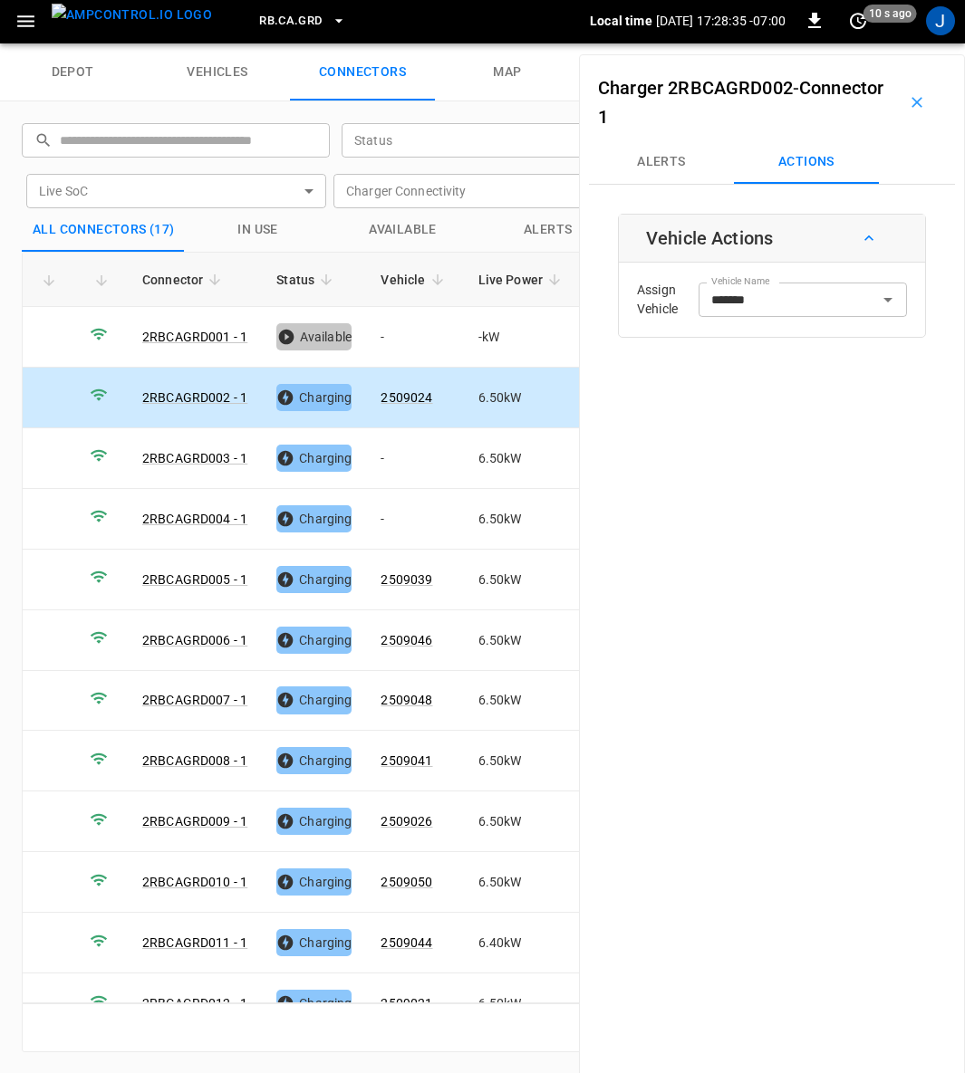
click at [908, 101] on icon "button" at bounding box center [917, 102] width 18 height 18
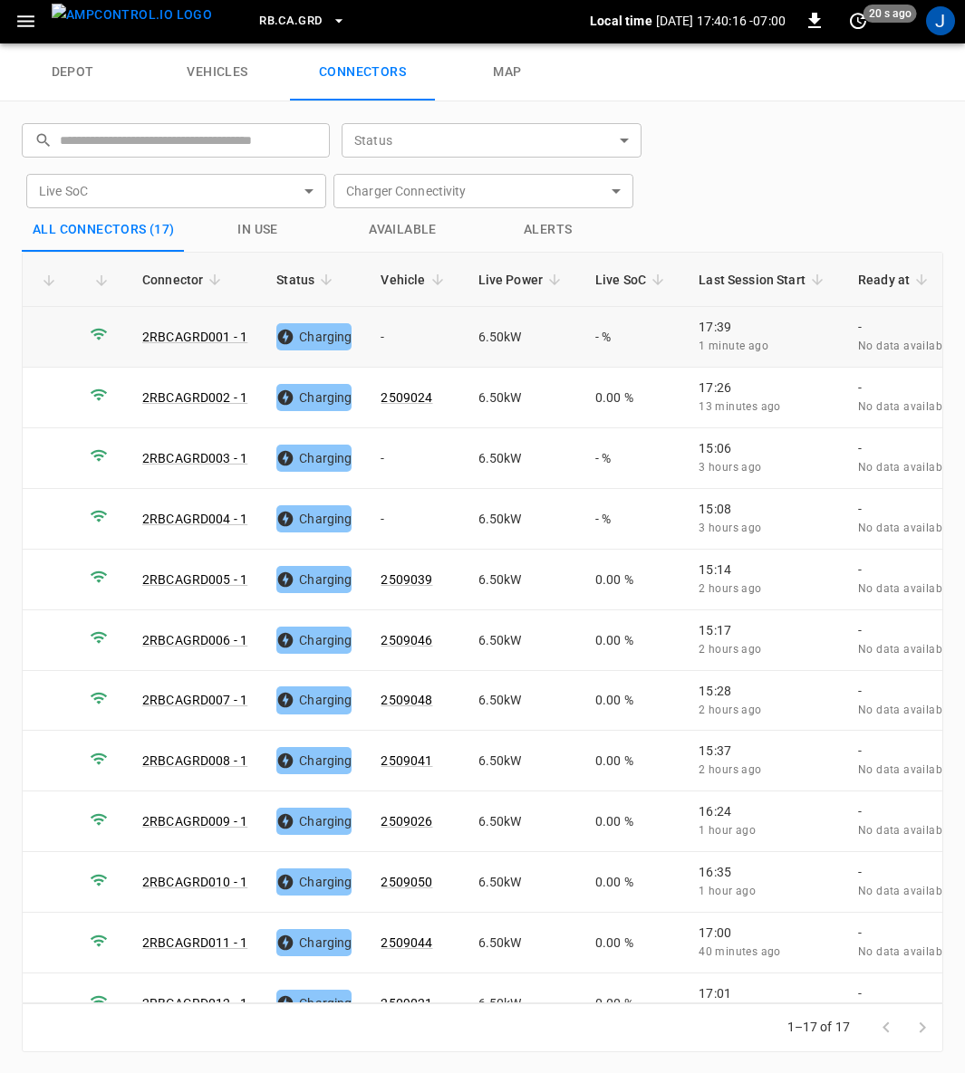
click at [391, 342] on td "-" at bounding box center [414, 337] width 97 height 61
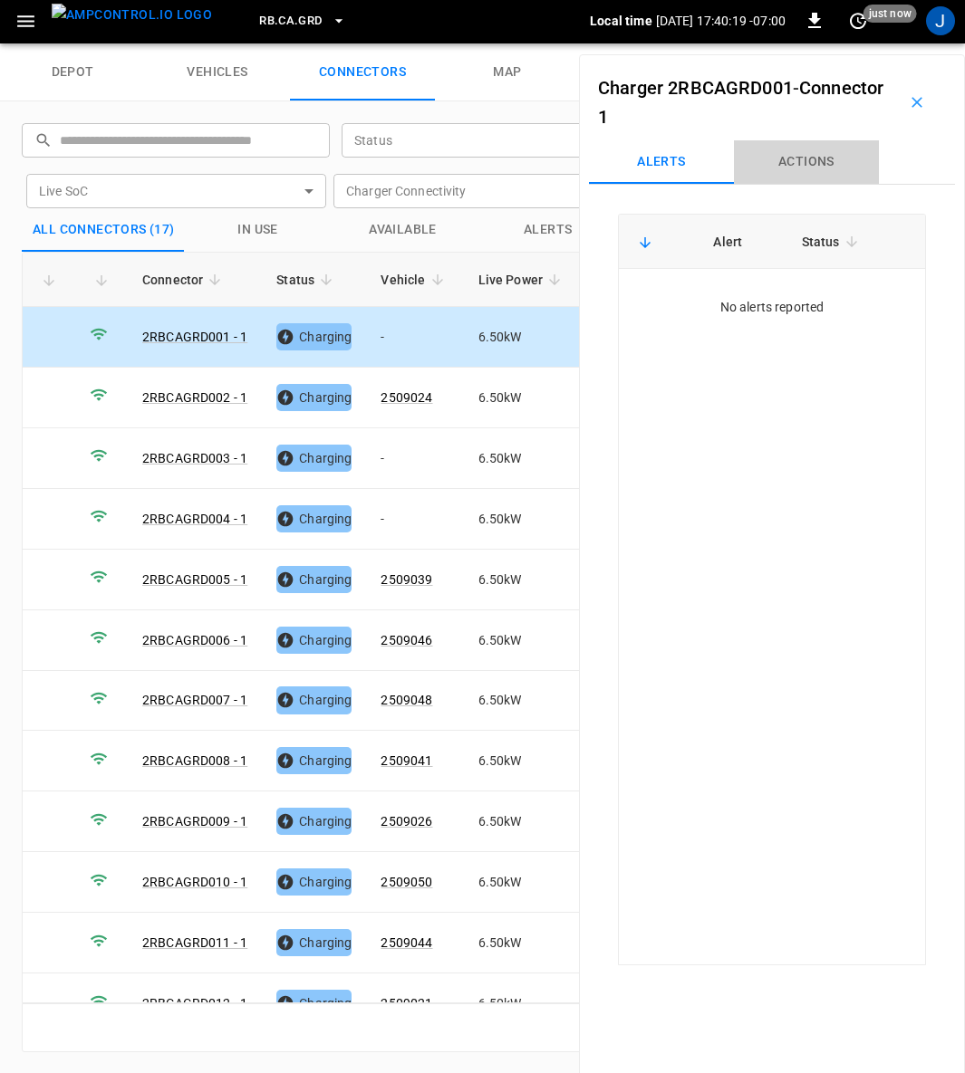
click at [804, 160] on button "Actions" at bounding box center [806, 161] width 145 height 43
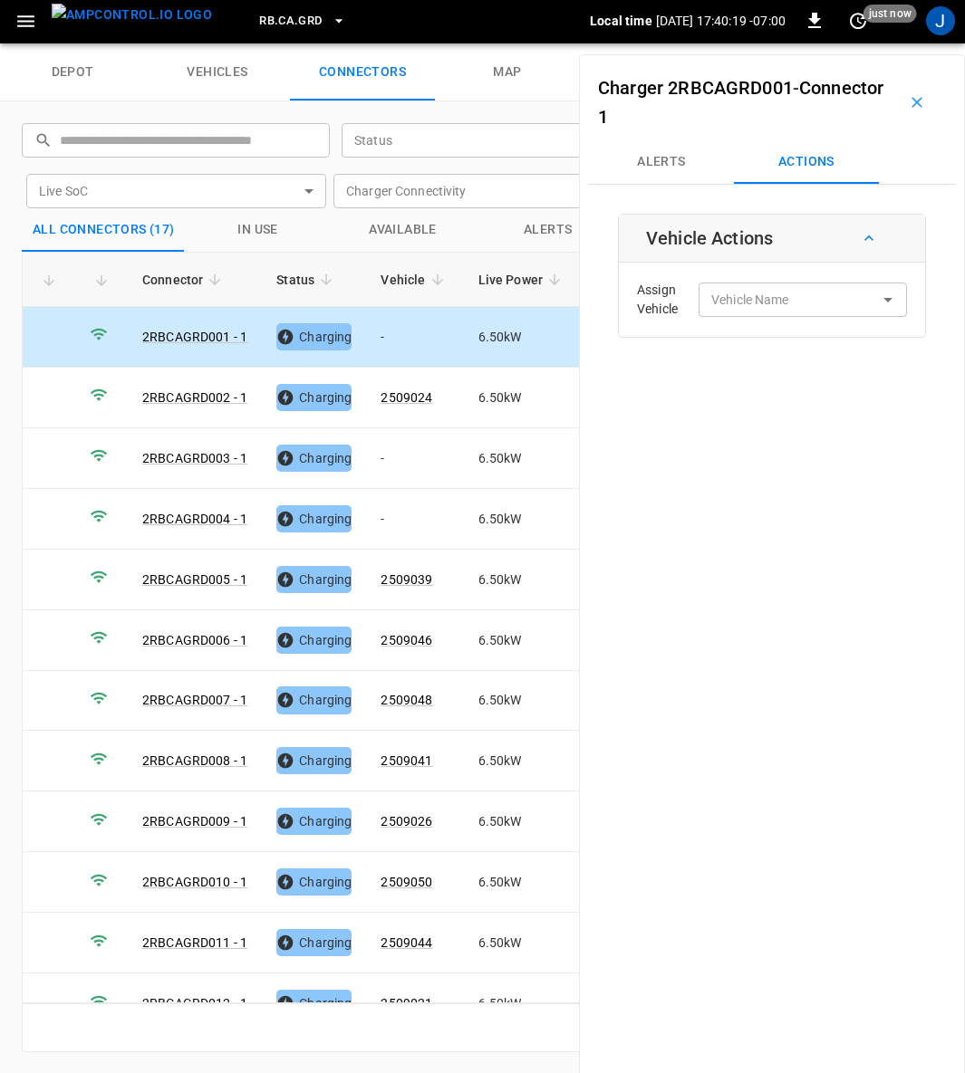
click at [782, 299] on input "Vehicle Name" at bounding box center [776, 299] width 144 height 23
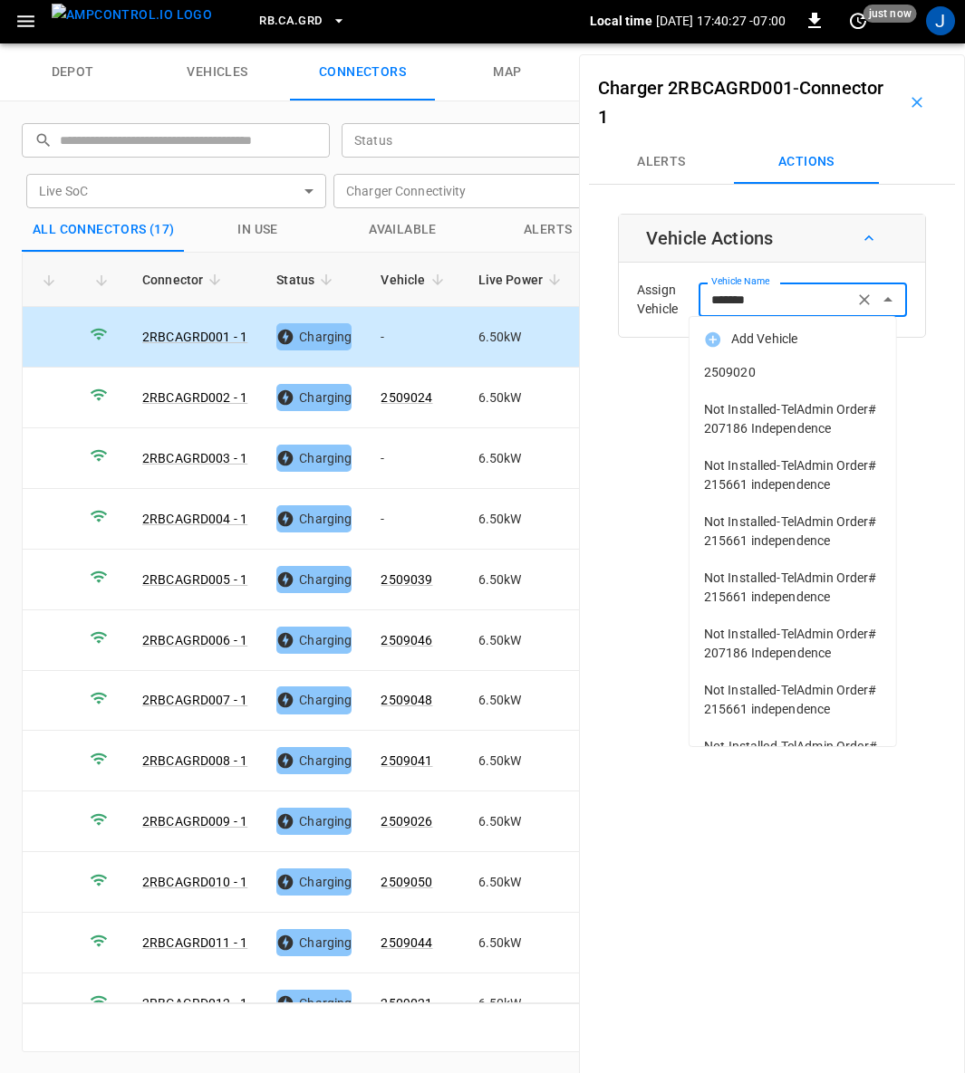
click at [734, 370] on span "2509020" at bounding box center [793, 372] width 178 height 19
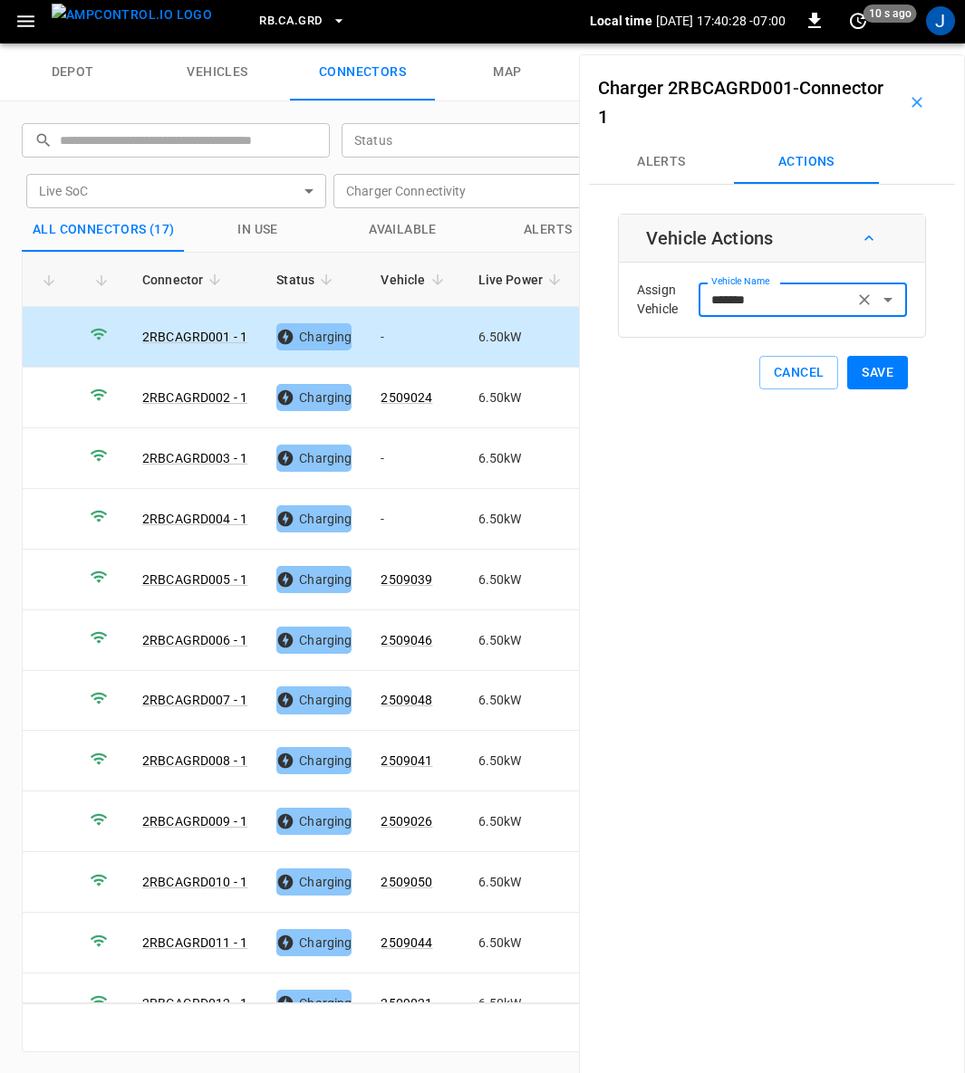
type input "*******"
click at [869, 368] on button "Save" at bounding box center [877, 373] width 61 height 34
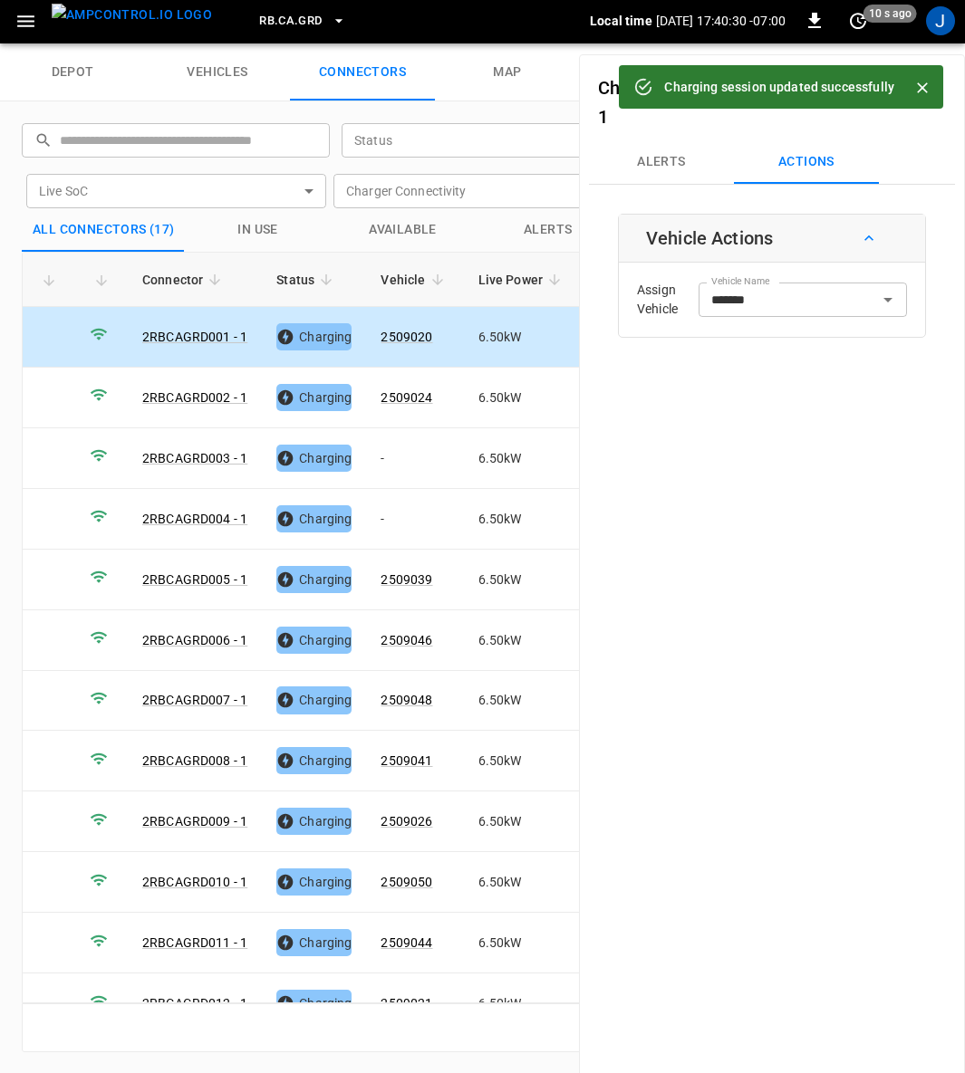
click at [919, 81] on icon "Close" at bounding box center [922, 88] width 18 height 18
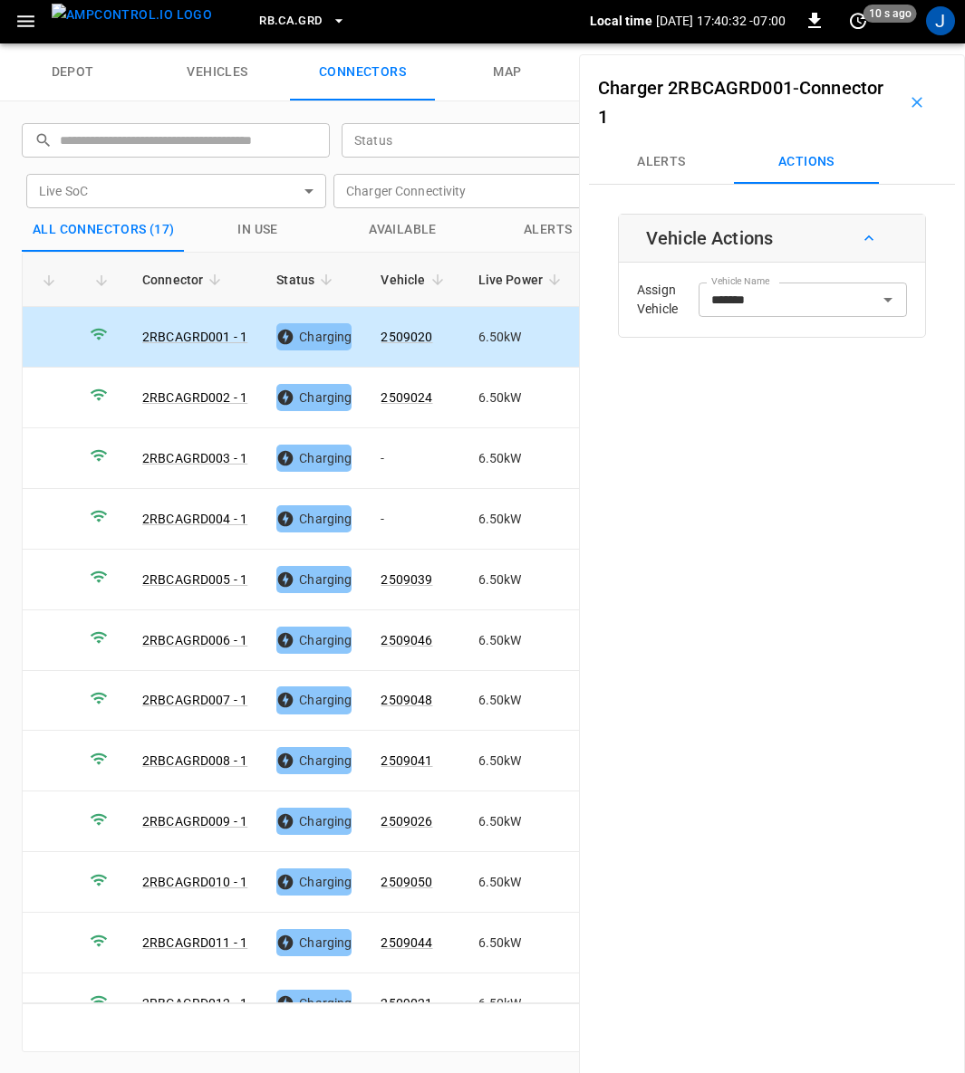
click at [909, 103] on icon "button" at bounding box center [917, 102] width 18 height 18
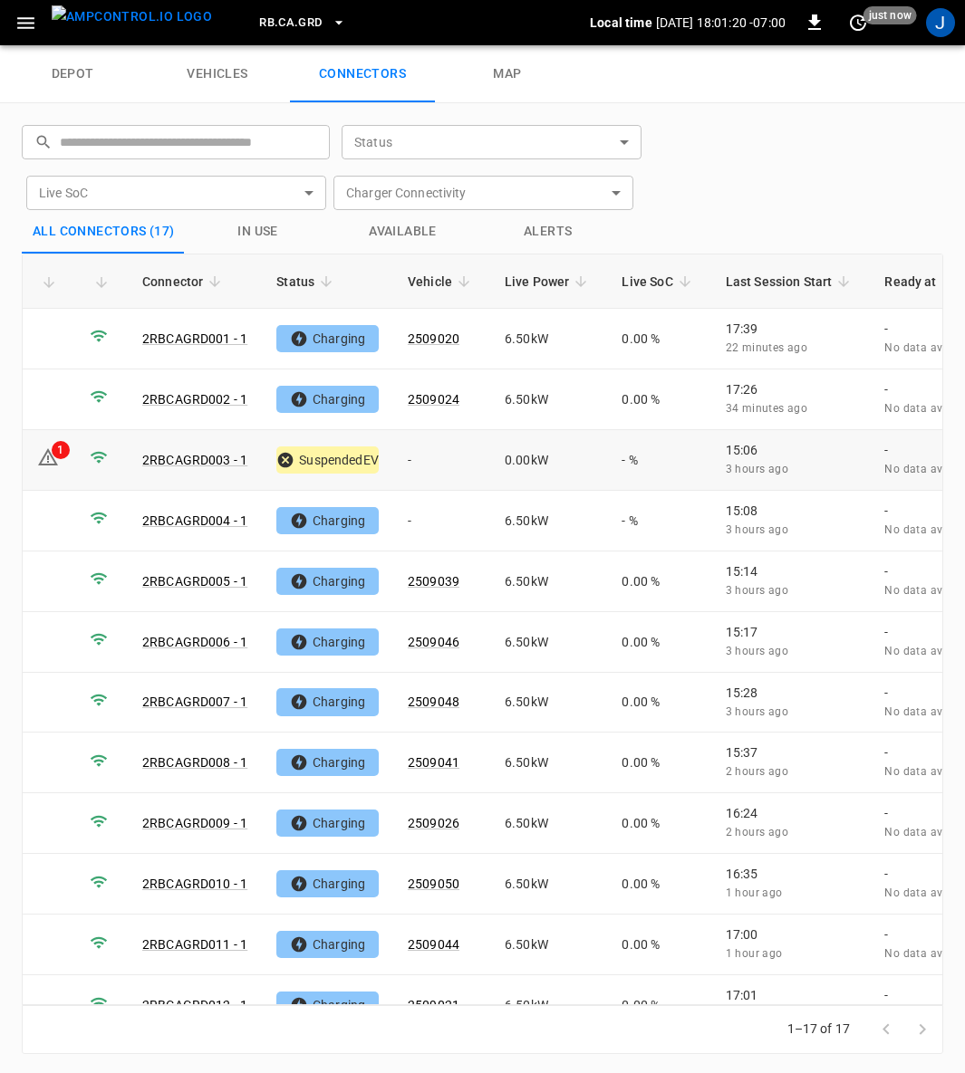
click at [64, 457] on td "1" at bounding box center [49, 460] width 53 height 61
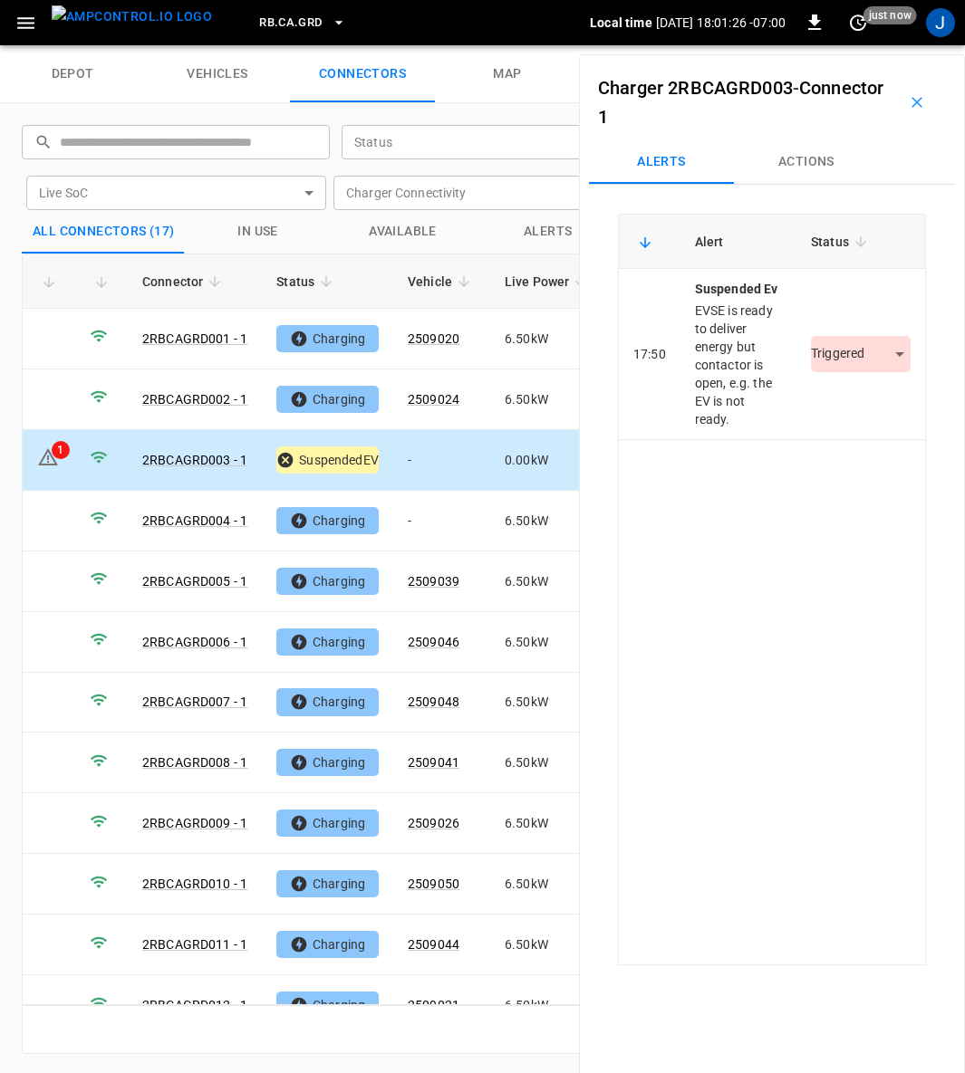
click at [43, 450] on icon at bounding box center [48, 458] width 22 height 22
drag, startPoint x: 906, startPoint y: 103, endPoint x: 923, endPoint y: 139, distance: 39.3
click at [911, 103] on icon "button" at bounding box center [916, 102] width 11 height 11
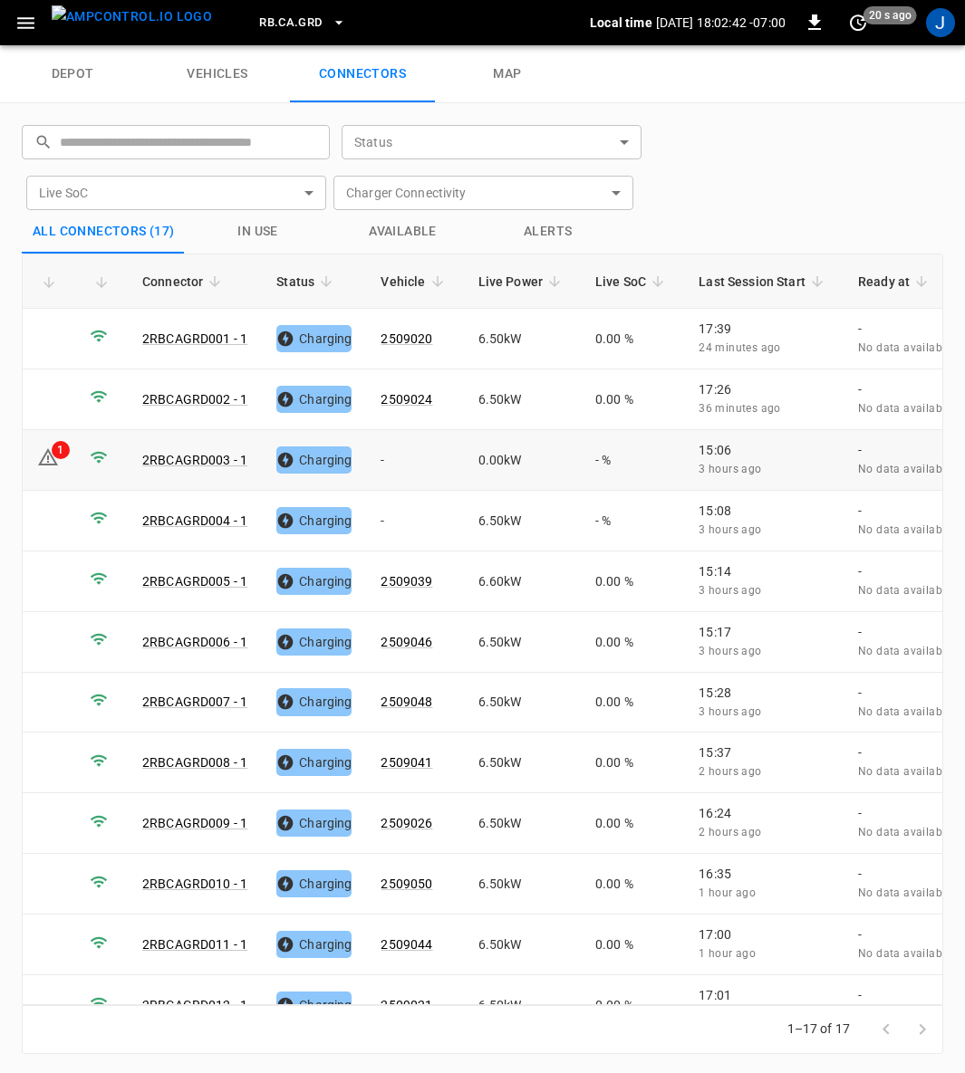
click at [216, 457] on link "2RBCAGRD003 - 1" at bounding box center [194, 460] width 105 height 14
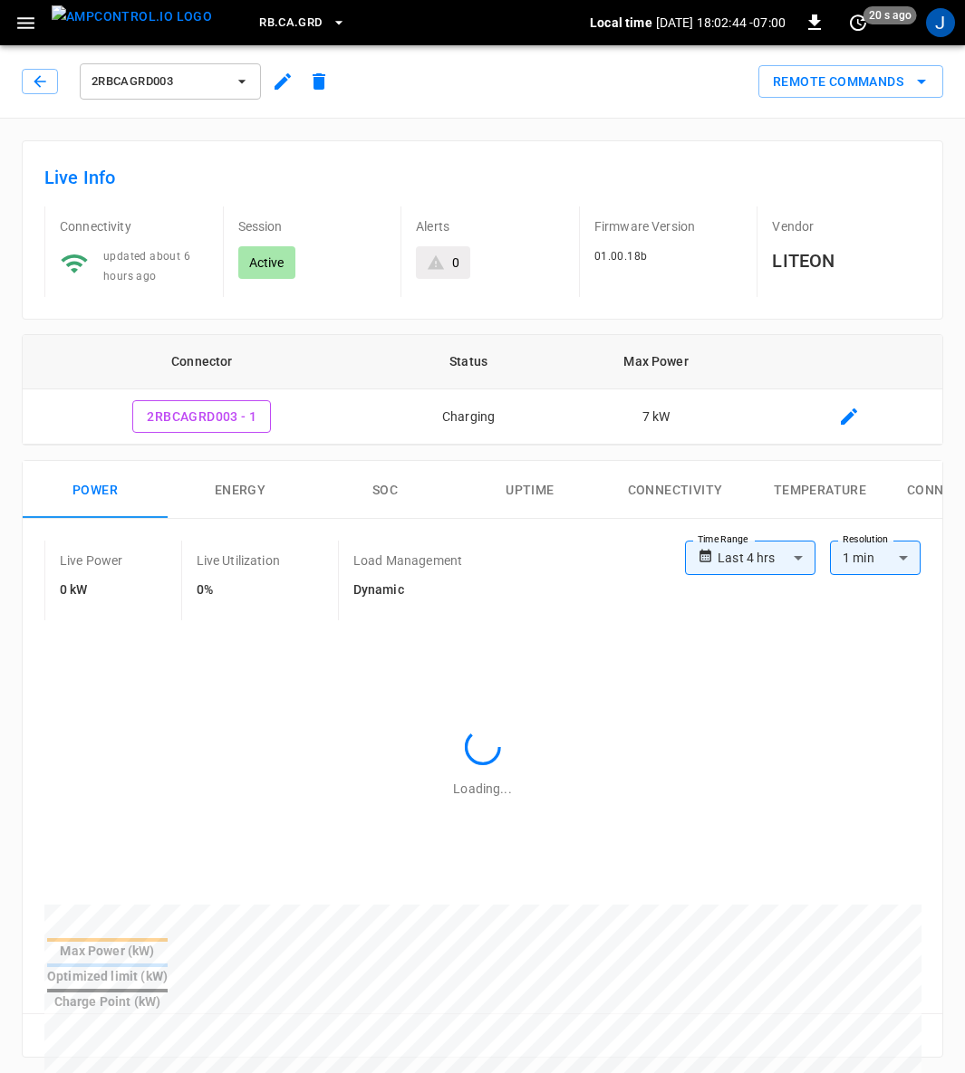
type input "**********"
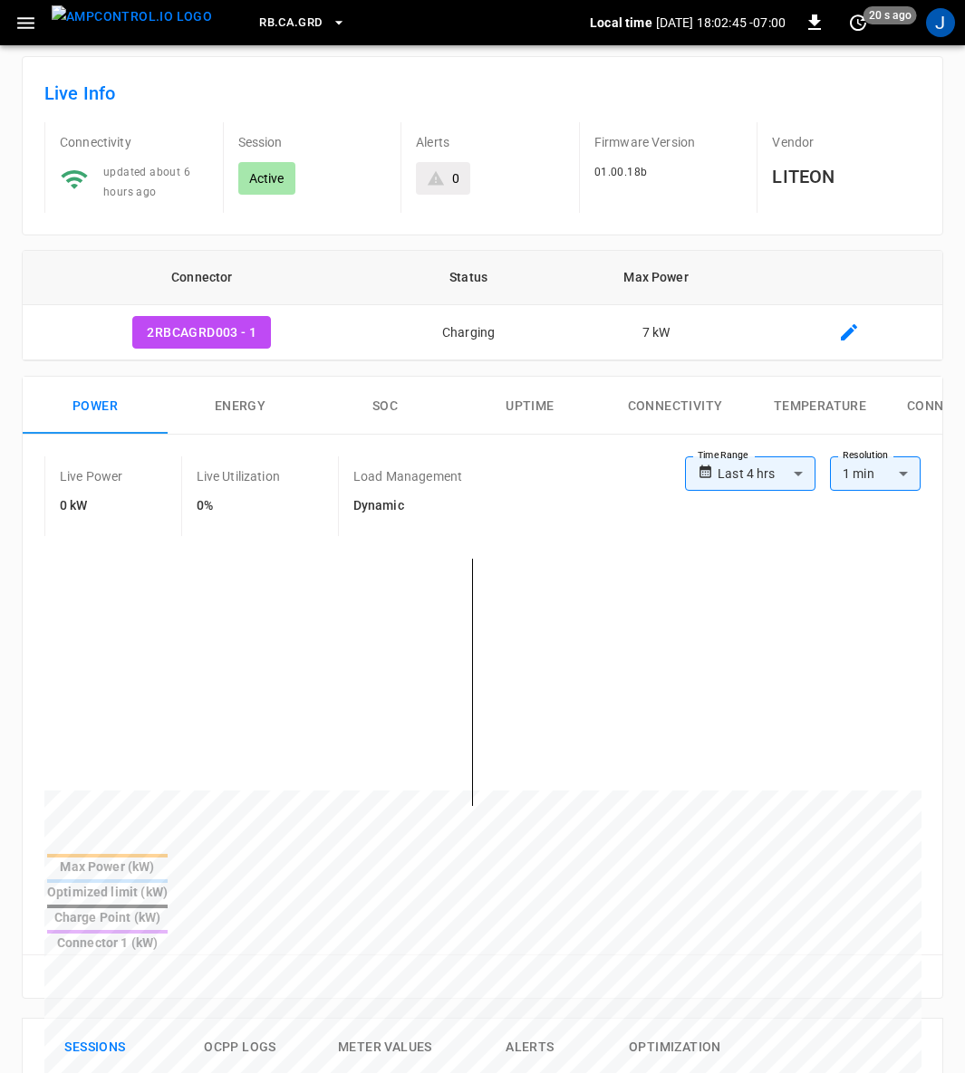
scroll to position [136, 0]
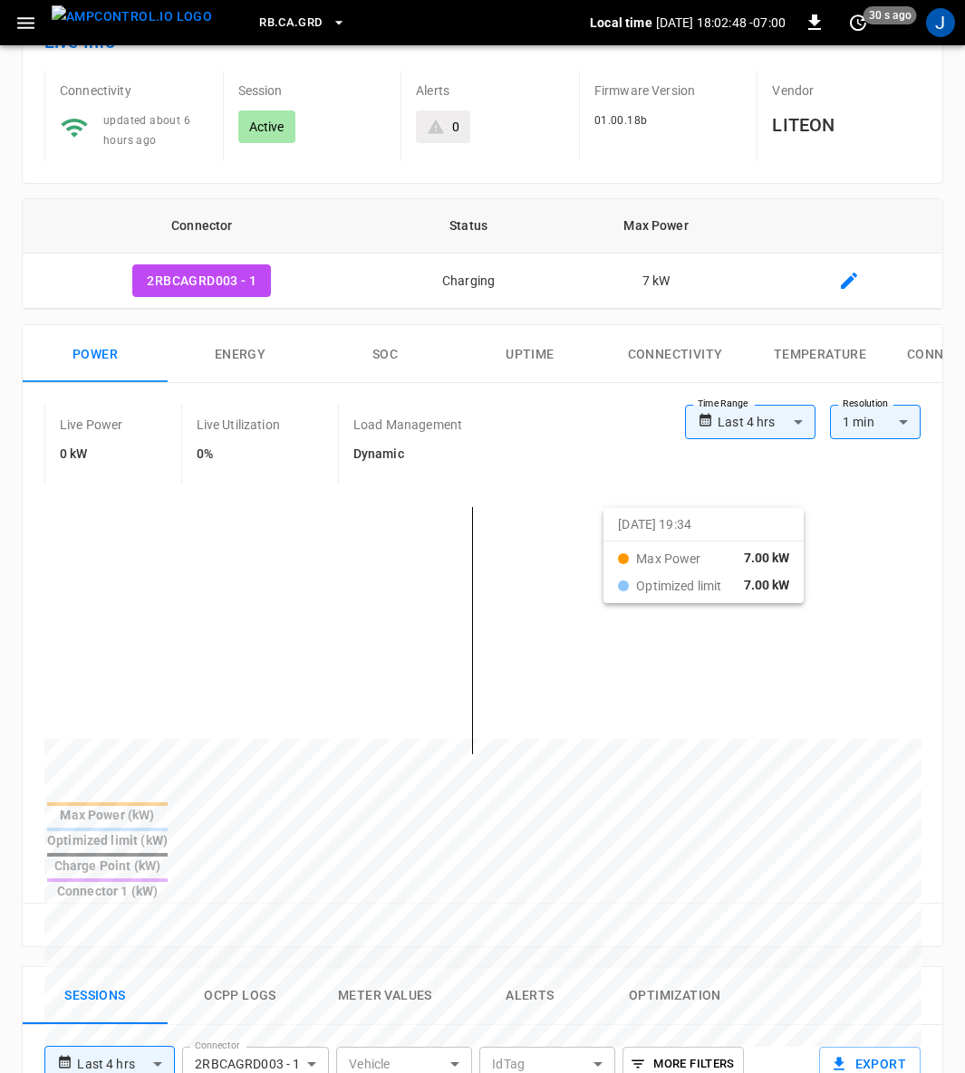
drag, startPoint x: 311, startPoint y: 518, endPoint x: 627, endPoint y: 519, distance: 316.2
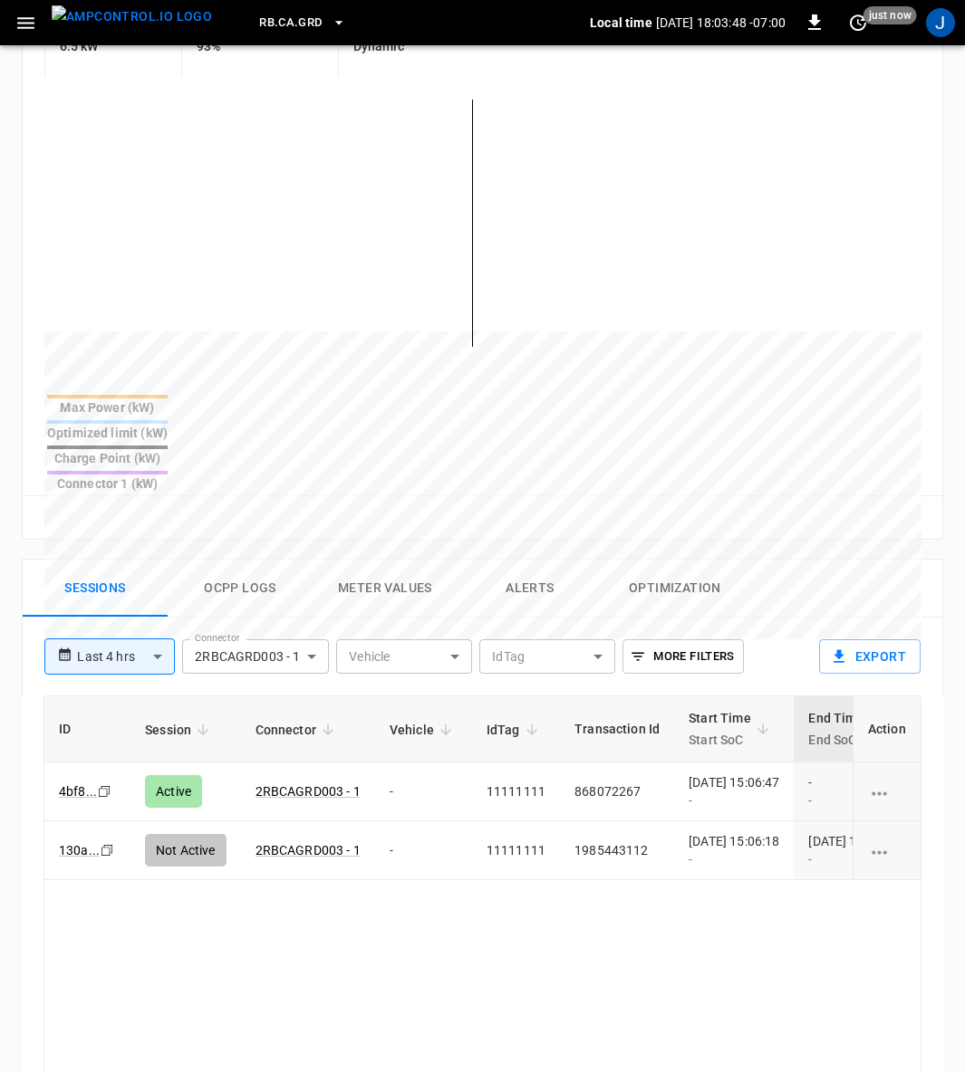
click at [535, 560] on button "Alerts" at bounding box center [529, 589] width 145 height 58
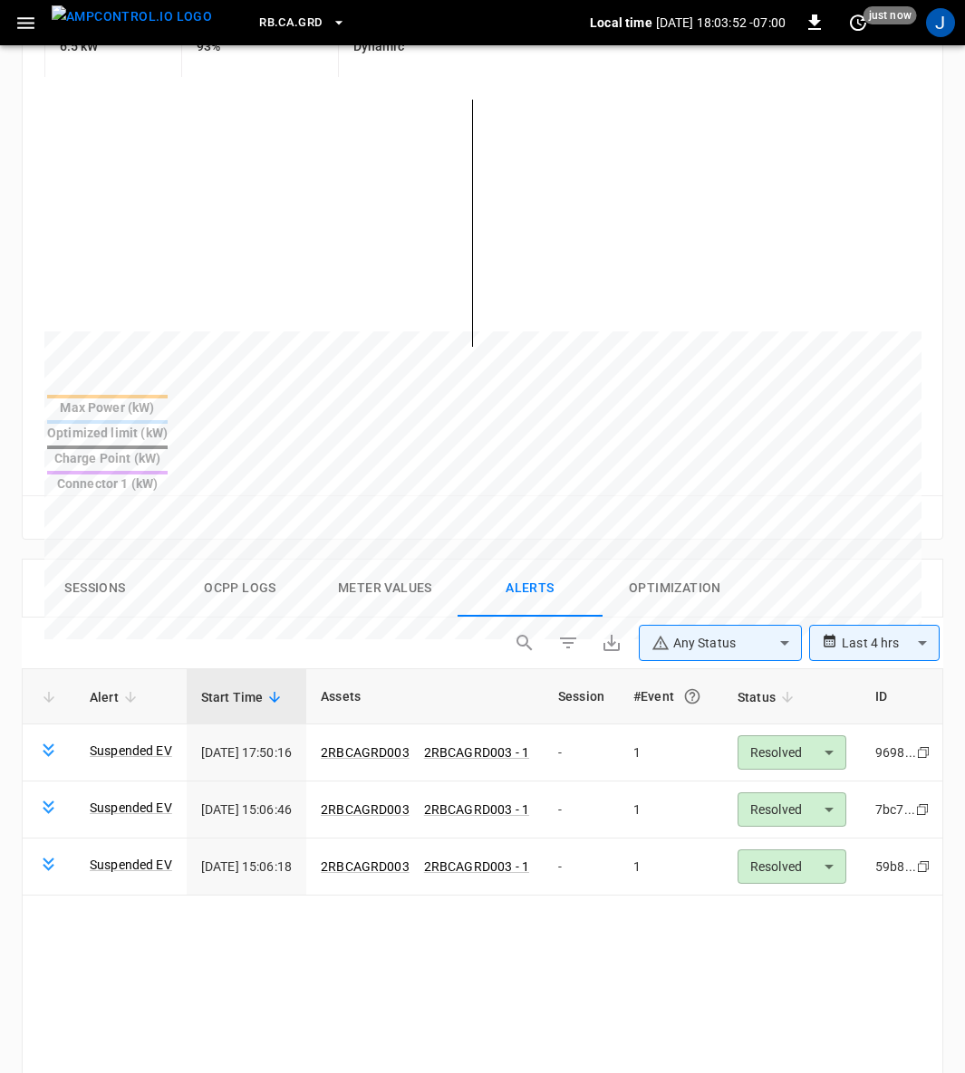
click at [138, 742] on link "Suspended EV" at bounding box center [131, 751] width 82 height 18
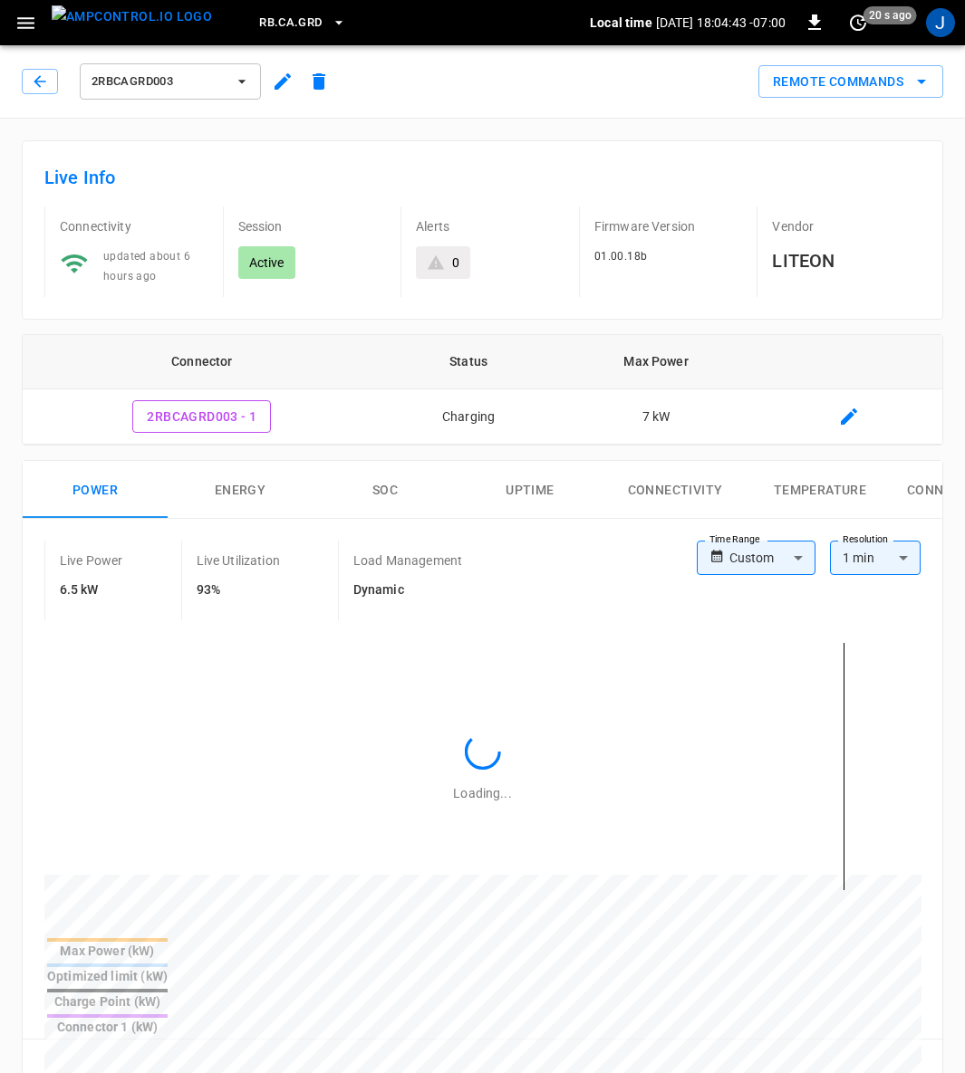
type input "**********"
